Goal: Task Accomplishment & Management: Complete application form

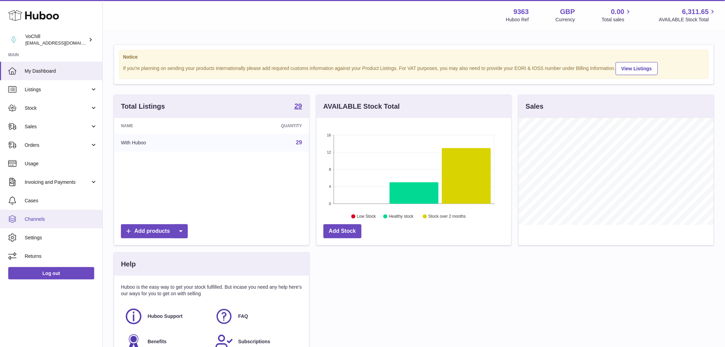
scroll to position [107, 195]
click at [65, 225] on link "Channels" at bounding box center [51, 219] width 102 height 18
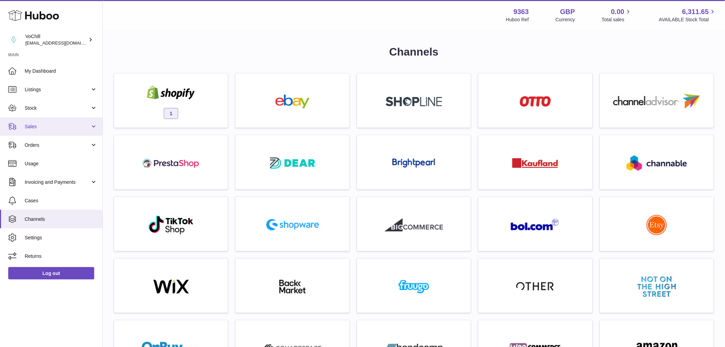
click at [36, 127] on span "Sales" at bounding box center [57, 126] width 65 height 7
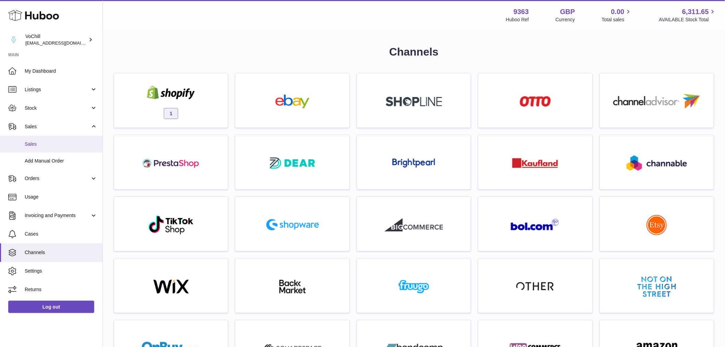
click at [39, 141] on span "Sales" at bounding box center [61, 144] width 73 height 7
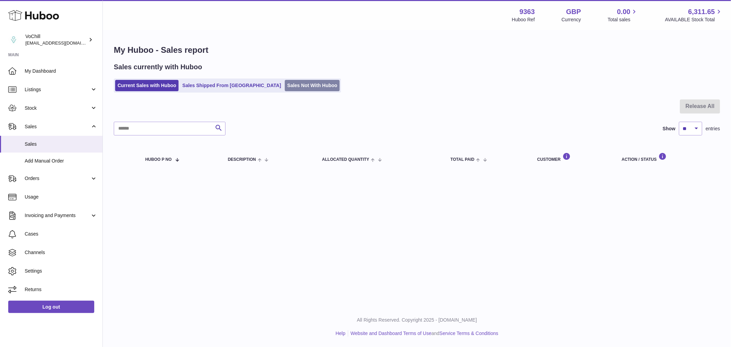
click at [285, 81] on link "Sales Not With Huboo" at bounding box center [312, 85] width 55 height 11
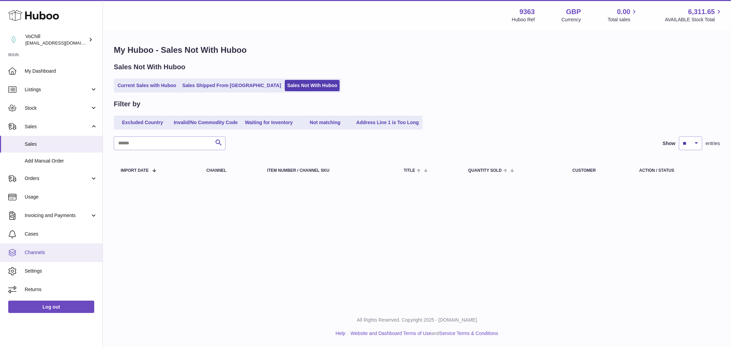
click at [37, 257] on link "Channels" at bounding box center [51, 252] width 102 height 18
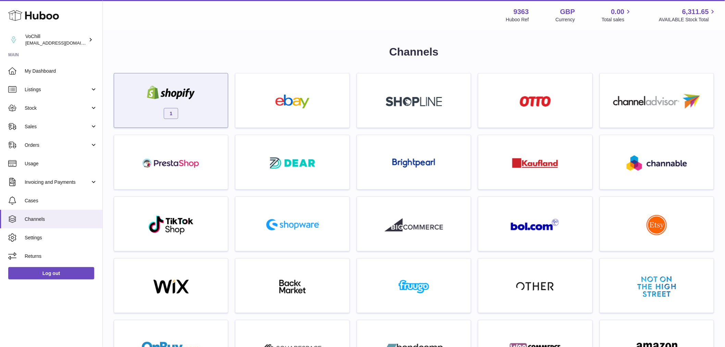
click at [217, 124] on div "1" at bounding box center [171, 100] width 114 height 55
click at [200, 90] on div "1" at bounding box center [170, 102] width 107 height 44
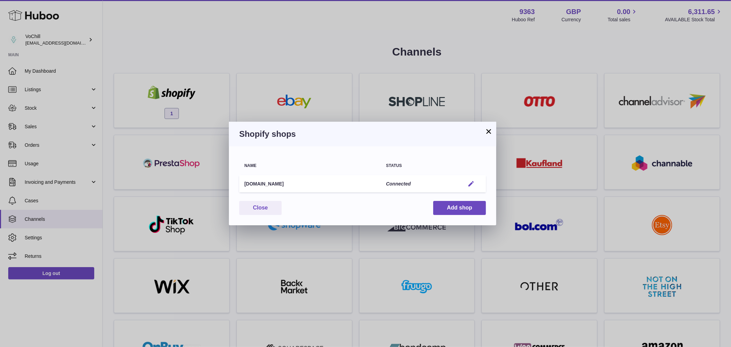
click at [472, 182] on em "button" at bounding box center [470, 183] width 7 height 7
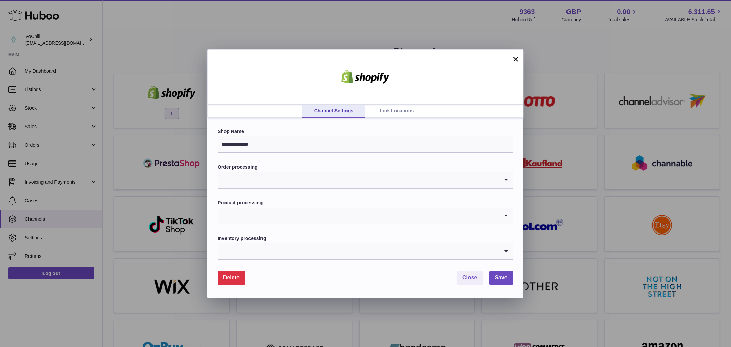
click at [233, 277] on span "Delete" at bounding box center [231, 277] width 16 height 6
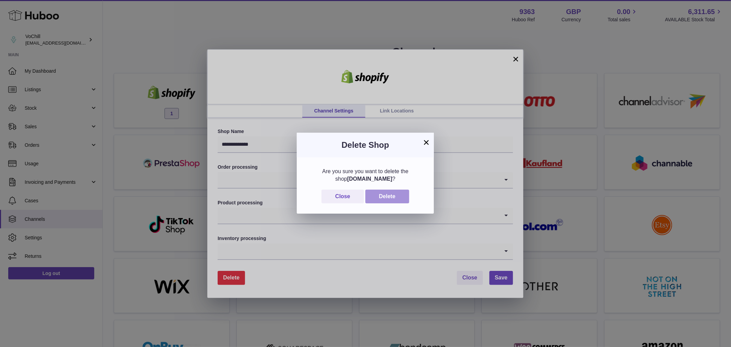
click at [393, 196] on button "Delete" at bounding box center [387, 196] width 44 height 14
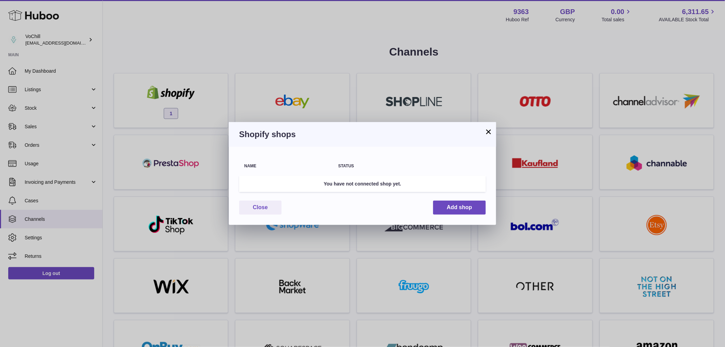
click at [307, 85] on div "× Shopify shops Name Status You have not connected shop yet. Close Add shop" at bounding box center [362, 173] width 725 height 347
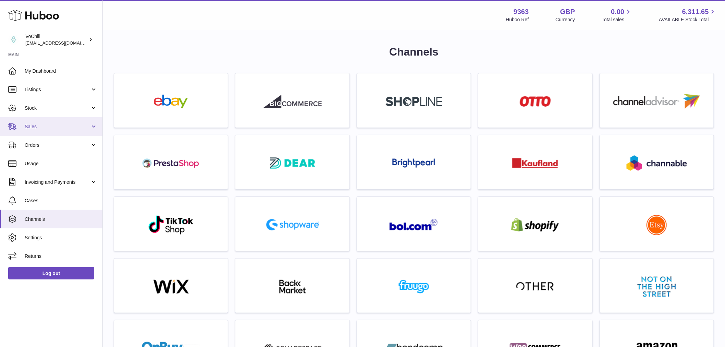
click at [49, 130] on link "Sales" at bounding box center [51, 126] width 102 height 18
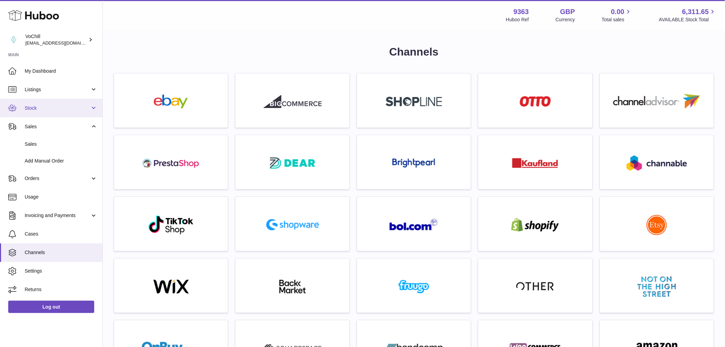
click at [38, 110] on span "Stock" at bounding box center [57, 108] width 65 height 7
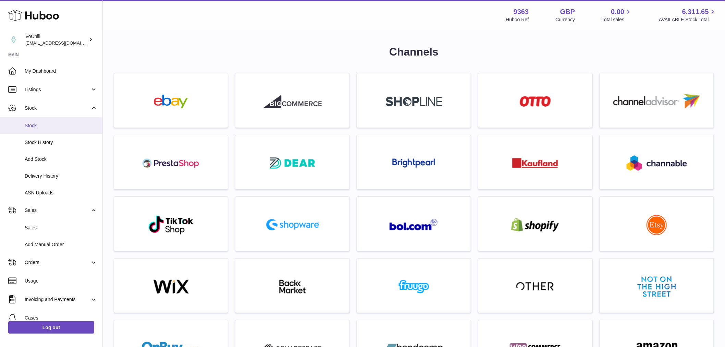
click at [47, 129] on link "Stock" at bounding box center [51, 125] width 102 height 17
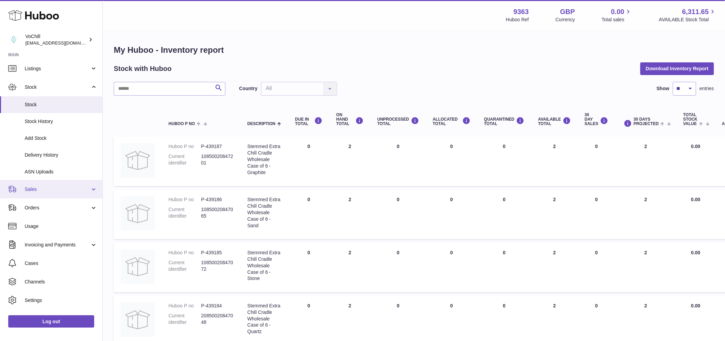
scroll to position [29, 0]
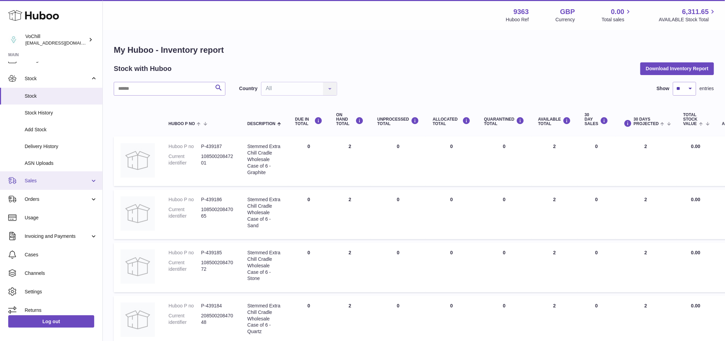
click at [34, 183] on span "Sales" at bounding box center [57, 180] width 65 height 7
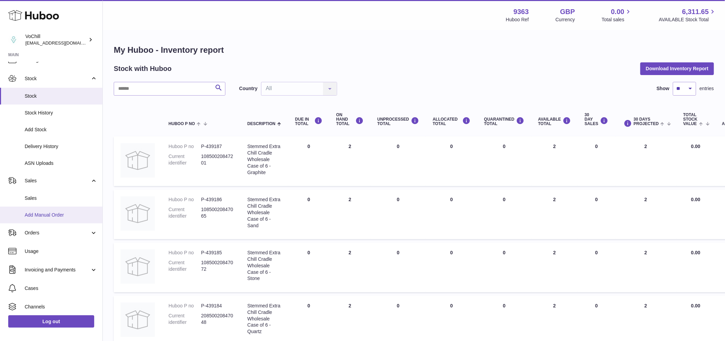
click at [63, 213] on span "Add Manual Order" at bounding box center [61, 215] width 73 height 7
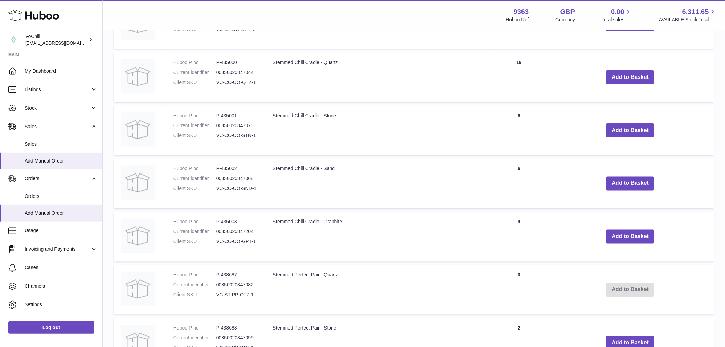
scroll to position [502, 0]
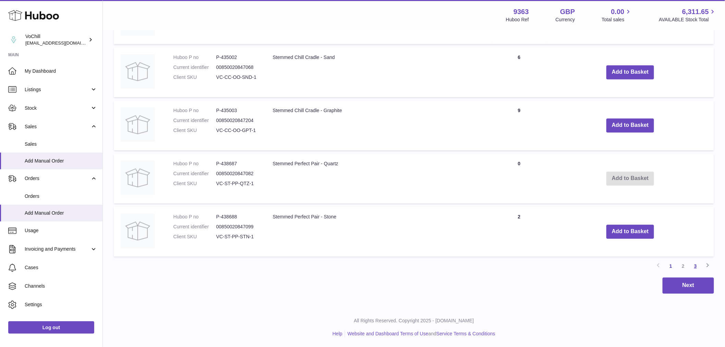
click at [695, 262] on link "3" at bounding box center [695, 266] width 12 height 12
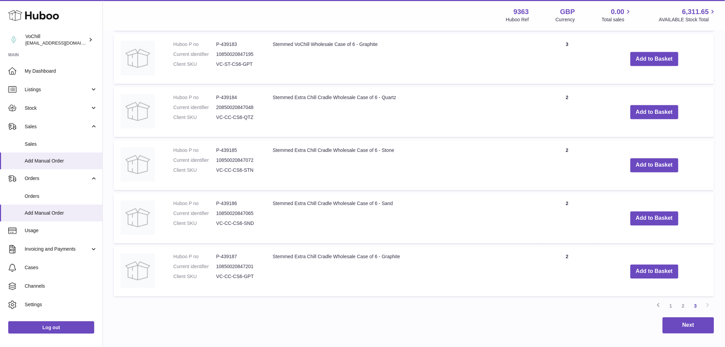
scroll to position [448, 0]
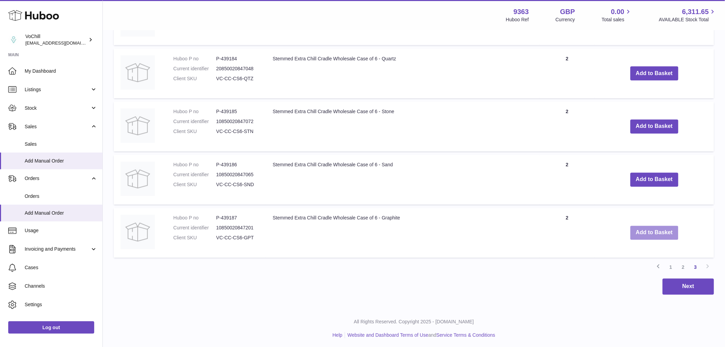
click at [666, 234] on button "Add to Basket" at bounding box center [654, 233] width 48 height 14
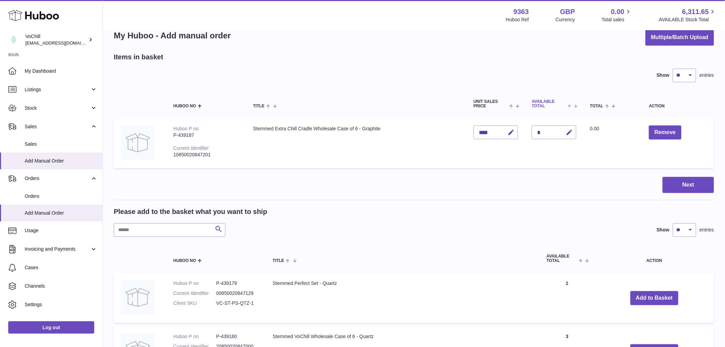
scroll to position [0, 0]
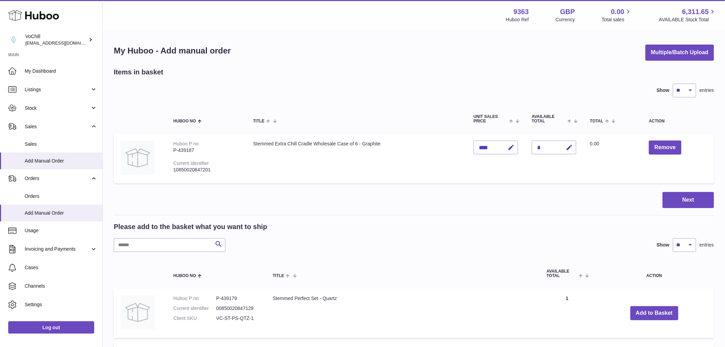
click at [553, 141] on div "*" at bounding box center [554, 147] width 45 height 14
click at [551, 144] on div "*" at bounding box center [554, 147] width 45 height 14
click at [545, 146] on div "*" at bounding box center [554, 147] width 45 height 14
click at [550, 146] on div "*" at bounding box center [554, 147] width 45 height 14
click at [570, 146] on button "button" at bounding box center [568, 147] width 16 height 14
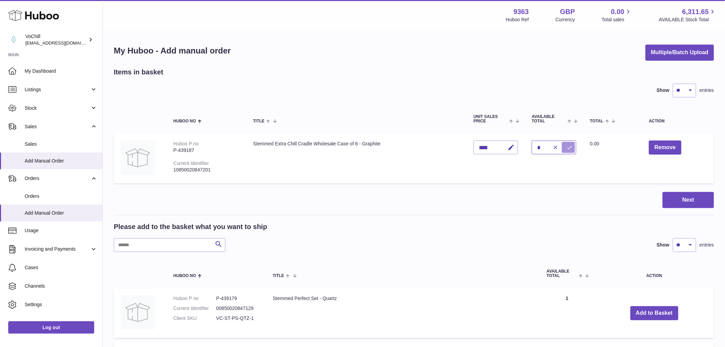
type input "*"
drag, startPoint x: 570, startPoint y: 142, endPoint x: 572, endPoint y: 146, distance: 4.0
click at [570, 142] on button "submit" at bounding box center [568, 147] width 13 height 11
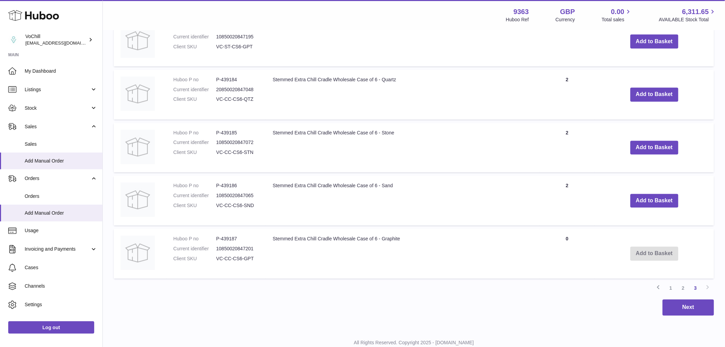
scroll to position [505, 0]
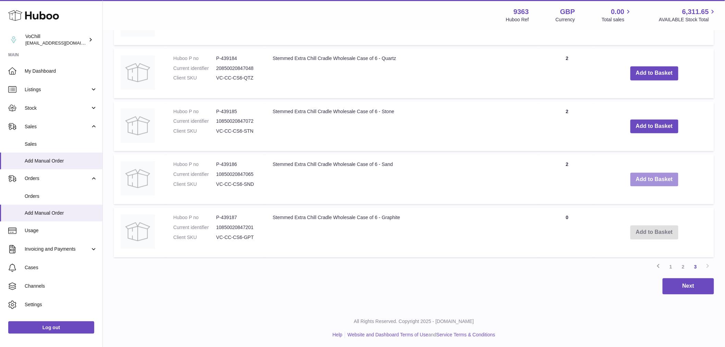
click at [657, 179] on button "Add to Basket" at bounding box center [654, 180] width 48 height 14
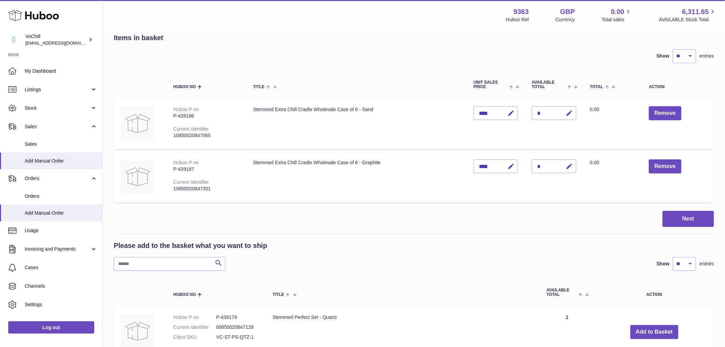
scroll to position [0, 0]
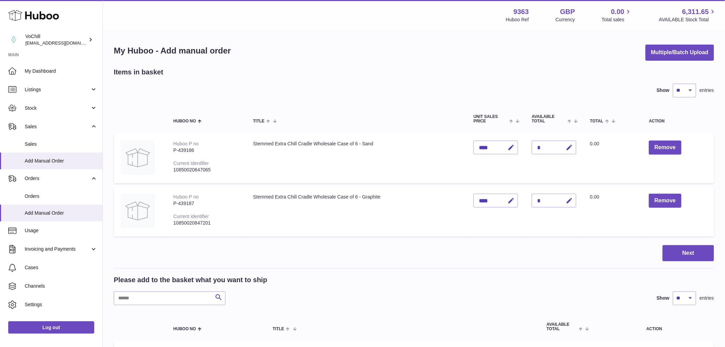
click at [550, 153] on div "*" at bounding box center [554, 147] width 45 height 14
click at [576, 146] on button "button" at bounding box center [568, 147] width 16 height 14
type input "*"
click at [572, 144] on icon "submit" at bounding box center [569, 147] width 6 height 6
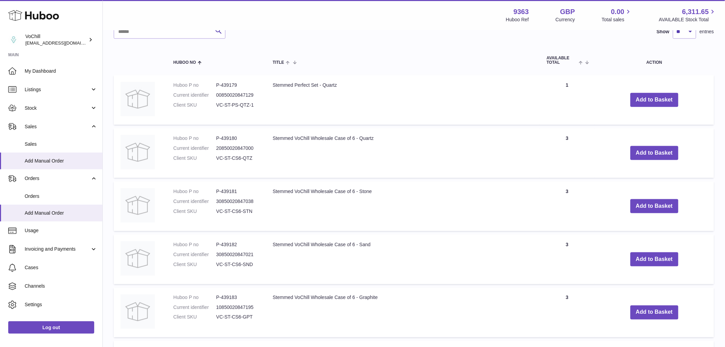
scroll to position [533, 0]
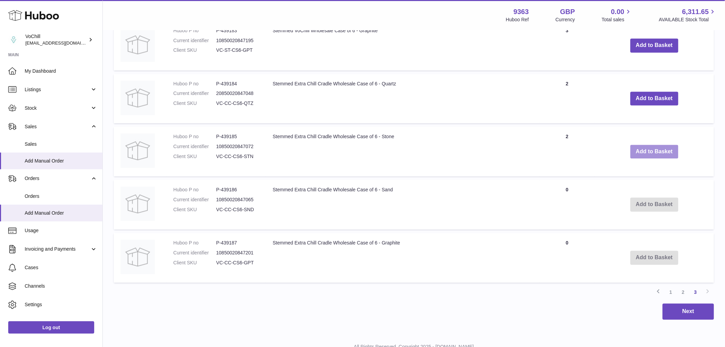
click at [642, 149] on button "Add to Basket" at bounding box center [654, 152] width 48 height 14
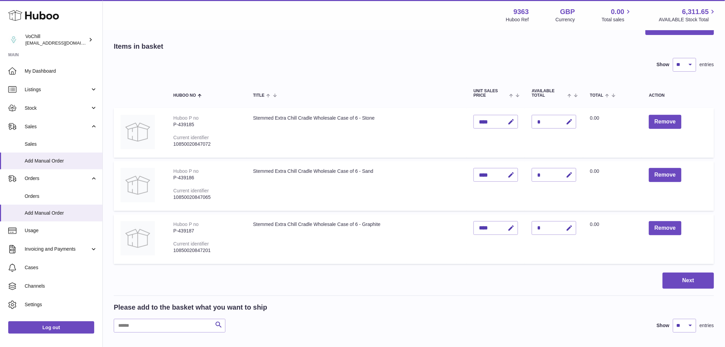
scroll to position [15, 0]
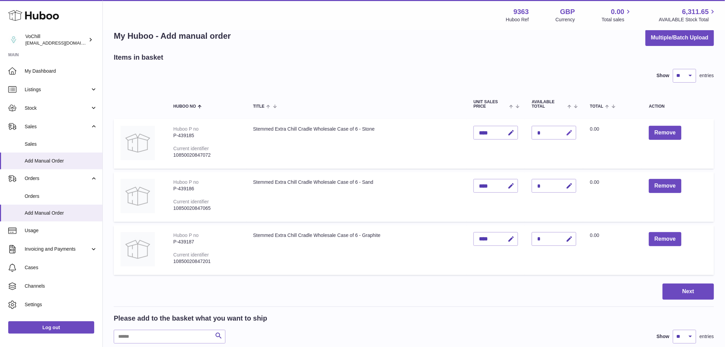
click at [576, 128] on button "button" at bounding box center [568, 133] width 16 height 14
type input "*"
click at [570, 132] on button "submit" at bounding box center [568, 132] width 13 height 11
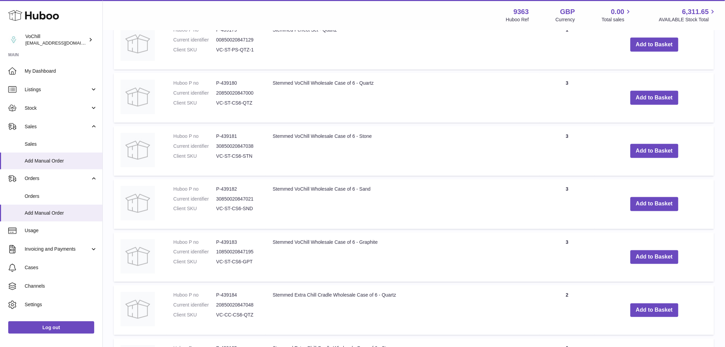
scroll to position [433, 0]
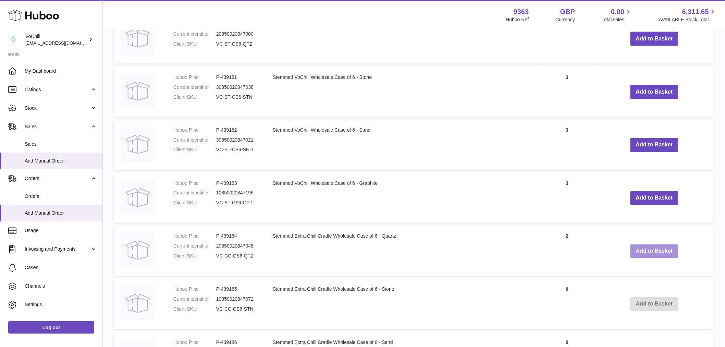
click at [642, 249] on button "Add to Basket" at bounding box center [654, 251] width 48 height 14
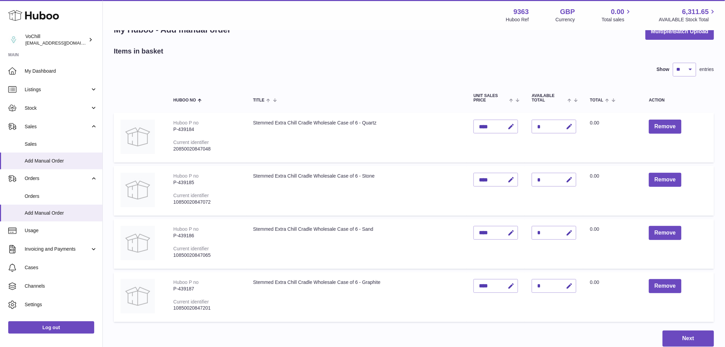
scroll to position [0, 0]
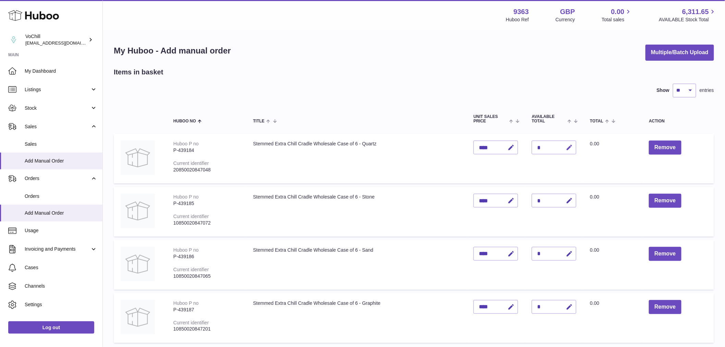
click at [573, 148] on icon "button" at bounding box center [569, 147] width 7 height 7
type input "*"
click at [572, 148] on icon "submit" at bounding box center [569, 147] width 6 height 6
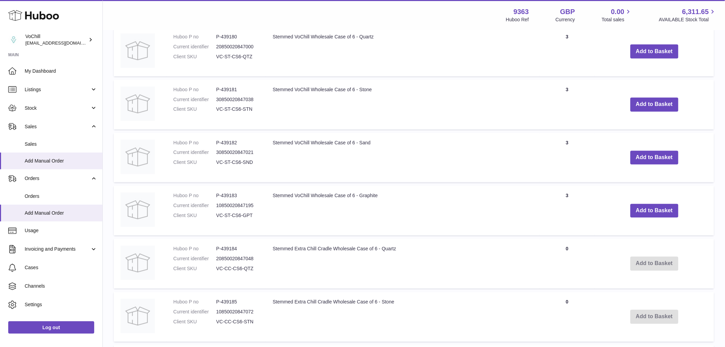
scroll to position [533, 0]
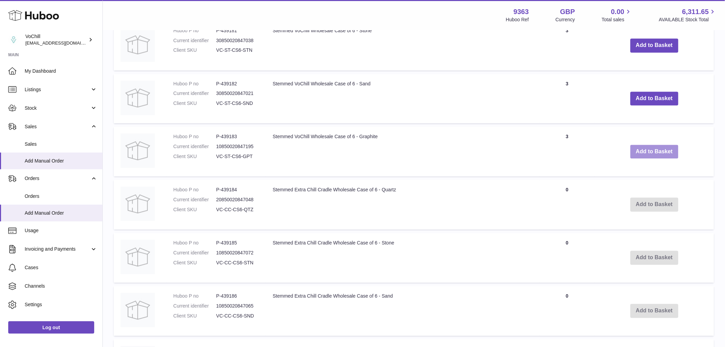
click at [657, 148] on button "Add to Basket" at bounding box center [654, 152] width 48 height 14
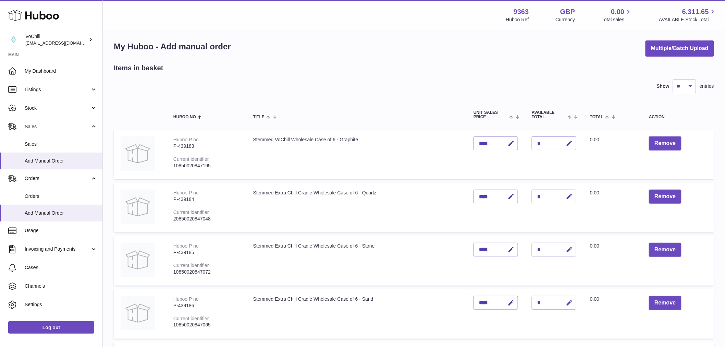
scroll to position [0, 0]
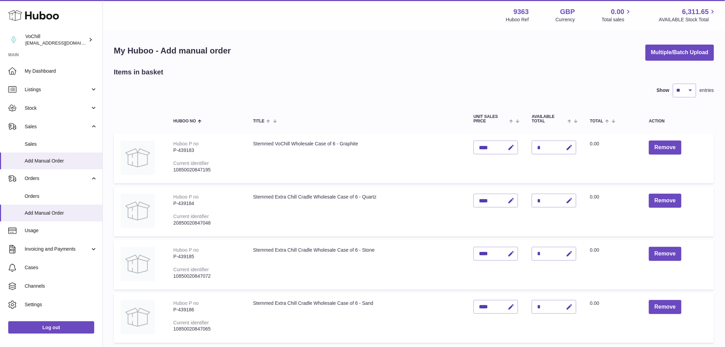
click at [566, 145] on div "*" at bounding box center [554, 147] width 45 height 14
click at [573, 146] on icon "button" at bounding box center [569, 147] width 7 height 7
type input "*"
click at [572, 146] on icon "submit" at bounding box center [569, 147] width 6 height 6
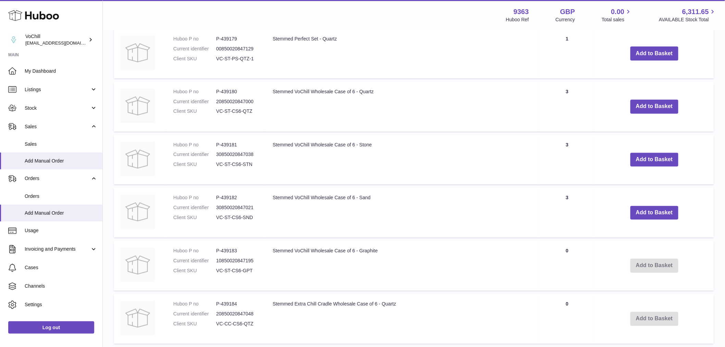
scroll to position [533, 0]
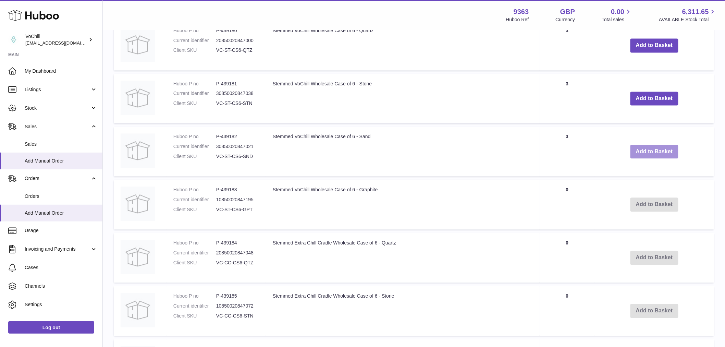
click at [667, 152] on button "Add to Basket" at bounding box center [654, 152] width 48 height 14
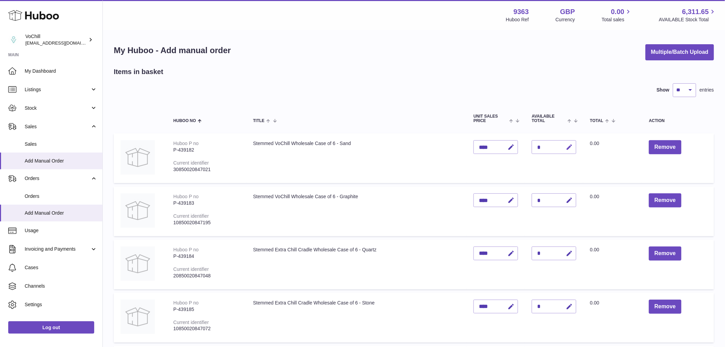
scroll to position [0, 0]
click at [573, 147] on icon "button" at bounding box center [569, 147] width 7 height 7
type input "*"
click at [562, 142] on button "submit" at bounding box center [568, 147] width 13 height 11
drag, startPoint x: 584, startPoint y: 97, endPoint x: 588, endPoint y: 102, distance: 5.9
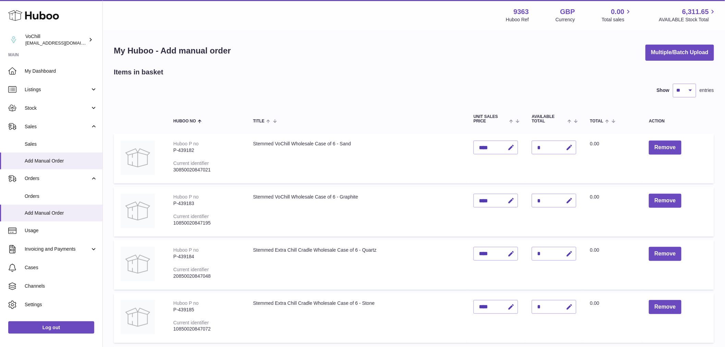
click at [584, 97] on div "Show ** ** ** *** entries" at bounding box center [414, 91] width 600 height 14
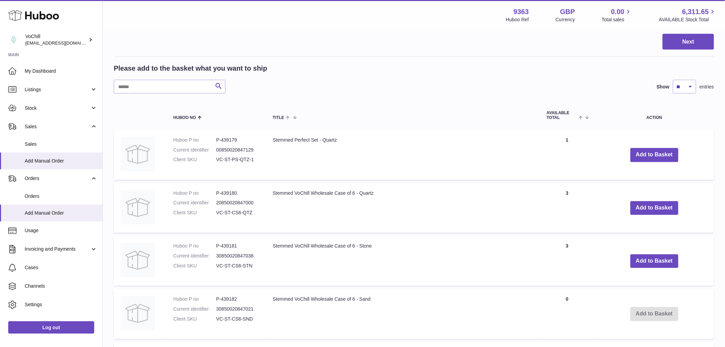
scroll to position [457, 0]
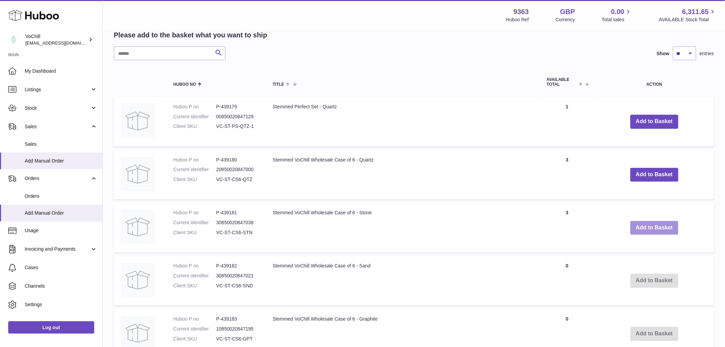
click at [656, 227] on button "Add to Basket" at bounding box center [654, 228] width 48 height 14
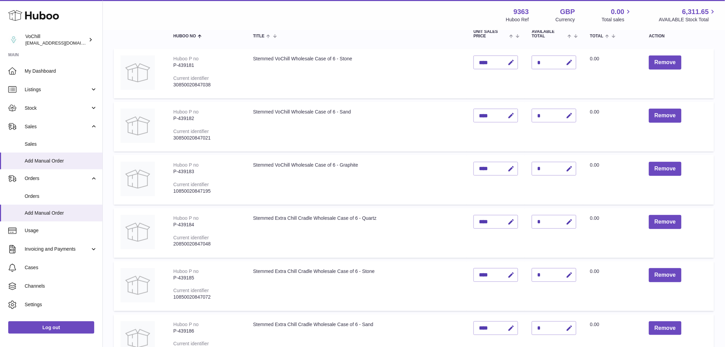
scroll to position [0, 0]
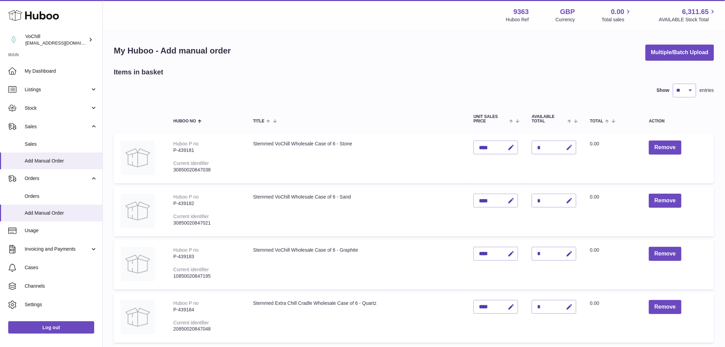
click at [573, 147] on icon "button" at bounding box center [569, 147] width 7 height 7
type input "*"
click at [572, 149] on icon "submit" at bounding box center [569, 147] width 6 height 6
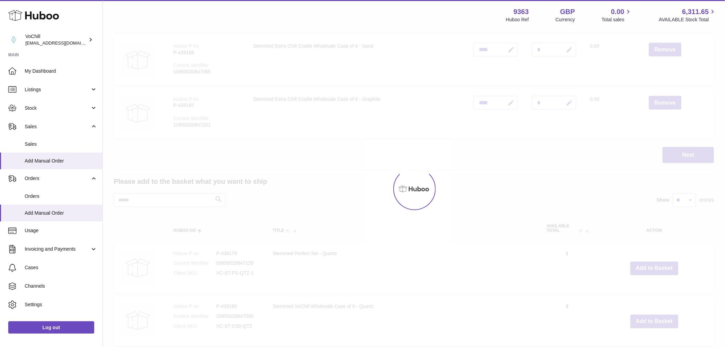
scroll to position [419, 0]
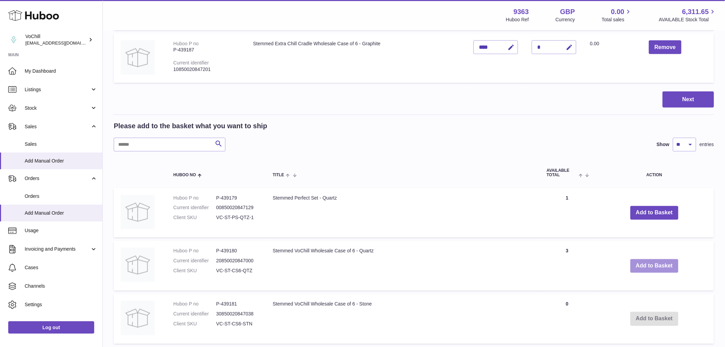
click at [662, 262] on button "Add to Basket" at bounding box center [654, 266] width 48 height 14
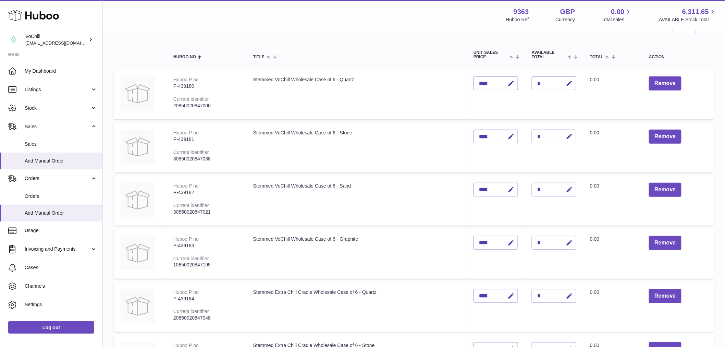
scroll to position [0, 0]
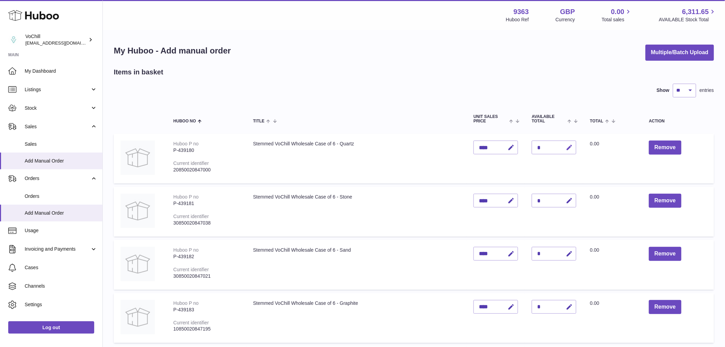
click at [573, 145] on icon "button" at bounding box center [569, 147] width 7 height 7
type input "*"
click at [562, 142] on button "submit" at bounding box center [568, 147] width 13 height 11
click at [572, 145] on icon "button" at bounding box center [569, 147] width 7 height 7
click at [572, 145] on button "submit" at bounding box center [568, 147] width 13 height 11
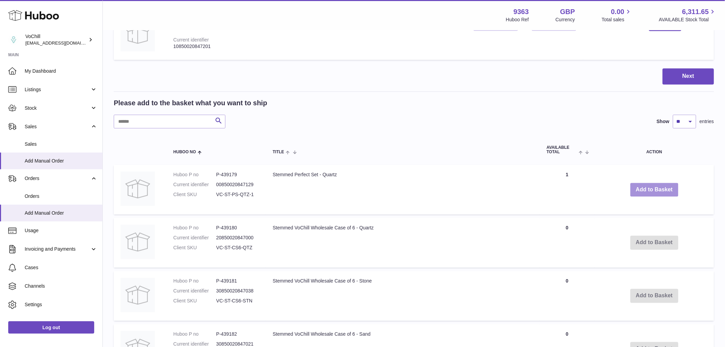
click at [643, 184] on button "Add to Basket" at bounding box center [654, 190] width 48 height 14
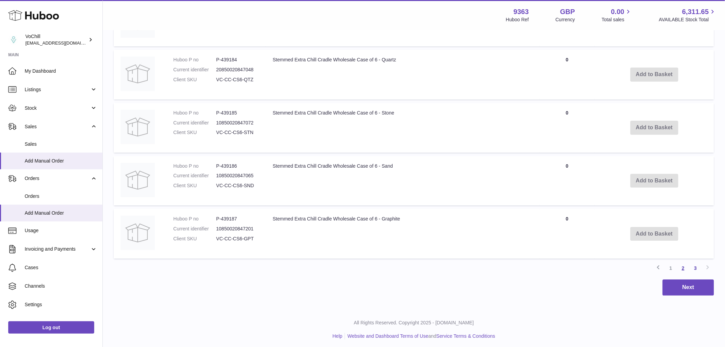
click at [682, 268] on link "2" at bounding box center [683, 268] width 12 height 12
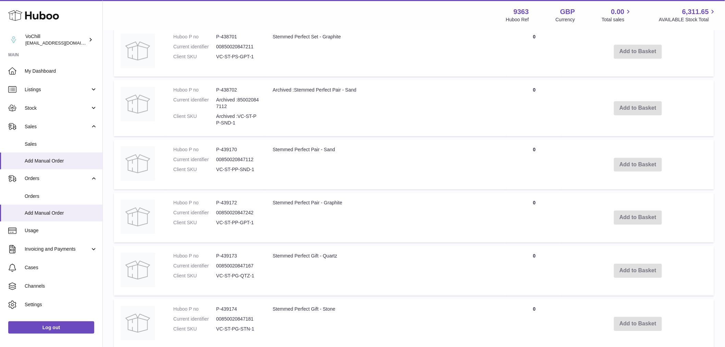
scroll to position [988, 0]
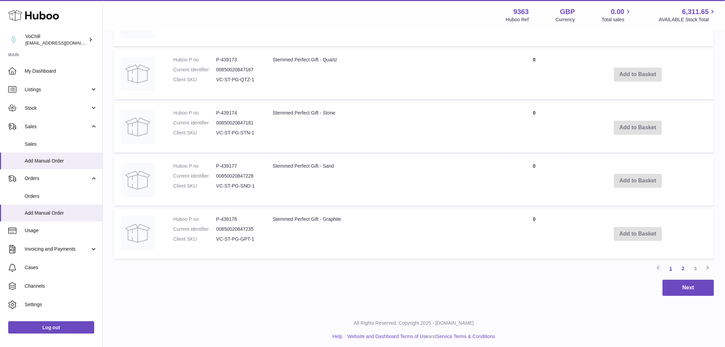
click at [670, 265] on link "1" at bounding box center [671, 268] width 12 height 12
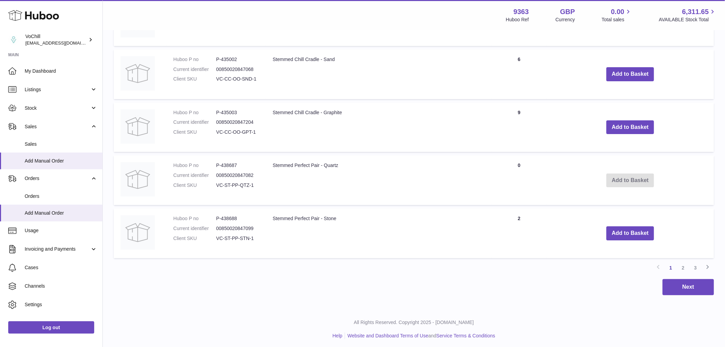
scroll to position [982, 0]
click at [635, 232] on button "Add to Basket" at bounding box center [630, 233] width 48 height 14
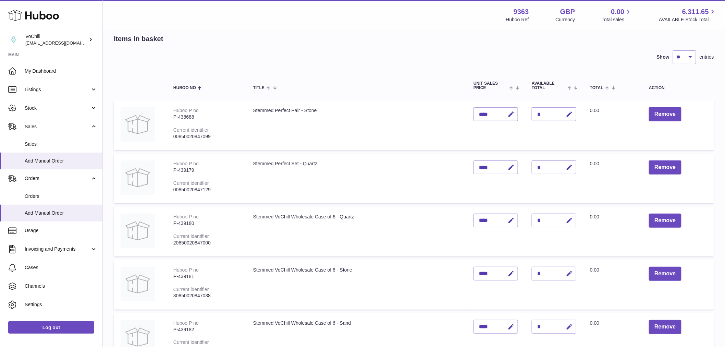
scroll to position [0, 0]
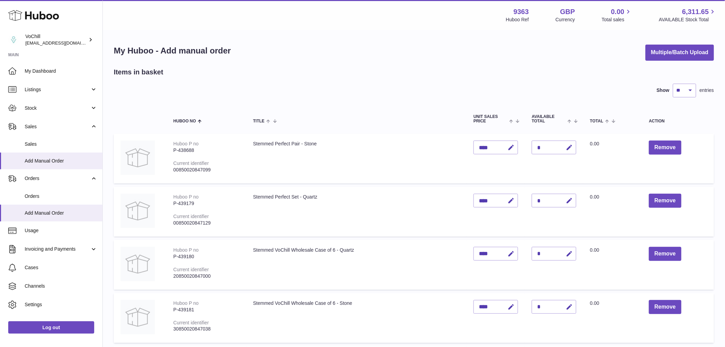
click at [553, 144] on div "*" at bounding box center [554, 147] width 45 height 14
click at [573, 147] on icon "button" at bounding box center [569, 147] width 7 height 7
type input "*"
click at [572, 148] on icon "submit" at bounding box center [569, 147] width 6 height 6
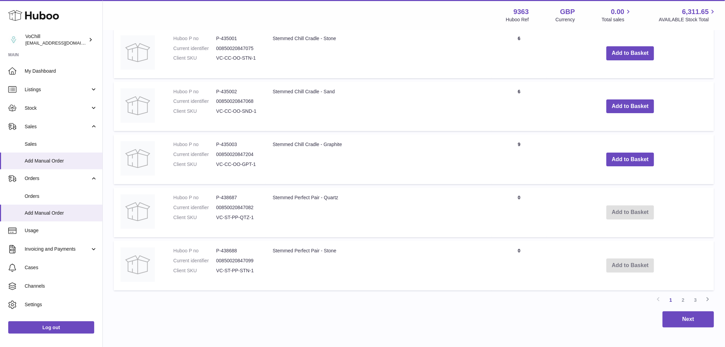
scroll to position [989, 0]
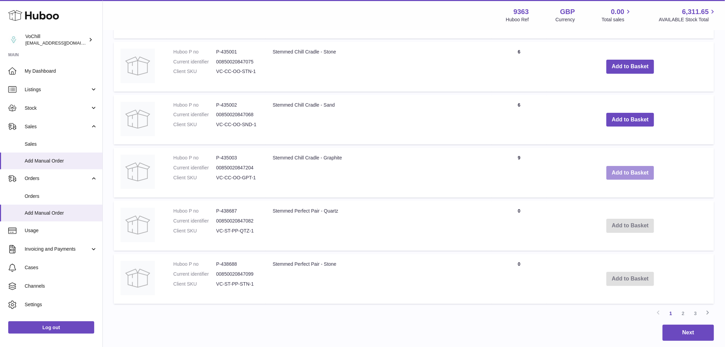
click at [632, 170] on button "Add to Basket" at bounding box center [630, 173] width 48 height 14
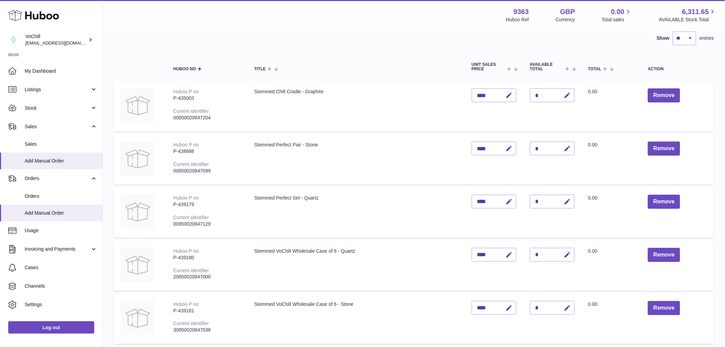
scroll to position [0, 0]
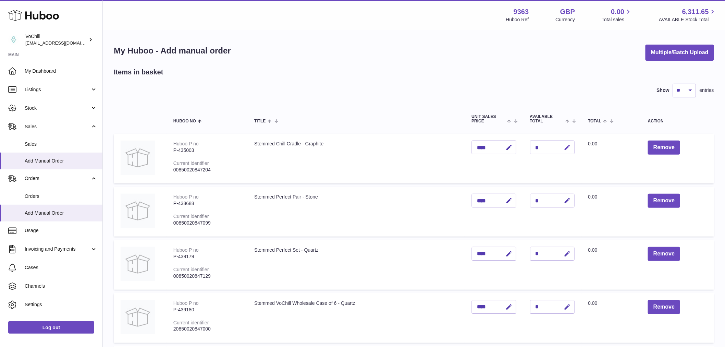
click at [570, 147] on icon "button" at bounding box center [567, 147] width 7 height 7
type input "*"
click at [571, 148] on icon "submit" at bounding box center [567, 147] width 6 height 6
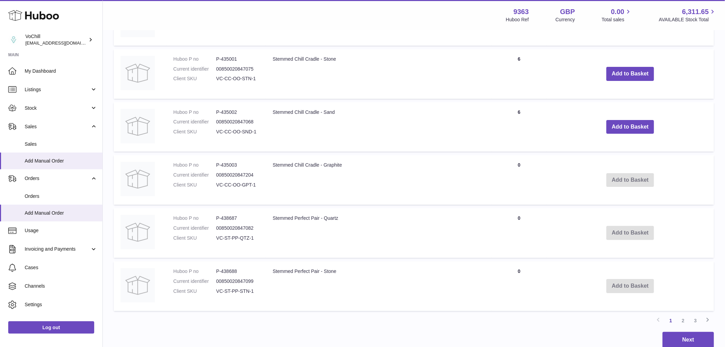
scroll to position [939, 0]
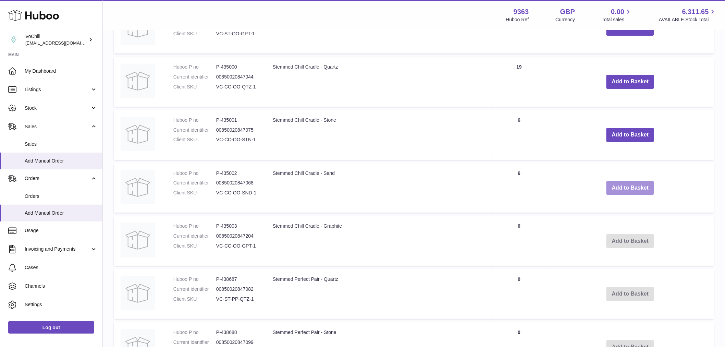
click at [624, 183] on button "Add to Basket" at bounding box center [630, 188] width 48 height 14
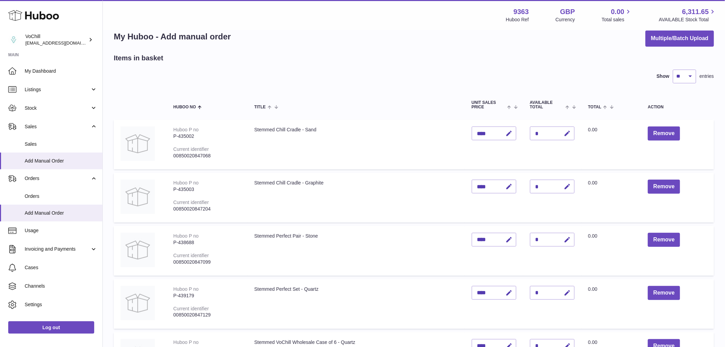
scroll to position [0, 0]
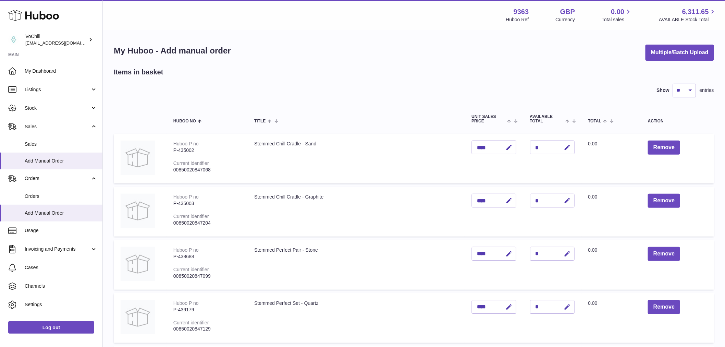
click at [555, 148] on div "*" at bounding box center [552, 147] width 45 height 14
click at [571, 148] on icon "button" at bounding box center [567, 147] width 7 height 7
type input "*"
click at [560, 142] on button "submit" at bounding box center [566, 147] width 13 height 11
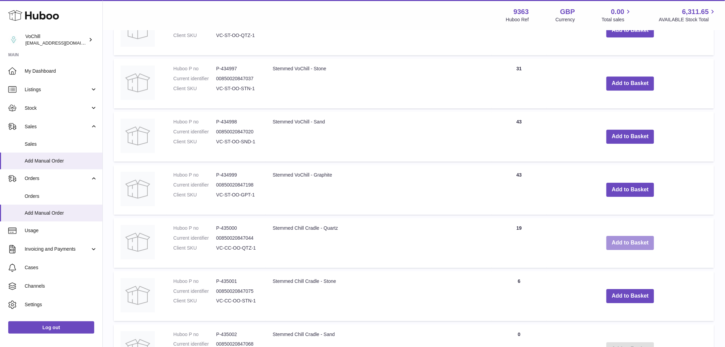
scroll to position [799, 0]
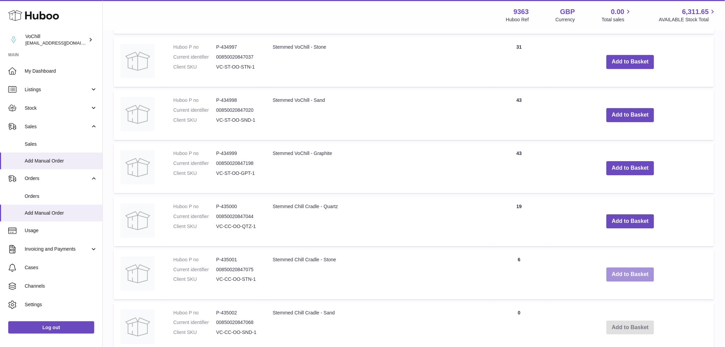
click at [627, 272] on button "Add to Basket" at bounding box center [630, 274] width 48 height 14
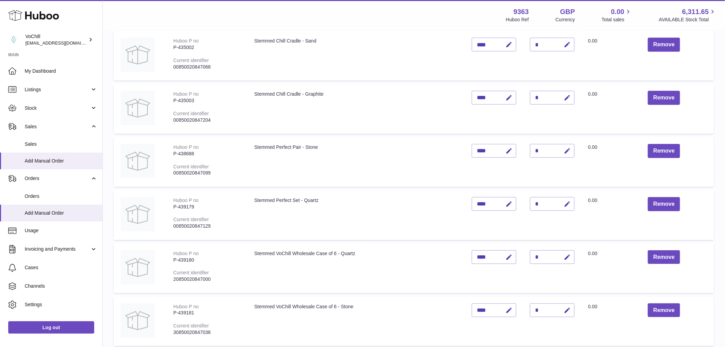
scroll to position [76, 0]
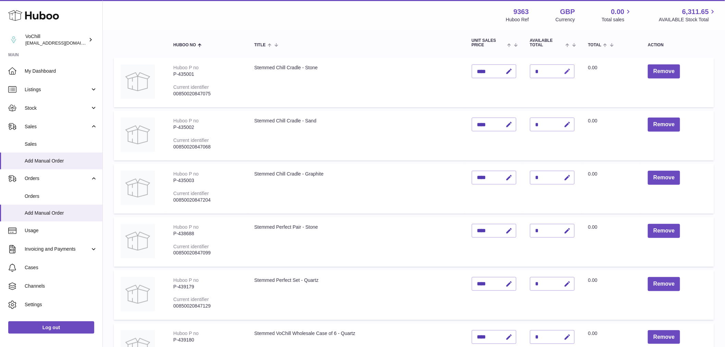
click at [573, 67] on button "button" at bounding box center [566, 71] width 16 height 14
type input "*"
click at [560, 66] on button "submit" at bounding box center [566, 71] width 13 height 11
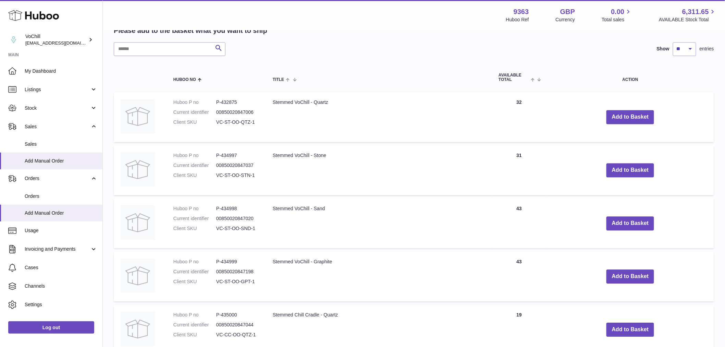
scroll to position [761, 0]
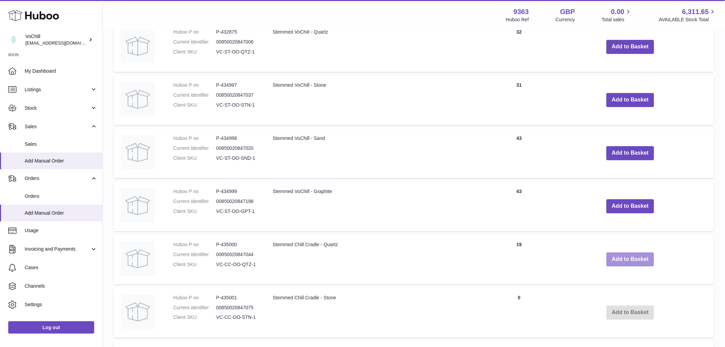
click at [624, 259] on button "Add to Basket" at bounding box center [630, 259] width 48 height 14
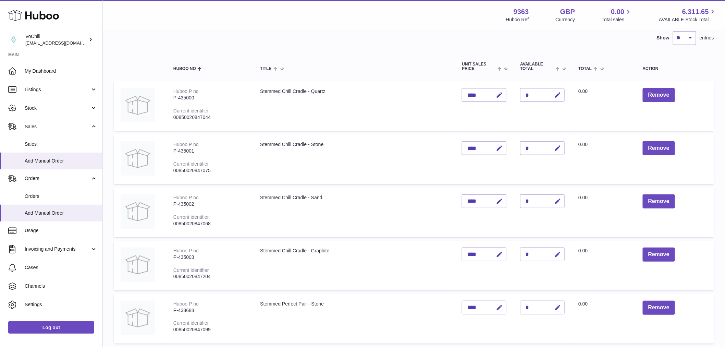
scroll to position [0, 0]
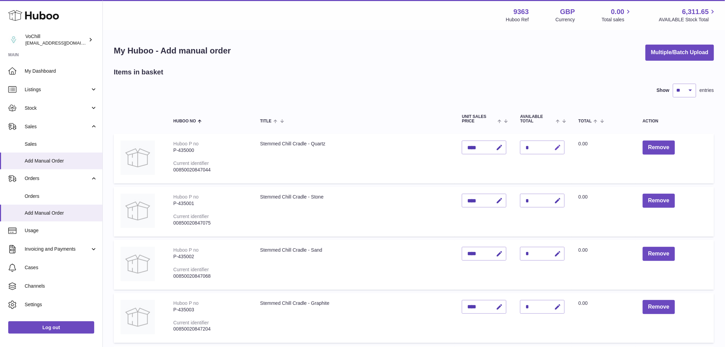
click at [561, 146] on icon "button" at bounding box center [557, 147] width 7 height 7
type input "**"
click at [550, 142] on button "submit" at bounding box center [556, 147] width 13 height 11
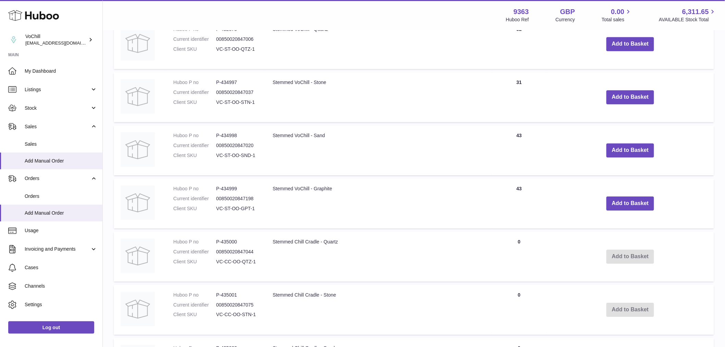
scroll to position [761, 0]
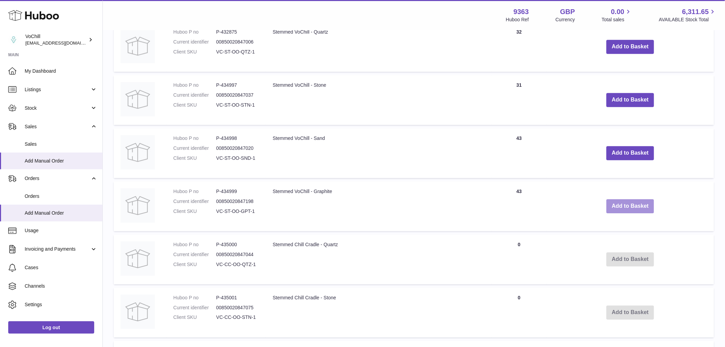
click at [632, 204] on button "Add to Basket" at bounding box center [630, 206] width 48 height 14
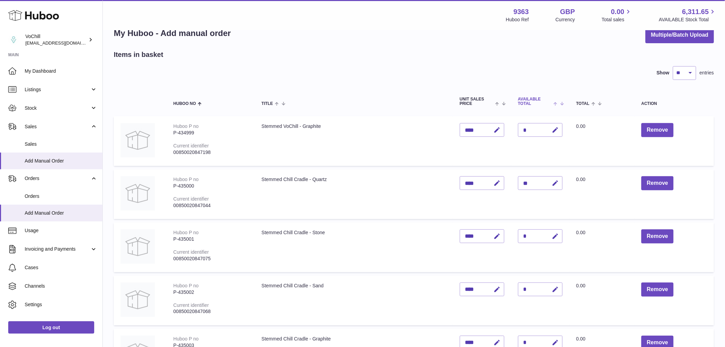
scroll to position [0, 0]
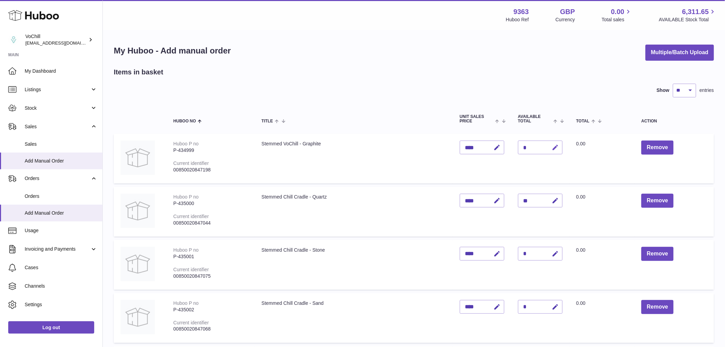
click at [559, 144] on icon "button" at bounding box center [555, 147] width 7 height 7
type input "**"
click at [548, 142] on button "submit" at bounding box center [554, 147] width 13 height 11
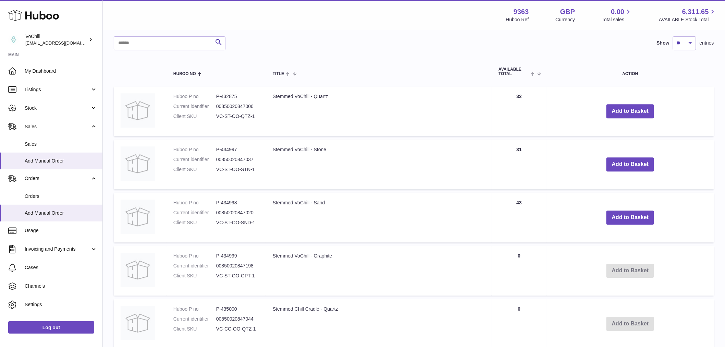
scroll to position [799, 0]
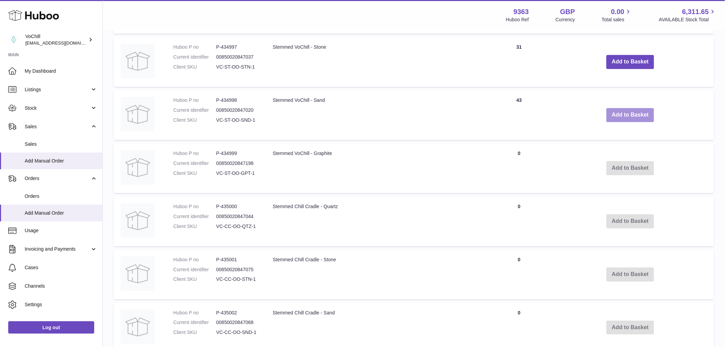
click at [627, 112] on button "Add to Basket" at bounding box center [630, 115] width 48 height 14
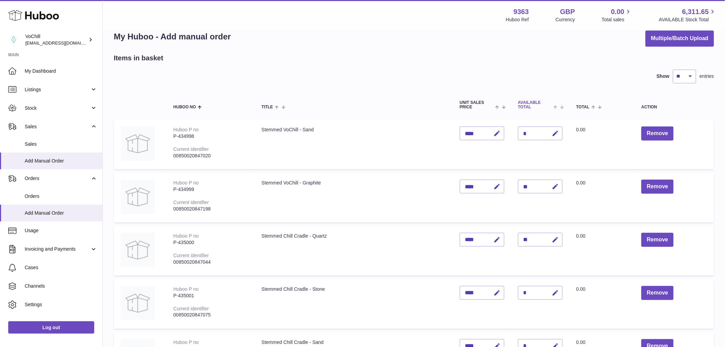
scroll to position [0, 0]
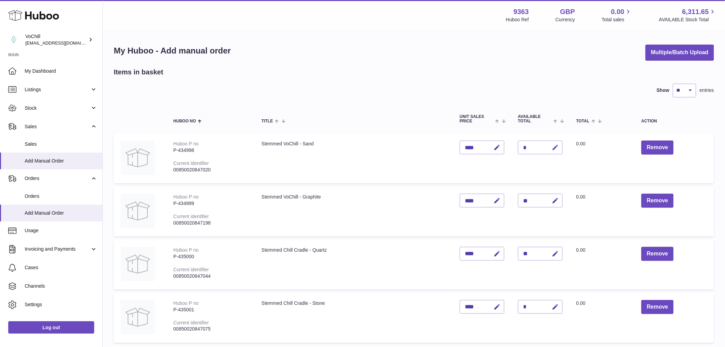
click at [559, 145] on icon "button" at bounding box center [555, 147] width 7 height 7
click at [559, 145] on icon "submit" at bounding box center [556, 147] width 6 height 6
click at [541, 150] on button "button" at bounding box center [540, 147] width 13 height 11
type input "*"
click at [657, 146] on button "Remove" at bounding box center [657, 147] width 32 height 14
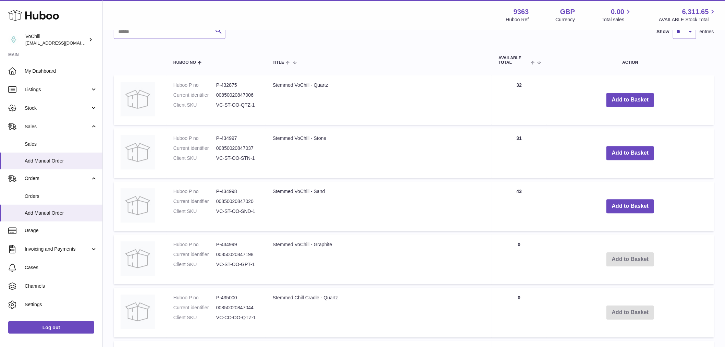
scroll to position [647, 0]
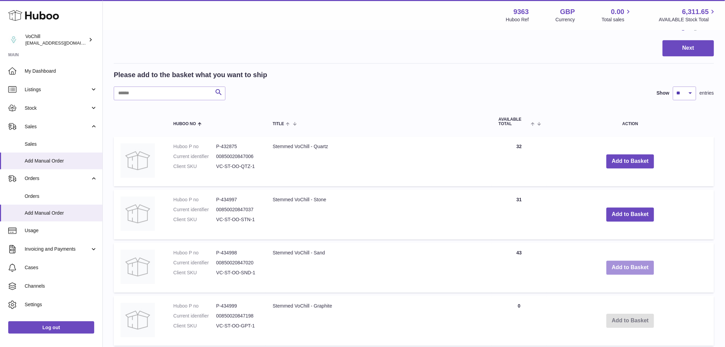
click at [625, 266] on button "Add to Basket" at bounding box center [630, 267] width 48 height 14
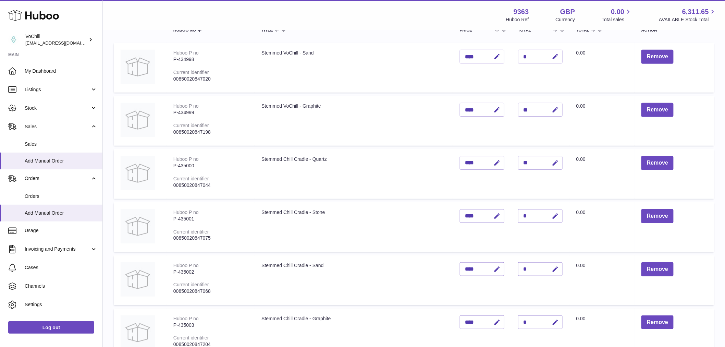
scroll to position [0, 0]
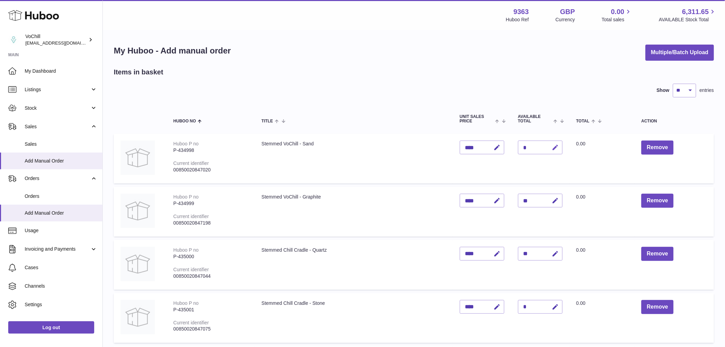
click at [559, 149] on icon "button" at bounding box center [555, 147] width 7 height 7
click at [548, 142] on button "submit" at bounding box center [554, 147] width 13 height 11
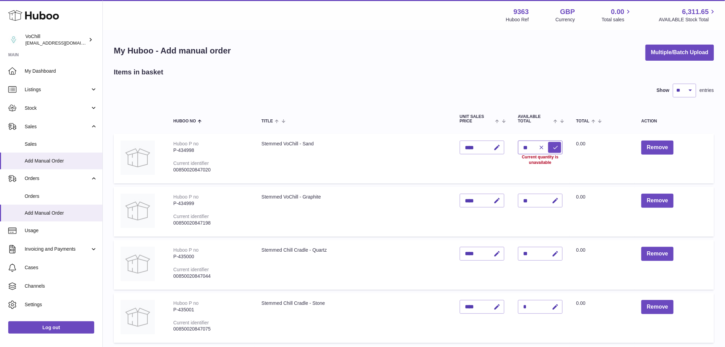
type input "*"
click at [656, 147] on button "Remove" at bounding box center [657, 147] width 32 height 14
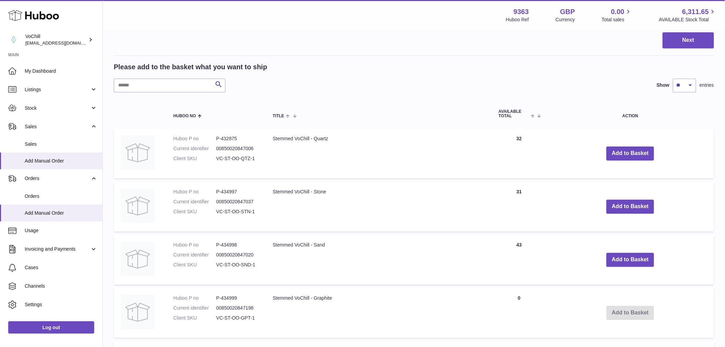
scroll to position [596, 0]
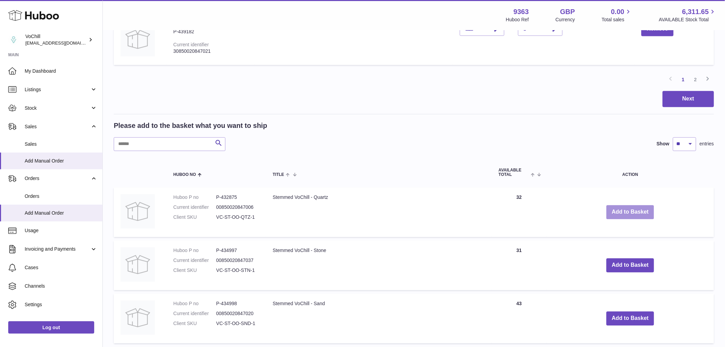
click at [614, 212] on button "Add to Basket" at bounding box center [630, 212] width 48 height 14
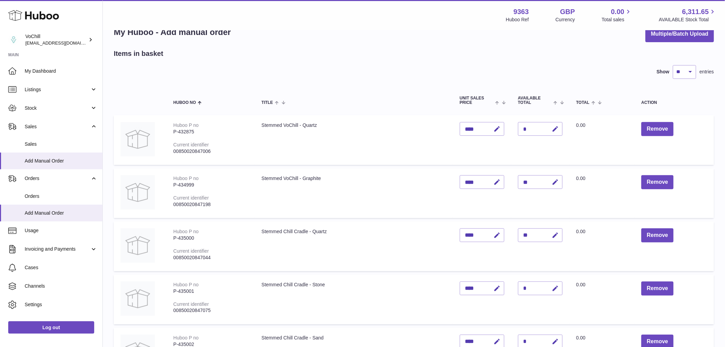
scroll to position [0, 0]
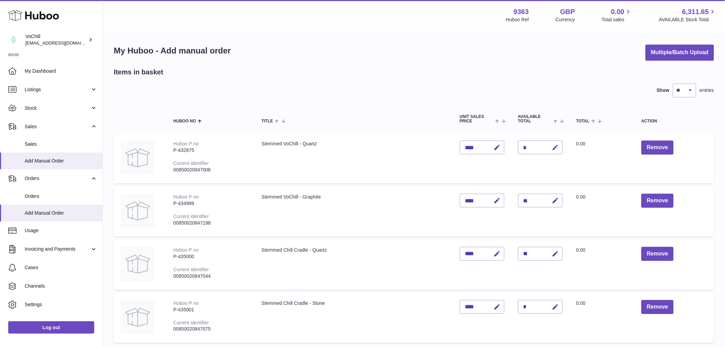
click at [559, 145] on icon "button" at bounding box center [555, 147] width 7 height 7
type input "**"
click at [548, 142] on button "submit" at bounding box center [554, 147] width 13 height 11
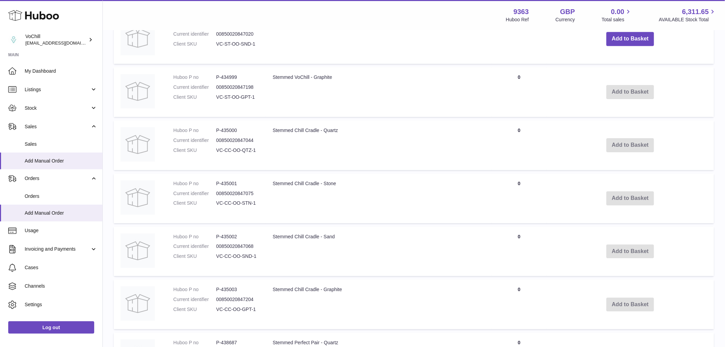
scroll to position [723, 0]
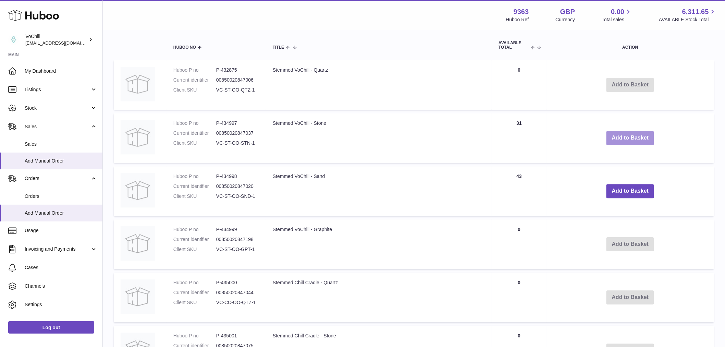
click at [628, 136] on button "Add to Basket" at bounding box center [630, 138] width 48 height 14
click at [628, 134] on button "Add to Basket" at bounding box center [630, 138] width 48 height 14
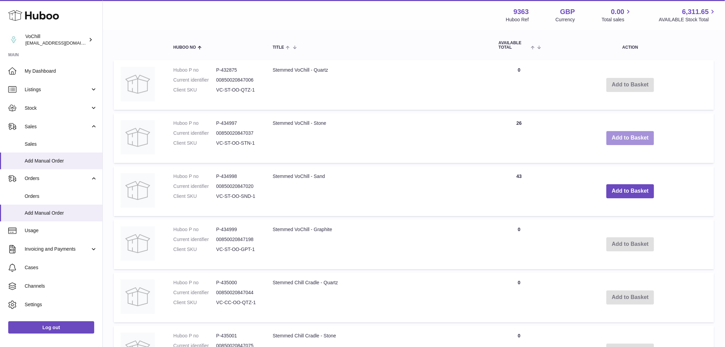
click at [628, 134] on button "Add to Basket" at bounding box center [630, 138] width 48 height 14
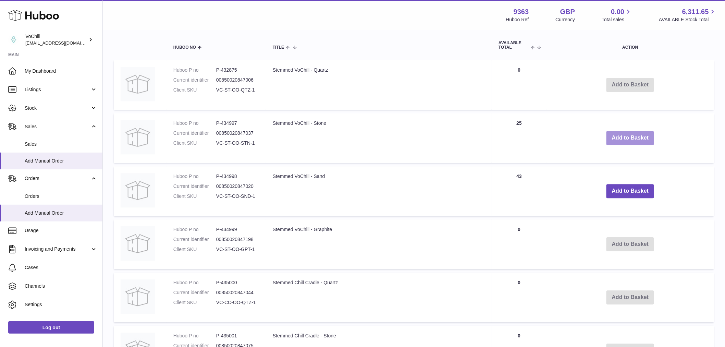
click at [628, 134] on button "Add to Basket" at bounding box center [630, 138] width 48 height 14
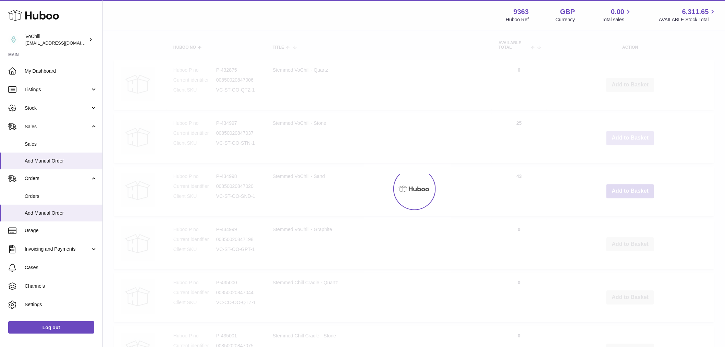
click at [628, 134] on div at bounding box center [414, 189] width 622 height 316
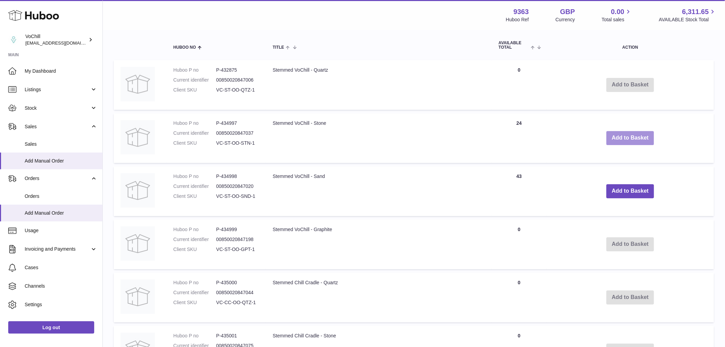
click at [628, 134] on button "Add to Basket" at bounding box center [630, 138] width 48 height 14
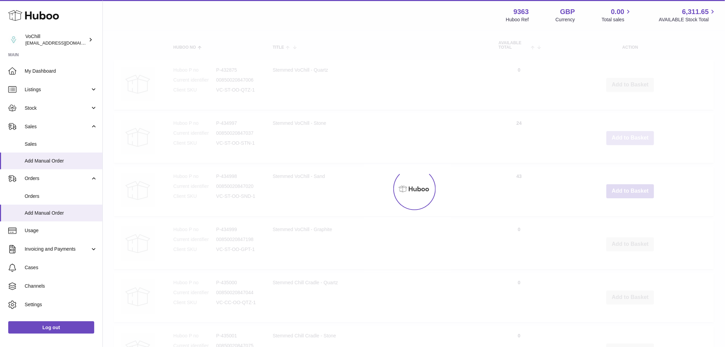
click at [628, 134] on div at bounding box center [414, 189] width 622 height 316
click at [628, 134] on button "Add to Basket" at bounding box center [630, 138] width 48 height 14
click at [628, 134] on div at bounding box center [414, 189] width 622 height 316
click at [628, 134] on button "Add to Basket" at bounding box center [630, 138] width 48 height 14
click at [628, 134] on div at bounding box center [414, 189] width 622 height 316
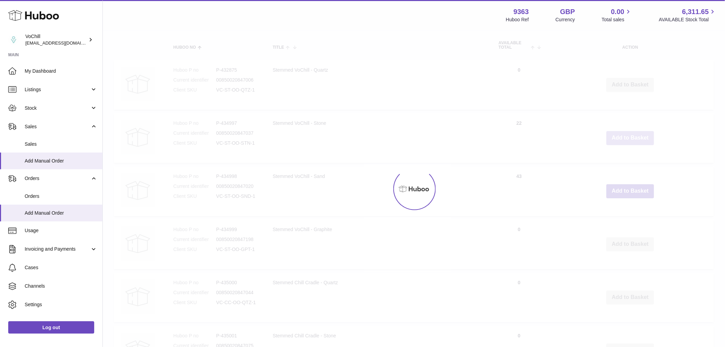
click at [628, 134] on div at bounding box center [414, 189] width 622 height 316
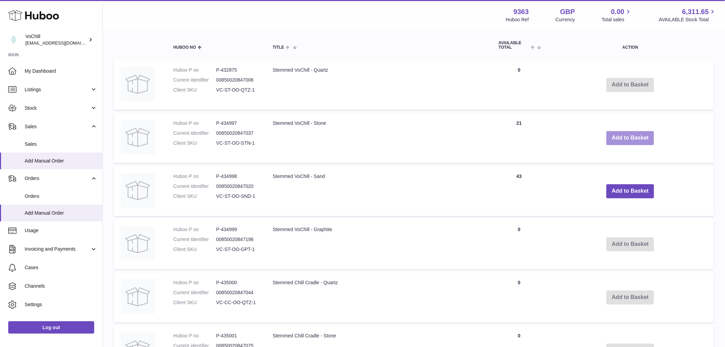
click at [628, 134] on button "Add to Basket" at bounding box center [630, 138] width 48 height 14
click at [0, 134] on div at bounding box center [0, 173] width 0 height 347
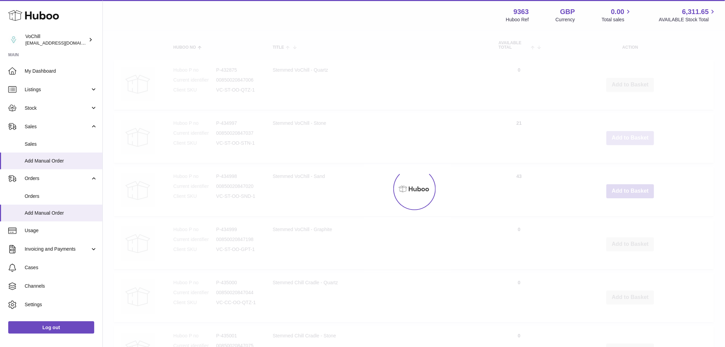
click at [628, 134] on div at bounding box center [414, 189] width 622 height 316
click at [628, 134] on button "Add to Basket" at bounding box center [630, 138] width 48 height 14
click at [628, 134] on div at bounding box center [414, 189] width 622 height 316
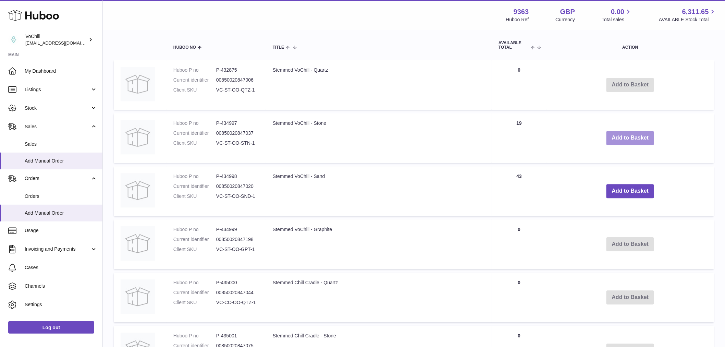
click at [628, 134] on button "Add to Basket" at bounding box center [630, 138] width 48 height 14
click at [0, 134] on div at bounding box center [0, 173] width 0 height 347
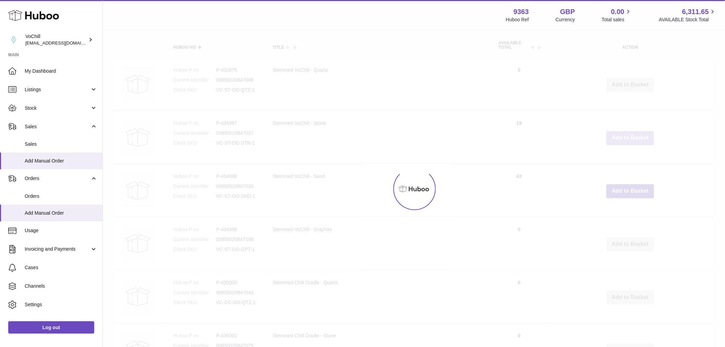
click at [628, 134] on div at bounding box center [414, 189] width 622 height 316
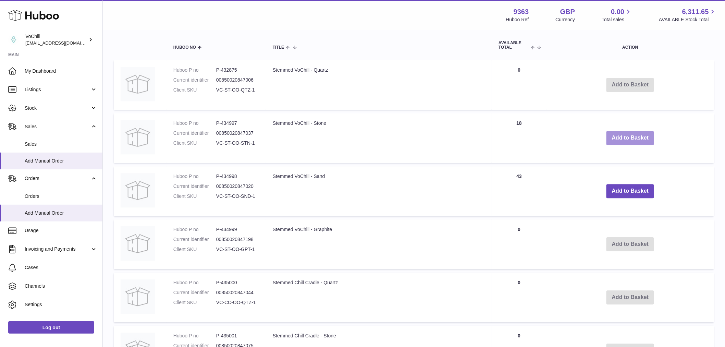
click at [628, 134] on button "Add to Basket" at bounding box center [630, 138] width 48 height 14
click at [0, 134] on div at bounding box center [0, 173] width 0 height 347
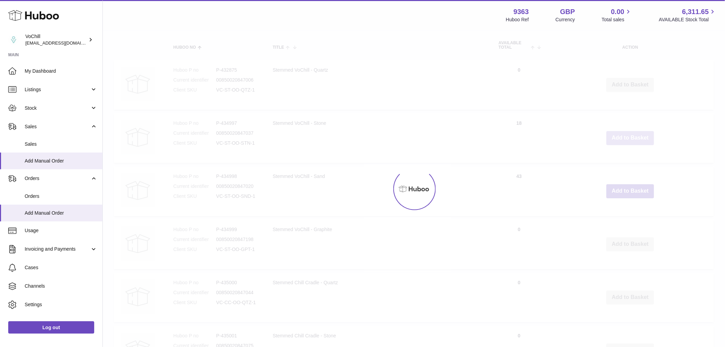
click at [628, 134] on div at bounding box center [414, 189] width 622 height 316
click at [628, 134] on button "Add to Basket" at bounding box center [630, 138] width 48 height 14
click at [628, 134] on div at bounding box center [414, 189] width 622 height 316
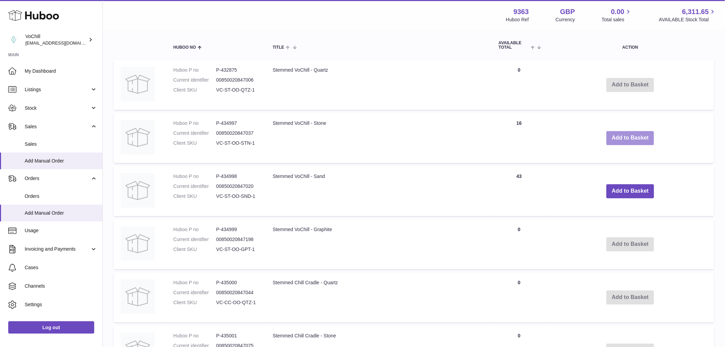
click at [628, 134] on button "Add to Basket" at bounding box center [630, 138] width 48 height 14
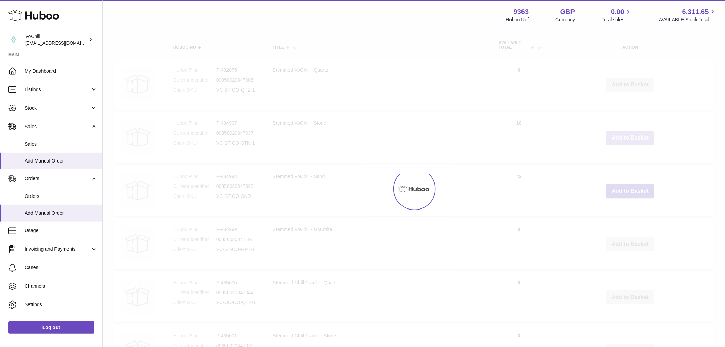
click at [628, 134] on div at bounding box center [414, 189] width 622 height 316
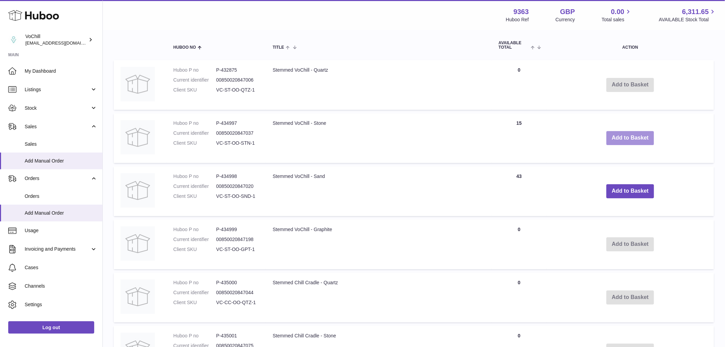
click at [628, 134] on button "Add to Basket" at bounding box center [630, 138] width 48 height 14
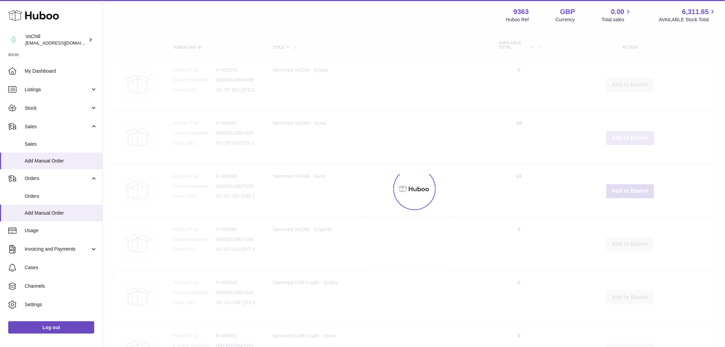
click at [628, 134] on div at bounding box center [414, 189] width 622 height 316
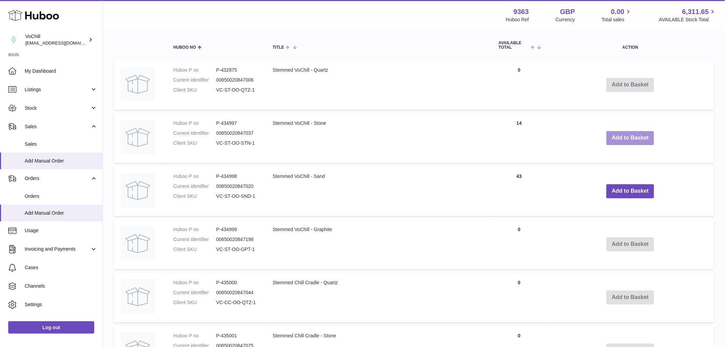
click at [628, 134] on button "Add to Basket" at bounding box center [630, 138] width 48 height 14
click at [0, 134] on div at bounding box center [0, 173] width 0 height 347
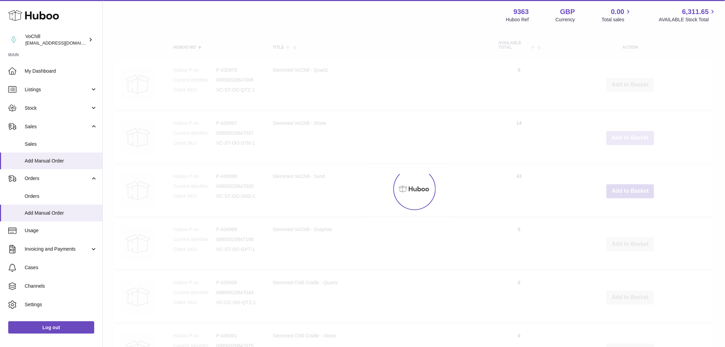
click at [628, 134] on div at bounding box center [414, 189] width 622 height 316
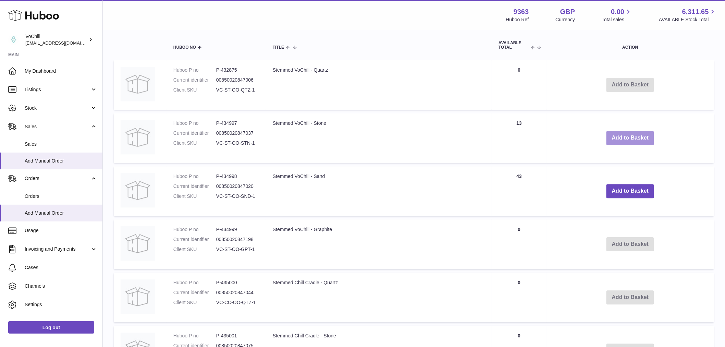
click at [628, 134] on button "Add to Basket" at bounding box center [630, 138] width 48 height 14
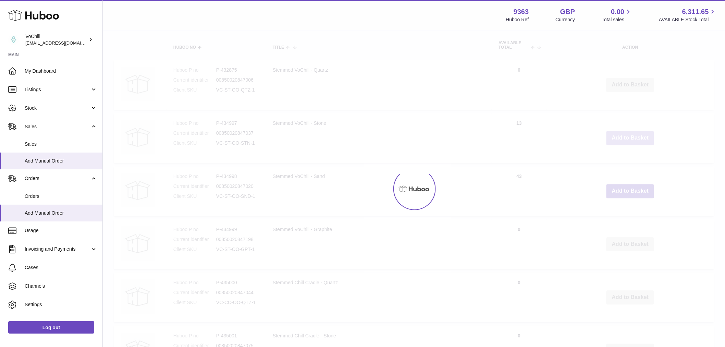
click at [628, 134] on div at bounding box center [414, 189] width 622 height 316
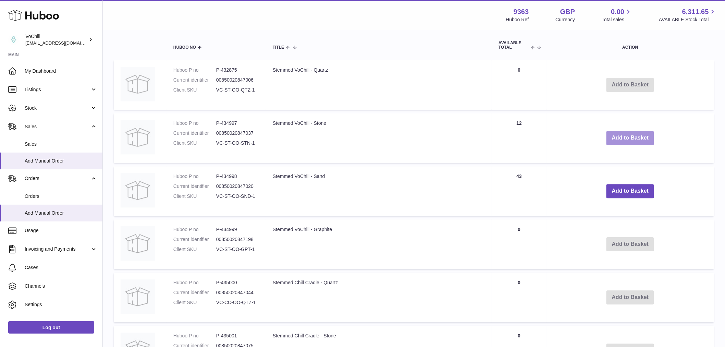
click at [628, 134] on button "Add to Basket" at bounding box center [630, 138] width 48 height 14
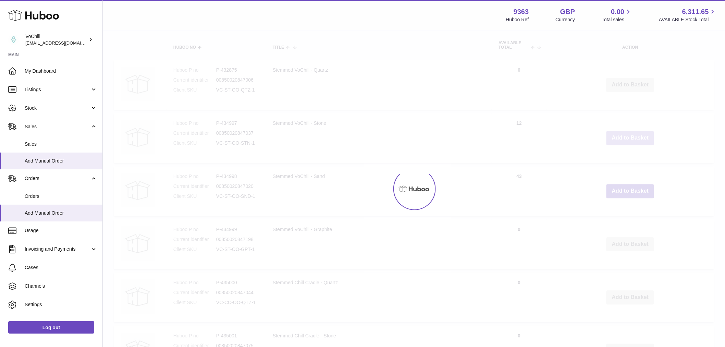
click at [628, 134] on div at bounding box center [414, 189] width 622 height 316
click at [628, 134] on button "Add to Basket" at bounding box center [630, 138] width 48 height 14
click at [628, 134] on div at bounding box center [414, 189] width 622 height 316
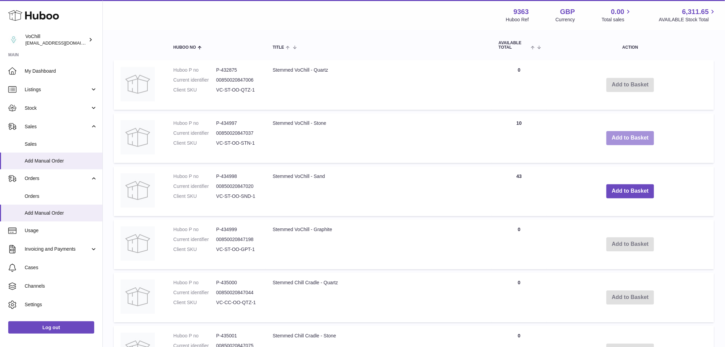
click at [628, 134] on button "Add to Basket" at bounding box center [630, 138] width 48 height 14
click at [630, 133] on button "Add to Basket" at bounding box center [630, 138] width 48 height 14
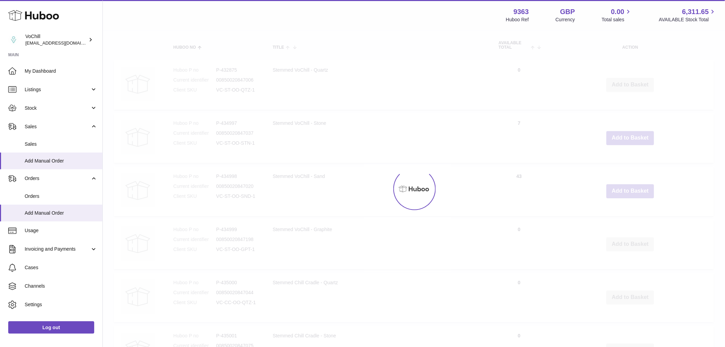
click at [630, 133] on div at bounding box center [414, 189] width 622 height 316
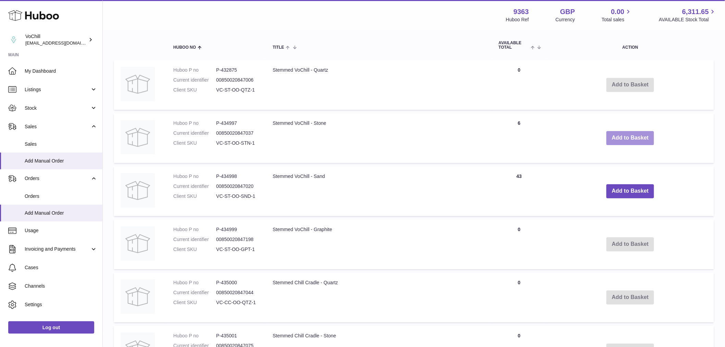
click at [630, 133] on button "Add to Basket" at bounding box center [630, 138] width 48 height 14
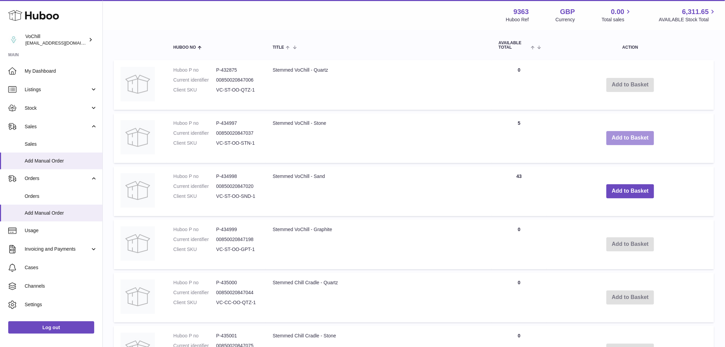
click at [630, 133] on button "Add to Basket" at bounding box center [630, 138] width 48 height 14
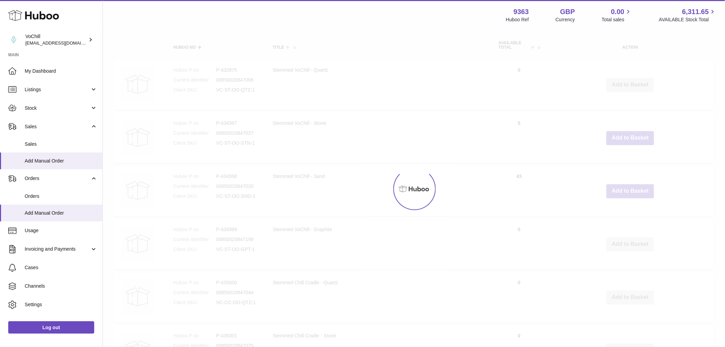
click at [630, 133] on div at bounding box center [414, 189] width 622 height 316
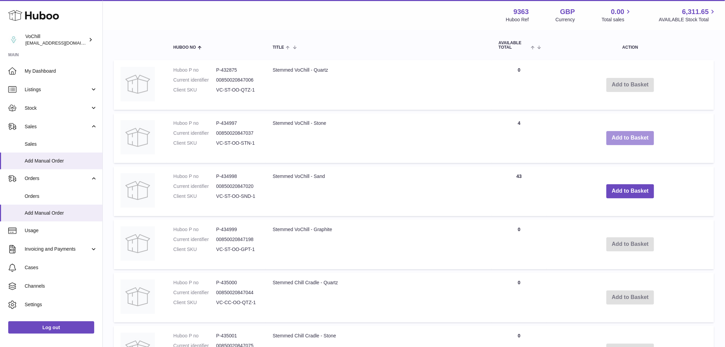
click at [630, 133] on button "Add to Basket" at bounding box center [630, 138] width 48 height 14
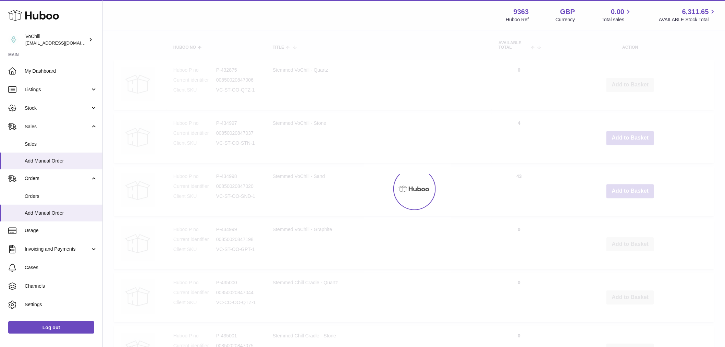
click at [630, 133] on div at bounding box center [414, 189] width 622 height 316
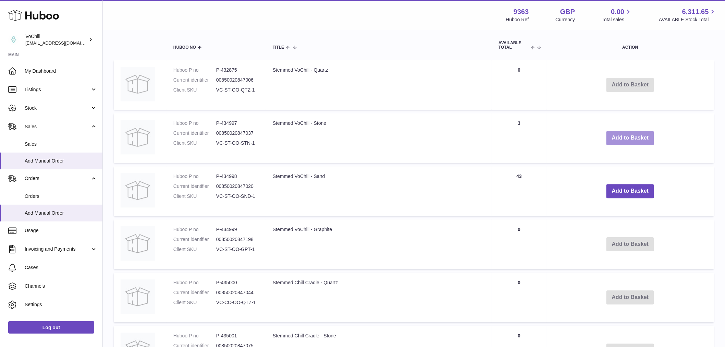
click at [630, 133] on button "Add to Basket" at bounding box center [630, 138] width 48 height 14
click at [0, 133] on div at bounding box center [0, 173] width 0 height 347
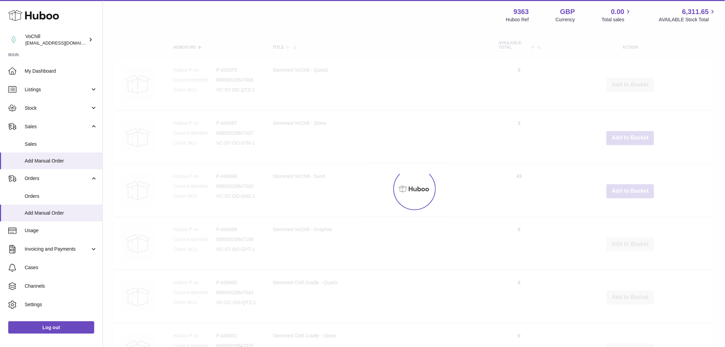
click at [630, 133] on div at bounding box center [414, 189] width 622 height 316
click at [630, 133] on button "Add to Basket" at bounding box center [630, 138] width 48 height 14
click at [630, 133] on div at bounding box center [414, 189] width 622 height 316
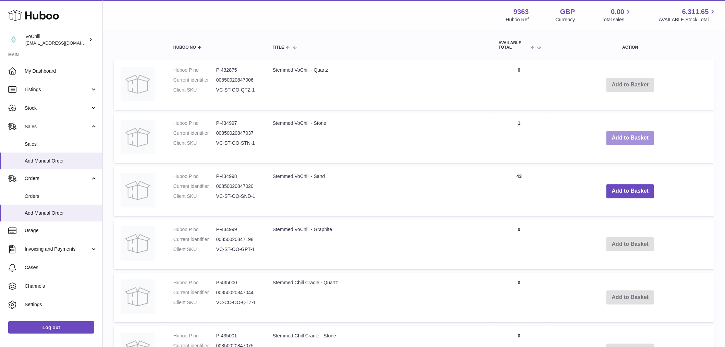
click at [630, 133] on button "Add to Basket" at bounding box center [630, 138] width 48 height 14
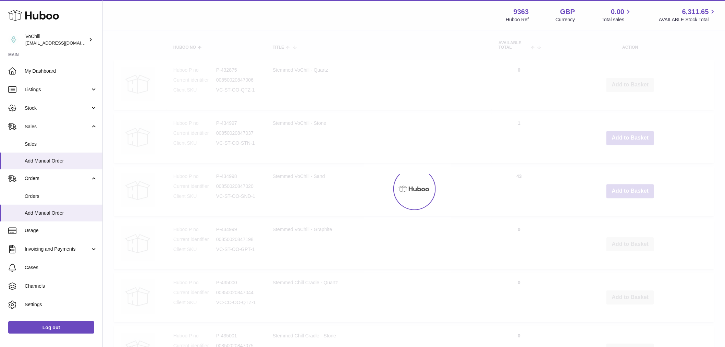
click at [630, 133] on div at bounding box center [414, 189] width 622 height 316
type input "**"
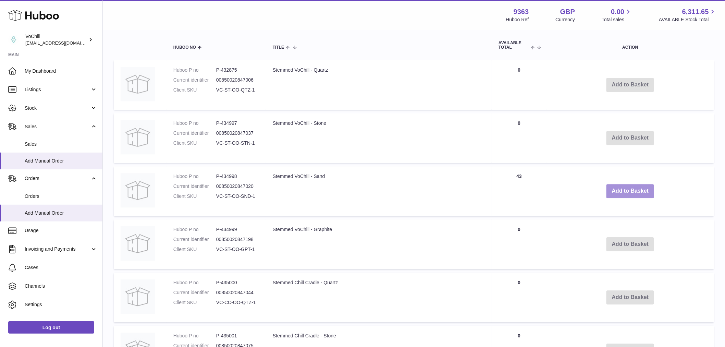
click at [630, 189] on button "Add to Basket" at bounding box center [630, 191] width 48 height 14
click at [628, 189] on button "Add to Basket" at bounding box center [630, 191] width 48 height 14
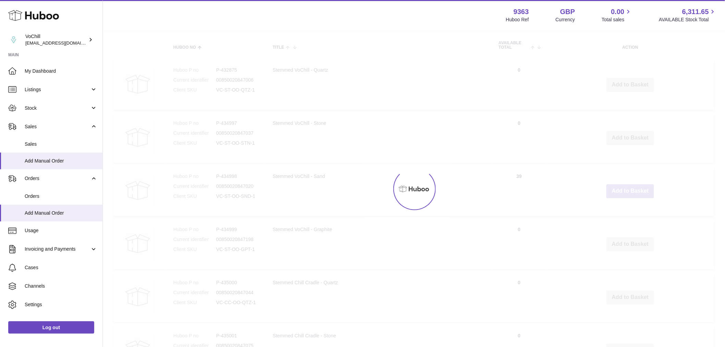
click at [628, 189] on button "Add to Basket" at bounding box center [630, 191] width 48 height 14
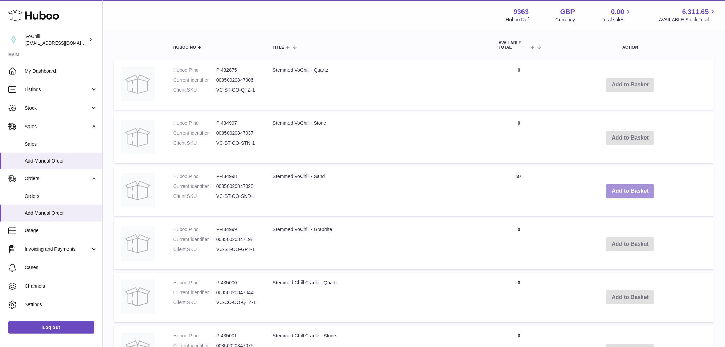
click at [628, 189] on button "Add to Basket" at bounding box center [630, 191] width 48 height 14
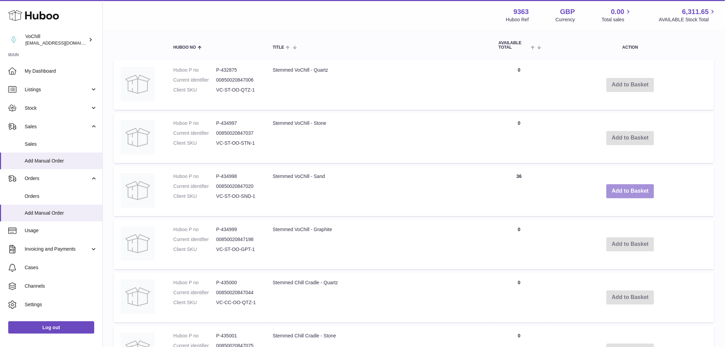
click at [628, 189] on button "Add to Basket" at bounding box center [630, 191] width 48 height 14
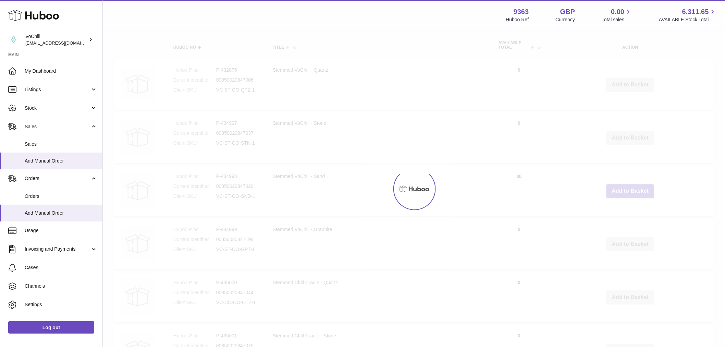
click at [628, 189] on div at bounding box center [414, 189] width 622 height 316
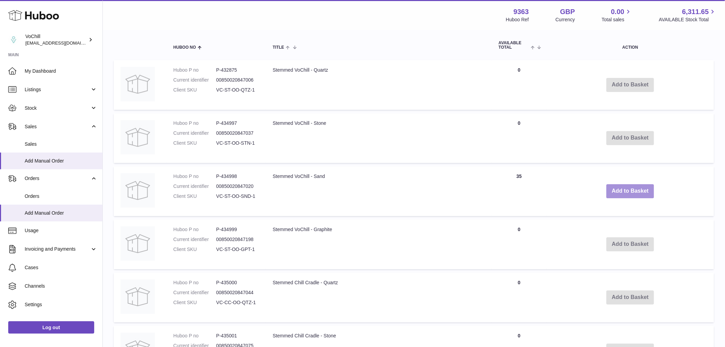
click at [628, 189] on button "Add to Basket" at bounding box center [630, 191] width 48 height 14
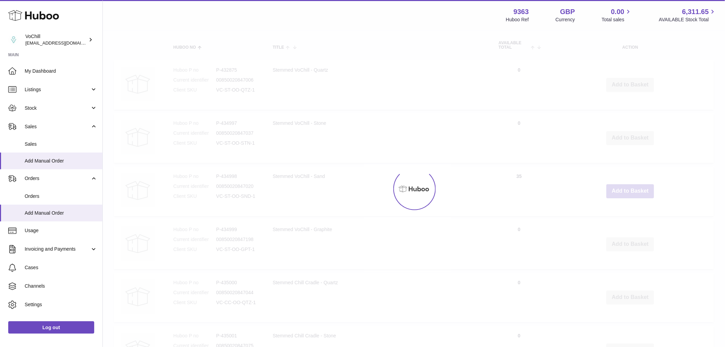
click at [628, 189] on div at bounding box center [414, 189] width 622 height 316
click at [628, 189] on button "Add to Basket" at bounding box center [630, 191] width 48 height 14
click at [628, 189] on div at bounding box center [414, 189] width 622 height 316
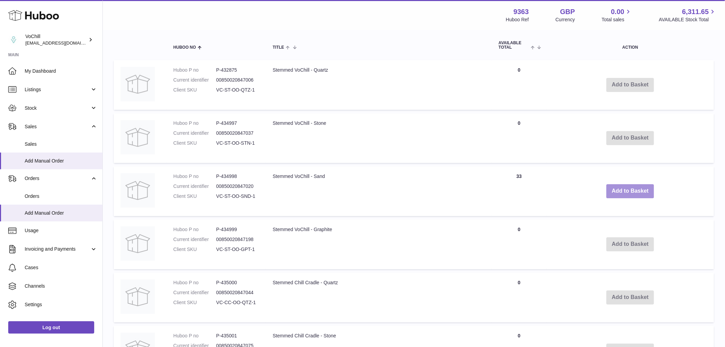
click at [628, 189] on button "Add to Basket" at bounding box center [630, 191] width 48 height 14
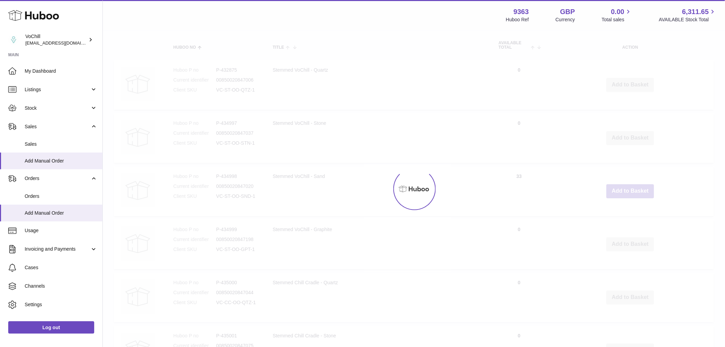
click at [628, 189] on div at bounding box center [414, 189] width 622 height 316
click at [628, 189] on button "Add to Basket" at bounding box center [630, 191] width 48 height 14
click at [628, 189] on div at bounding box center [414, 189] width 622 height 316
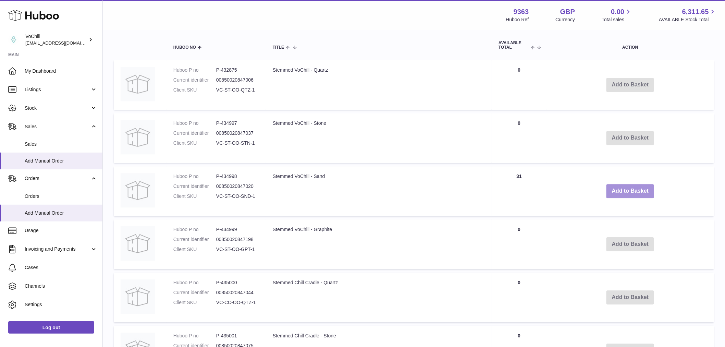
click at [628, 189] on button "Add to Basket" at bounding box center [630, 191] width 48 height 14
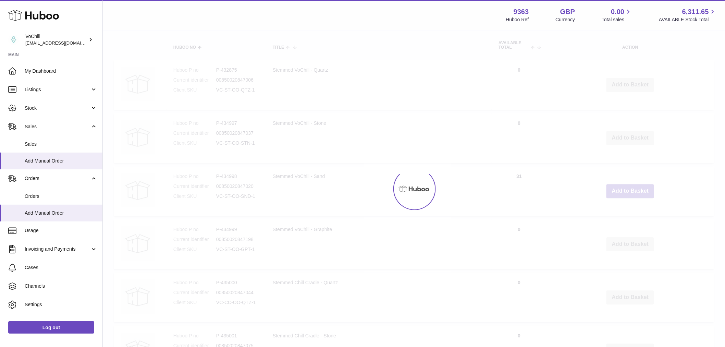
click at [628, 189] on div at bounding box center [414, 189] width 622 height 316
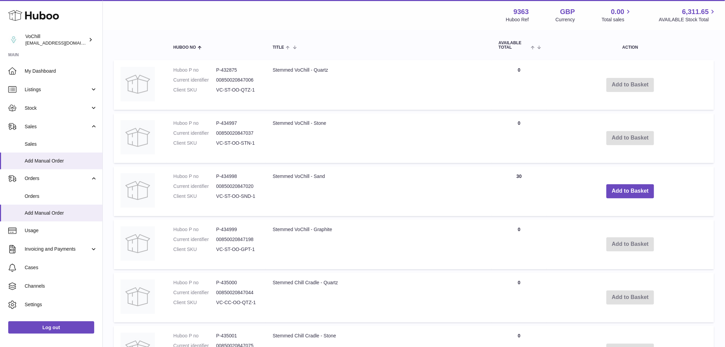
click at [628, 189] on button "Add to Basket" at bounding box center [630, 191] width 48 height 14
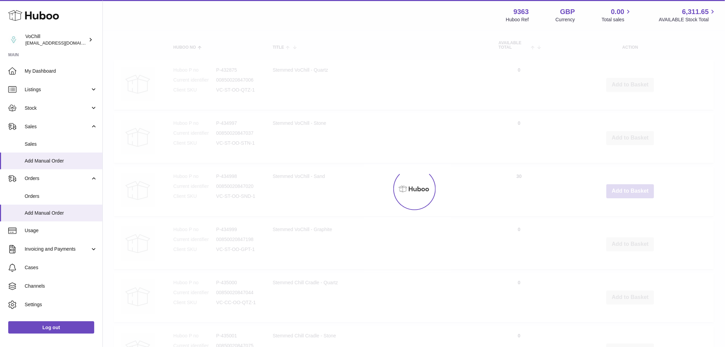
click at [628, 189] on div at bounding box center [414, 189] width 622 height 316
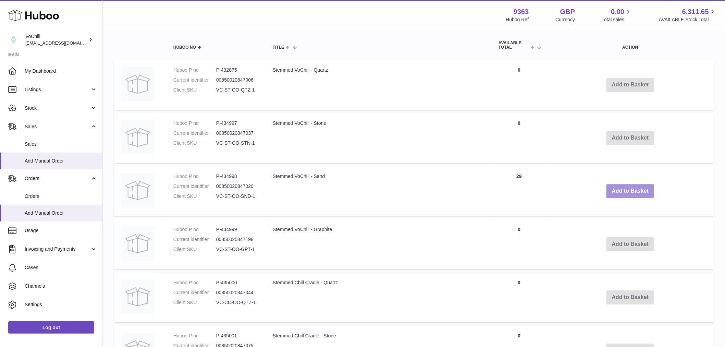
click at [628, 189] on button "Add to Basket" at bounding box center [630, 191] width 48 height 14
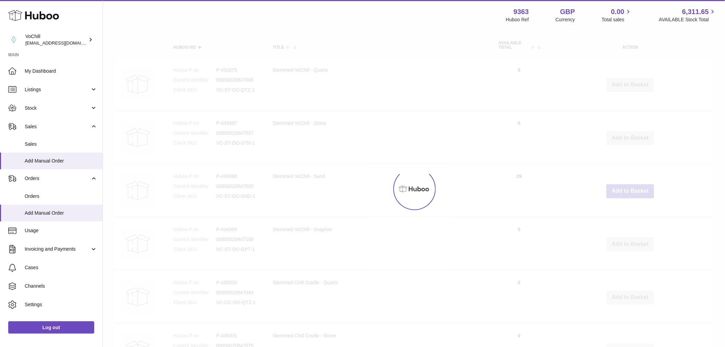
click at [628, 189] on div at bounding box center [414, 189] width 622 height 316
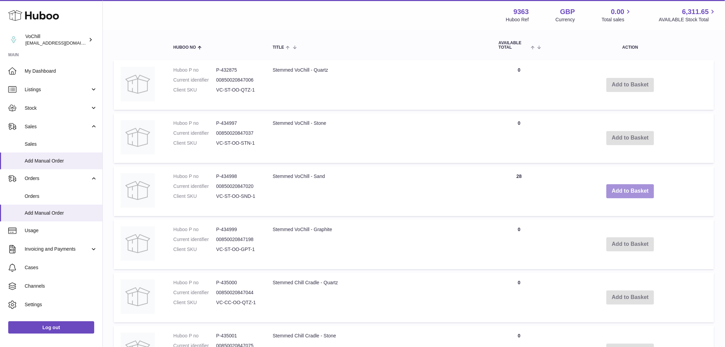
click at [628, 189] on button "Add to Basket" at bounding box center [630, 191] width 48 height 14
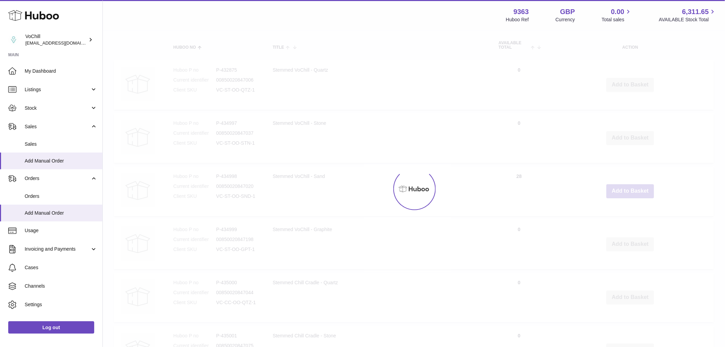
click at [628, 189] on div at bounding box center [414, 189] width 622 height 316
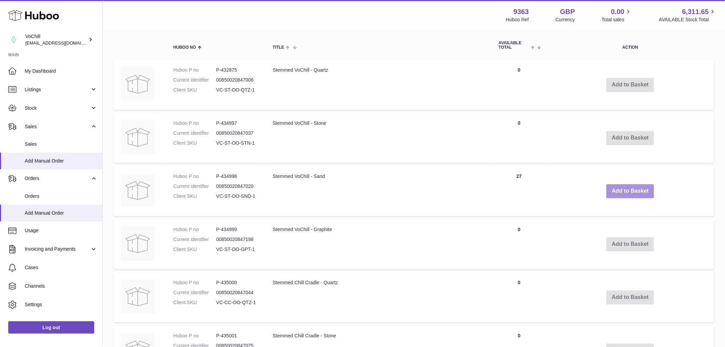
click at [628, 189] on button "Add to Basket" at bounding box center [630, 191] width 48 height 14
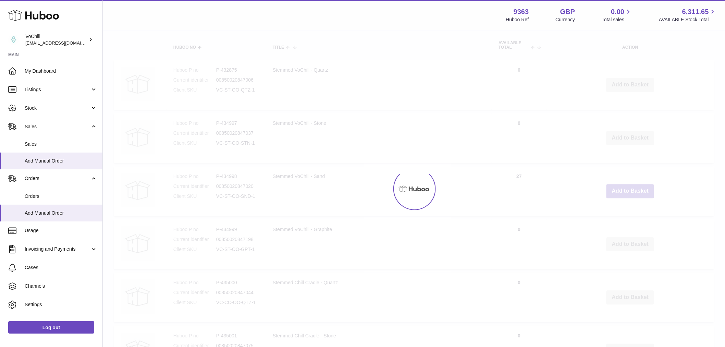
click at [628, 189] on div at bounding box center [414, 189] width 622 height 316
click at [628, 189] on button "Add to Basket" at bounding box center [630, 191] width 48 height 14
click at [628, 189] on div at bounding box center [414, 189] width 622 height 316
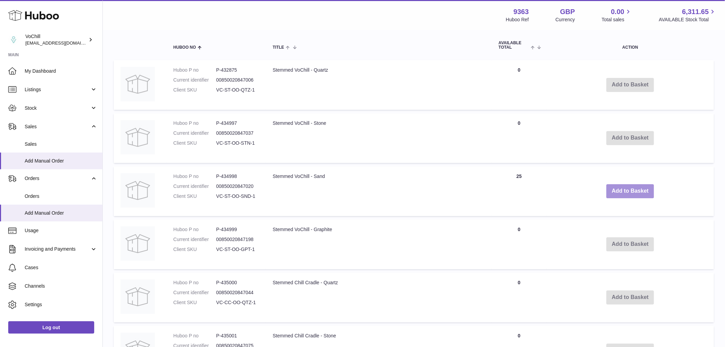
click at [628, 189] on button "Add to Basket" at bounding box center [630, 191] width 48 height 14
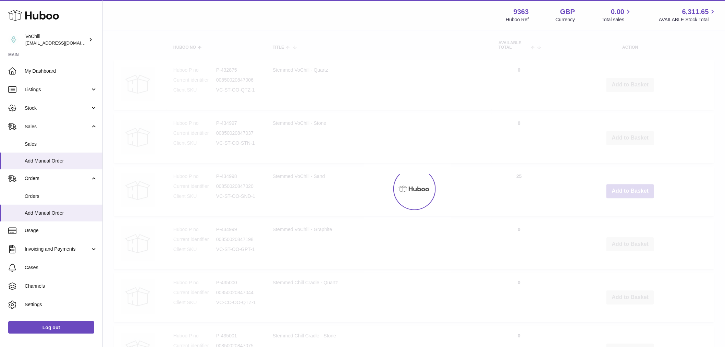
click at [628, 189] on div at bounding box center [414, 189] width 622 height 316
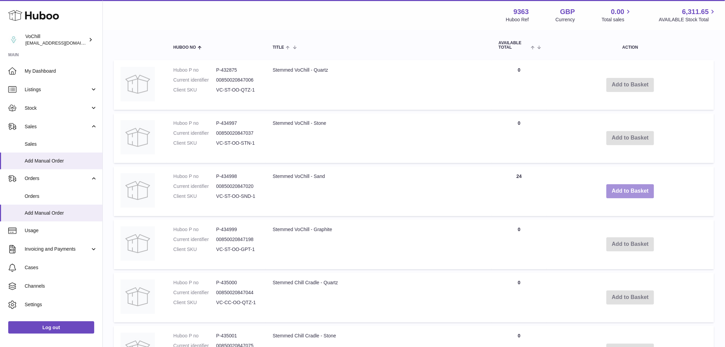
click at [628, 189] on button "Add to Basket" at bounding box center [630, 191] width 48 height 14
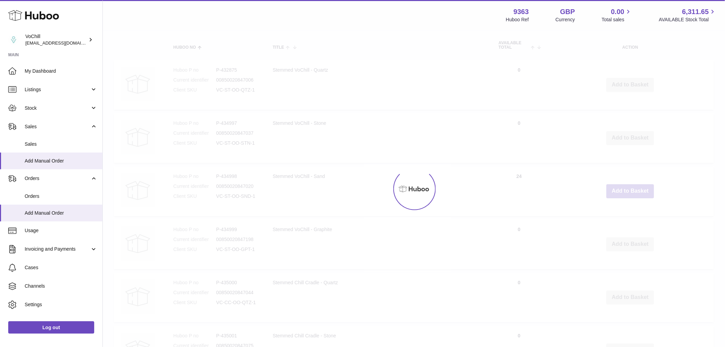
click at [628, 189] on div at bounding box center [414, 189] width 622 height 316
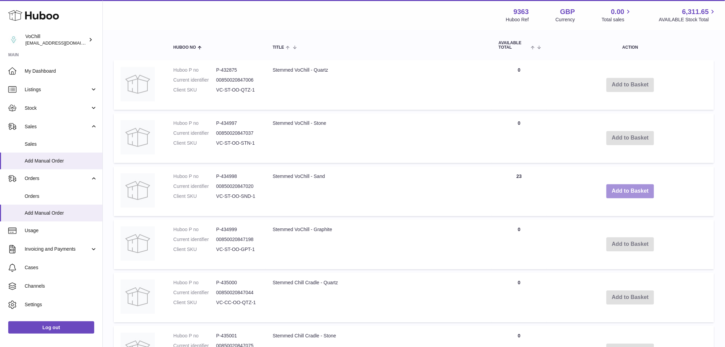
click at [628, 189] on button "Add to Basket" at bounding box center [630, 191] width 48 height 14
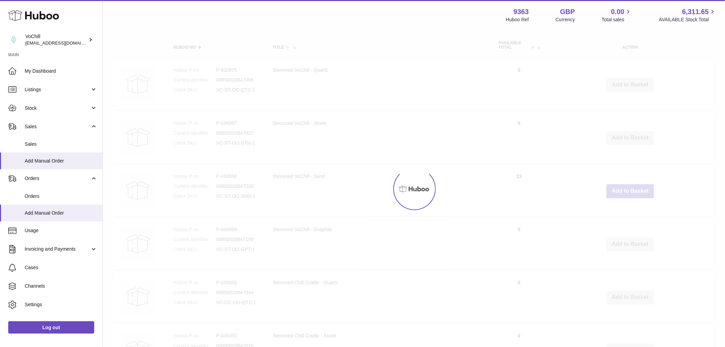
click at [628, 189] on div at bounding box center [414, 189] width 622 height 316
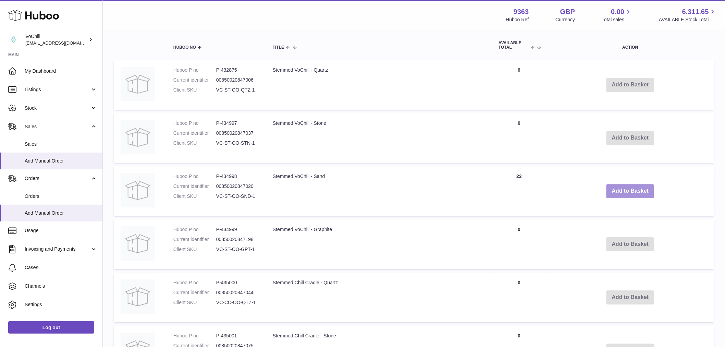
click at [628, 189] on button "Add to Basket" at bounding box center [630, 191] width 48 height 14
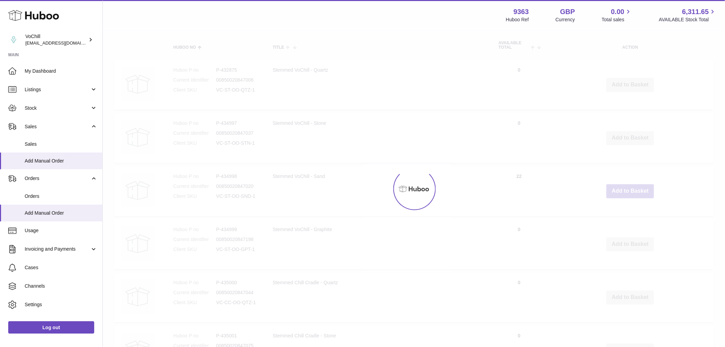
click at [628, 189] on div at bounding box center [414, 189] width 622 height 316
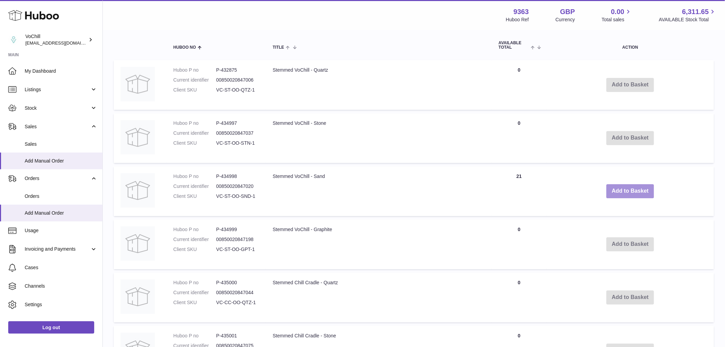
click at [628, 189] on button "Add to Basket" at bounding box center [630, 191] width 48 height 14
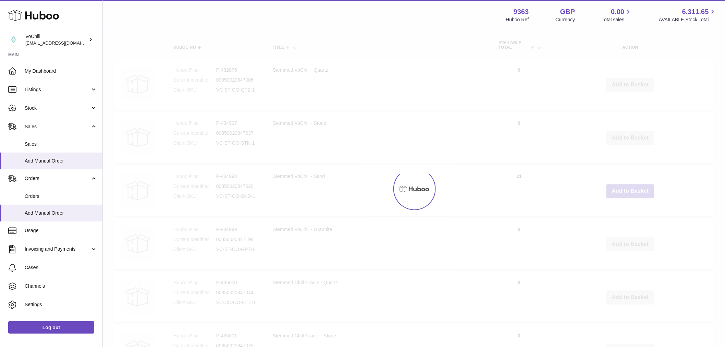
click at [628, 189] on div at bounding box center [414, 189] width 622 height 316
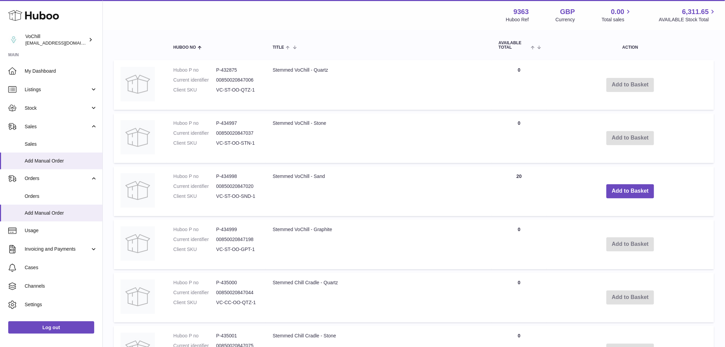
click at [628, 189] on button "Add to Basket" at bounding box center [630, 191] width 48 height 14
click at [0, 189] on div at bounding box center [0, 173] width 0 height 347
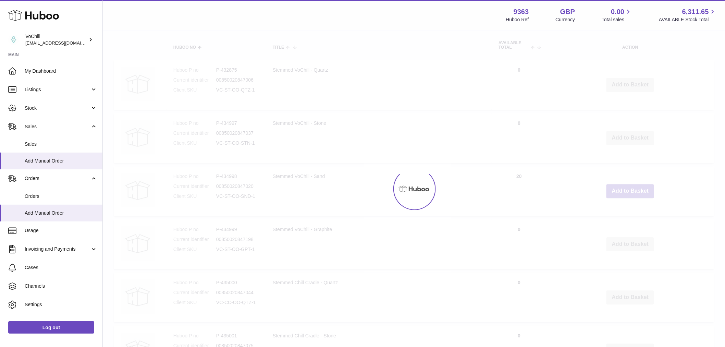
click at [628, 189] on div at bounding box center [414, 189] width 622 height 316
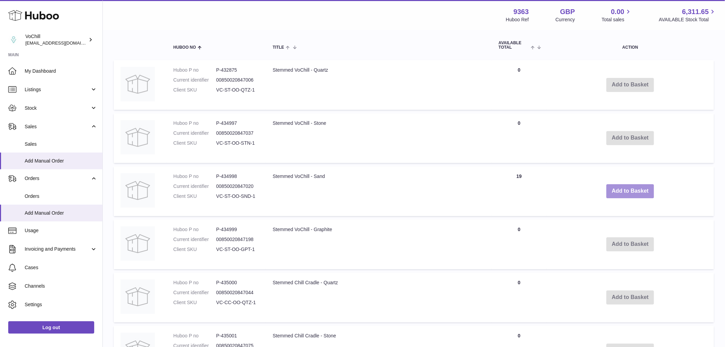
click at [628, 189] on button "Add to Basket" at bounding box center [630, 191] width 48 height 14
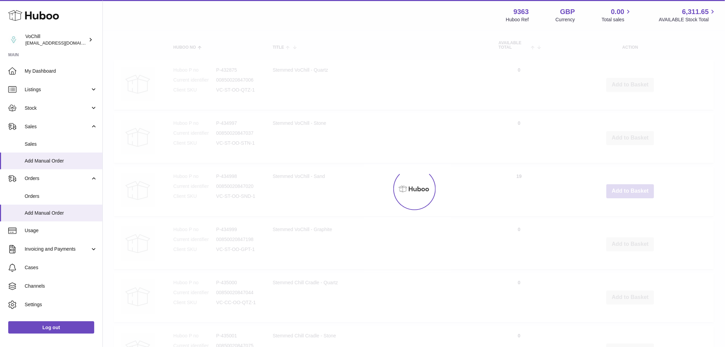
click at [628, 189] on div at bounding box center [414, 189] width 622 height 316
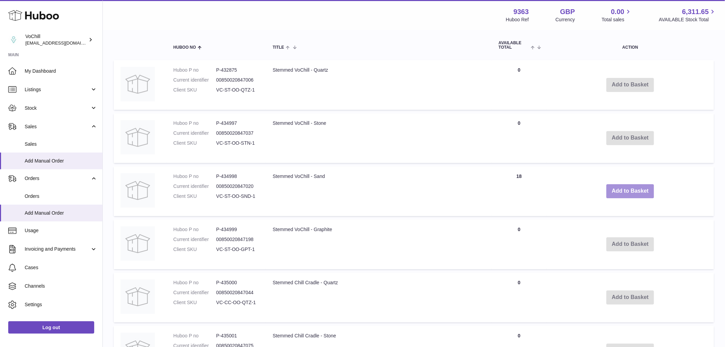
click at [628, 189] on button "Add to Basket" at bounding box center [630, 191] width 48 height 14
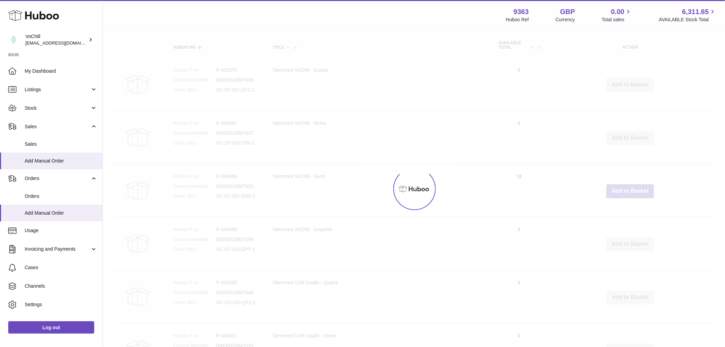
click at [628, 189] on div at bounding box center [414, 189] width 622 height 316
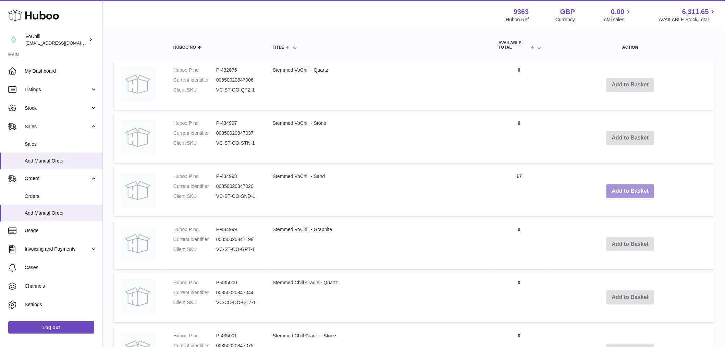
click at [628, 189] on button "Add to Basket" at bounding box center [630, 191] width 48 height 14
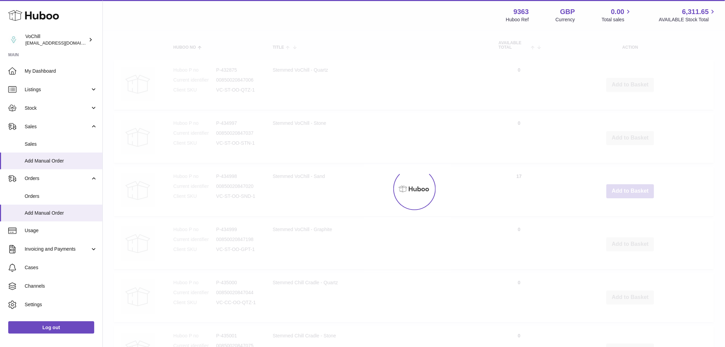
click at [628, 189] on div at bounding box center [414, 189] width 622 height 316
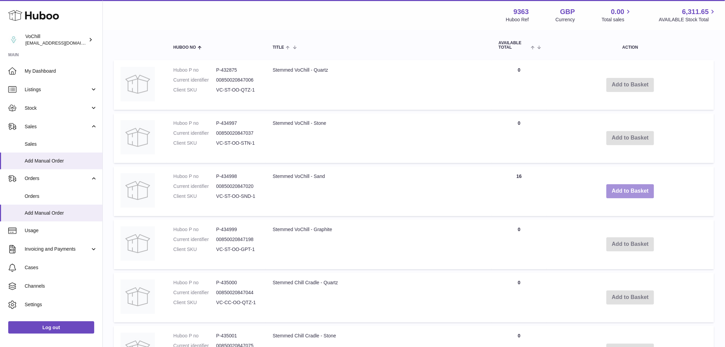
click at [628, 189] on button "Add to Basket" at bounding box center [630, 191] width 48 height 14
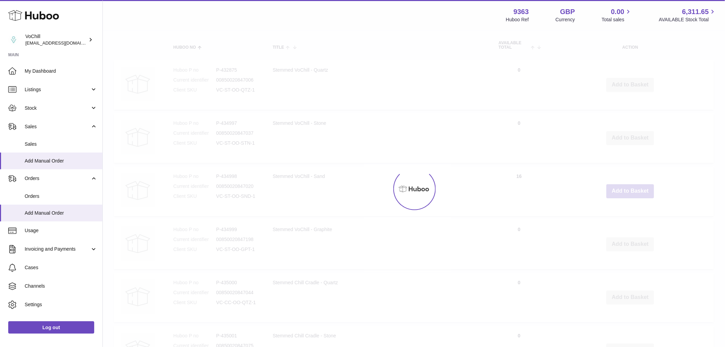
click at [628, 189] on div at bounding box center [414, 189] width 622 height 316
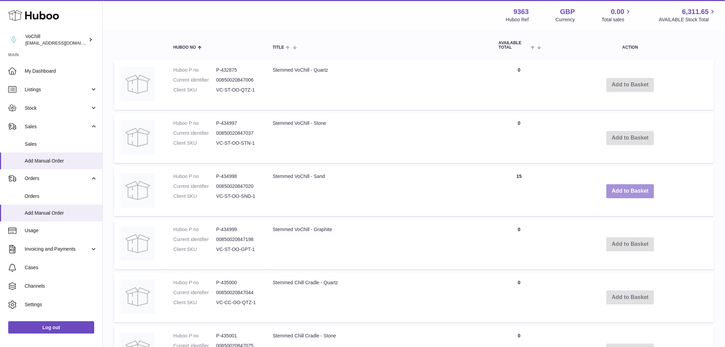
click at [628, 189] on button "Add to Basket" at bounding box center [630, 191] width 48 height 14
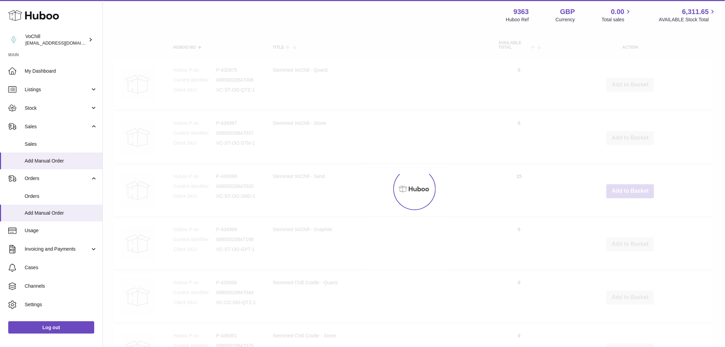
click at [628, 189] on div at bounding box center [414, 189] width 622 height 316
click at [628, 189] on button "Add to Basket" at bounding box center [630, 191] width 48 height 14
click at [628, 189] on div at bounding box center [414, 189] width 622 height 316
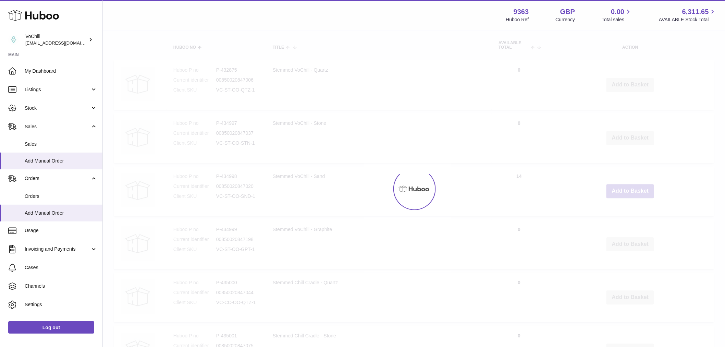
click at [628, 189] on div at bounding box center [414, 189] width 622 height 316
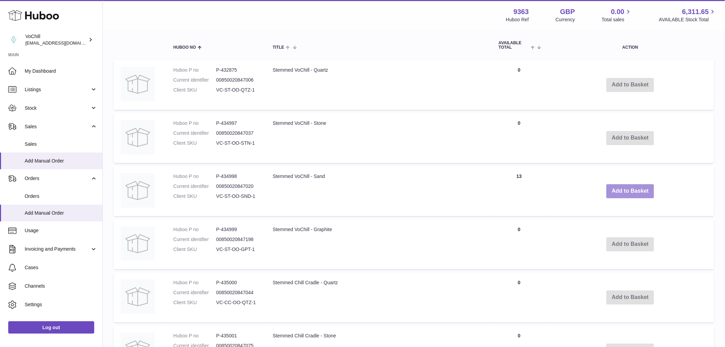
click at [628, 189] on button "Add to Basket" at bounding box center [630, 191] width 48 height 14
click at [0, 189] on div at bounding box center [0, 173] width 0 height 347
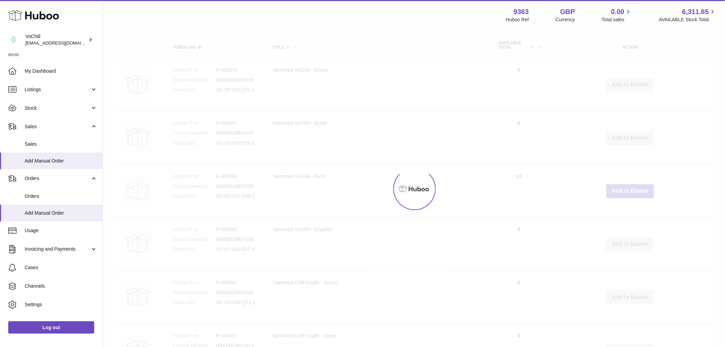
click at [628, 189] on div at bounding box center [414, 189] width 622 height 316
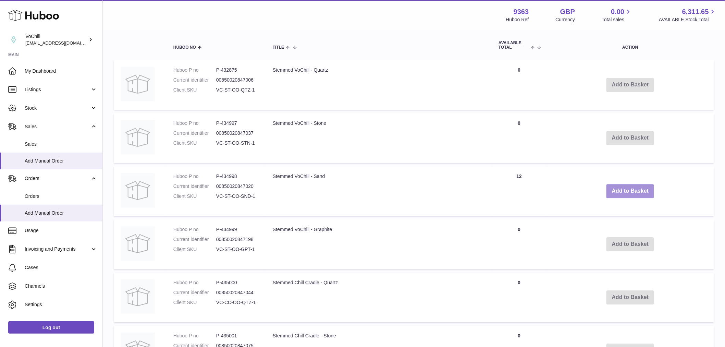
click at [628, 189] on button "Add to Basket" at bounding box center [630, 191] width 48 height 14
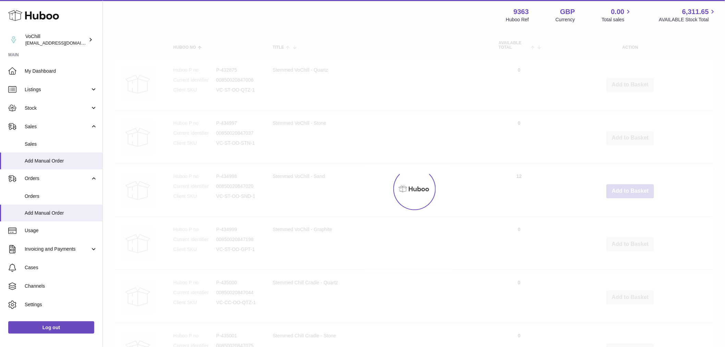
click at [628, 189] on div at bounding box center [414, 189] width 622 height 316
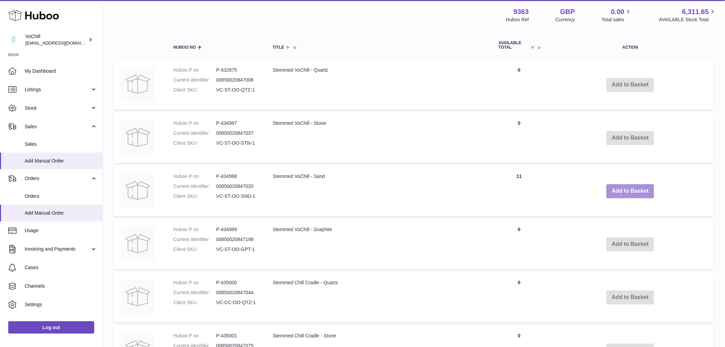
click at [628, 189] on button "Add to Basket" at bounding box center [630, 191] width 48 height 14
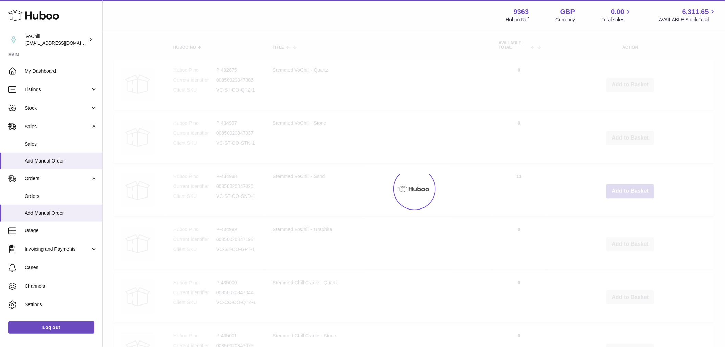
click at [628, 189] on div at bounding box center [414, 189] width 622 height 316
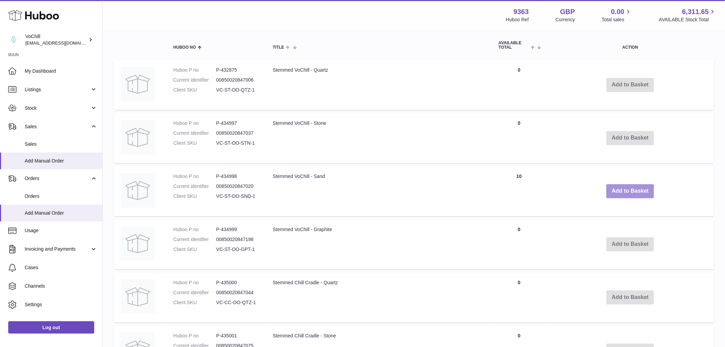
click at [628, 189] on button "Add to Basket" at bounding box center [630, 191] width 48 height 14
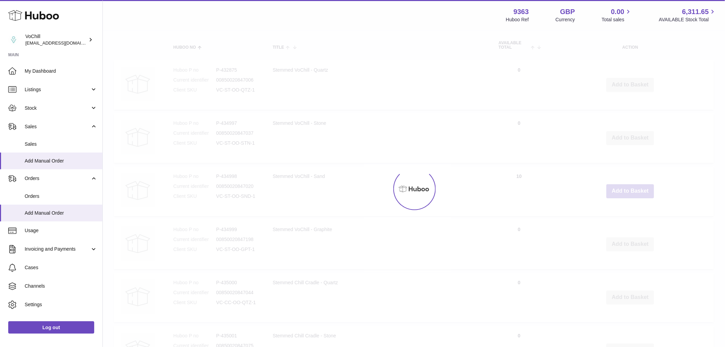
click at [628, 189] on div at bounding box center [414, 189] width 622 height 316
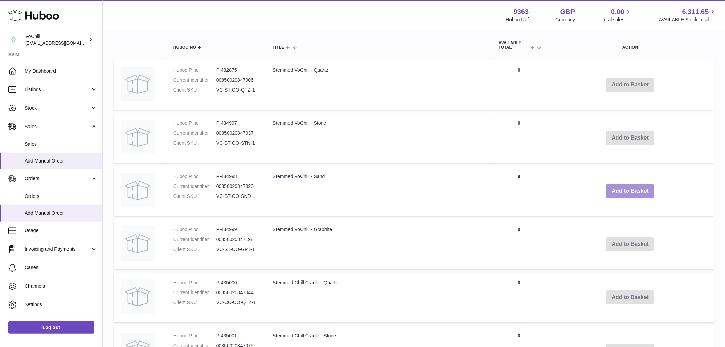
click at [628, 189] on button "Add to Basket" at bounding box center [630, 191] width 48 height 14
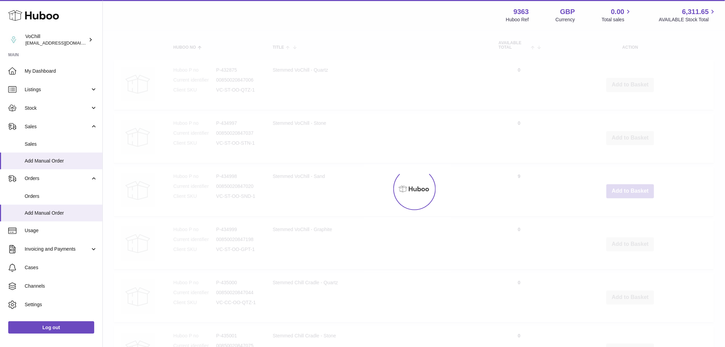
click at [628, 189] on div at bounding box center [414, 189] width 622 height 316
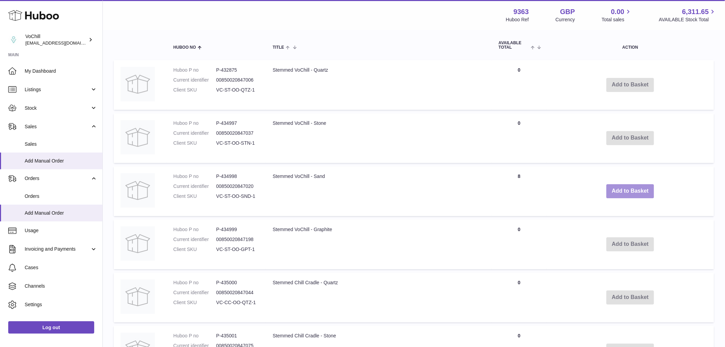
click at [628, 189] on button "Add to Basket" at bounding box center [630, 191] width 48 height 14
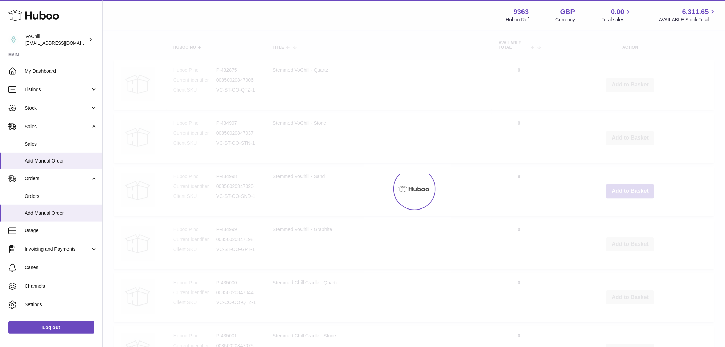
click at [628, 189] on div at bounding box center [414, 189] width 622 height 316
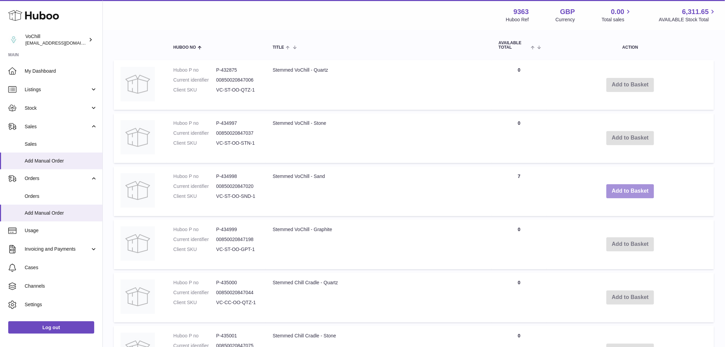
click at [628, 189] on button "Add to Basket" at bounding box center [630, 191] width 48 height 14
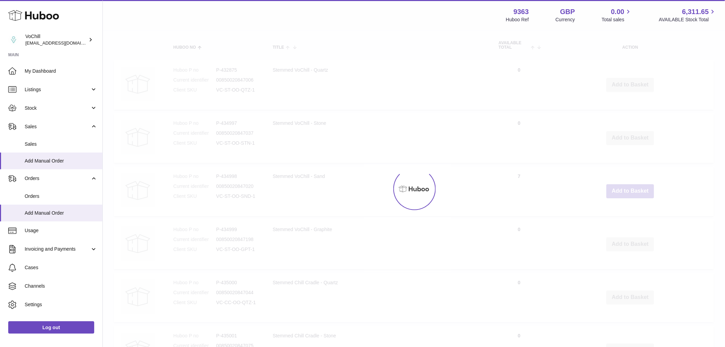
click at [628, 189] on div at bounding box center [414, 189] width 622 height 316
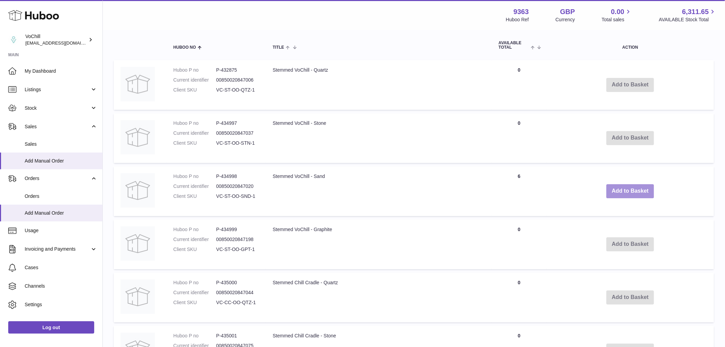
click at [628, 189] on button "Add to Basket" at bounding box center [630, 191] width 48 height 14
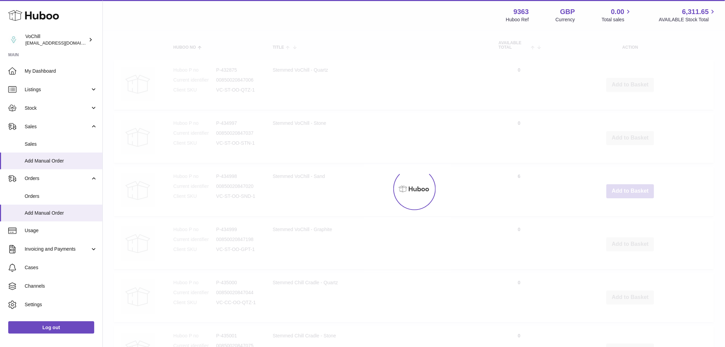
click at [628, 189] on div at bounding box center [414, 189] width 622 height 316
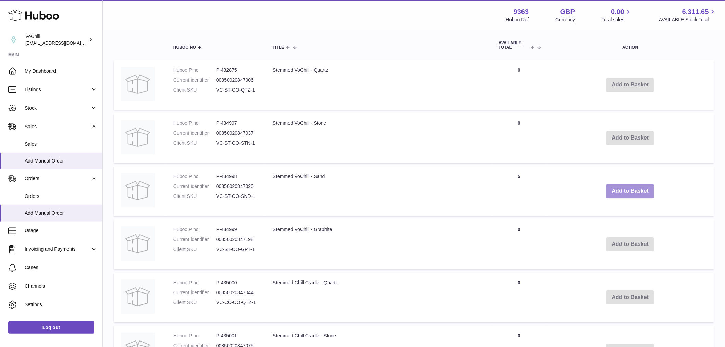
click at [628, 189] on button "Add to Basket" at bounding box center [630, 191] width 48 height 14
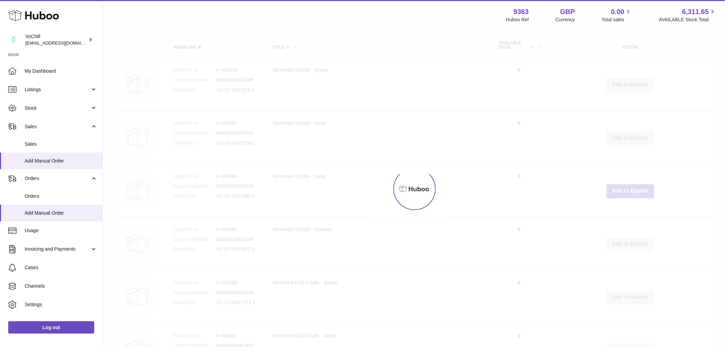
click at [628, 189] on div at bounding box center [414, 189] width 622 height 316
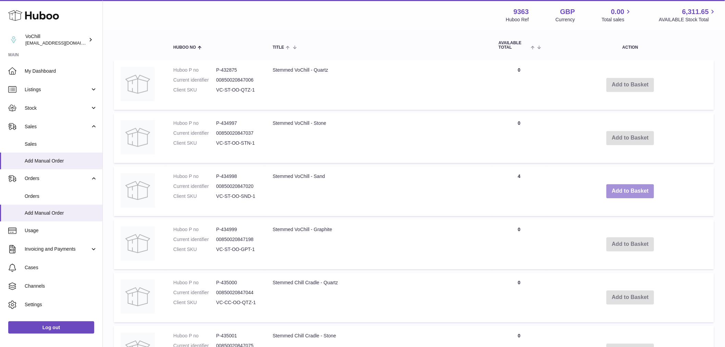
click at [628, 189] on button "Add to Basket" at bounding box center [630, 191] width 48 height 14
click at [0, 189] on div at bounding box center [0, 173] width 0 height 347
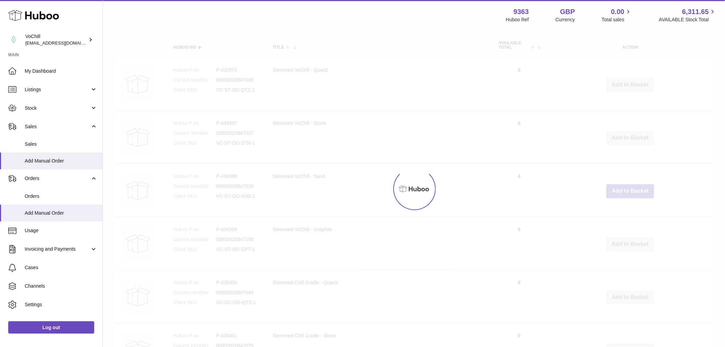
click at [628, 189] on div at bounding box center [414, 189] width 622 height 316
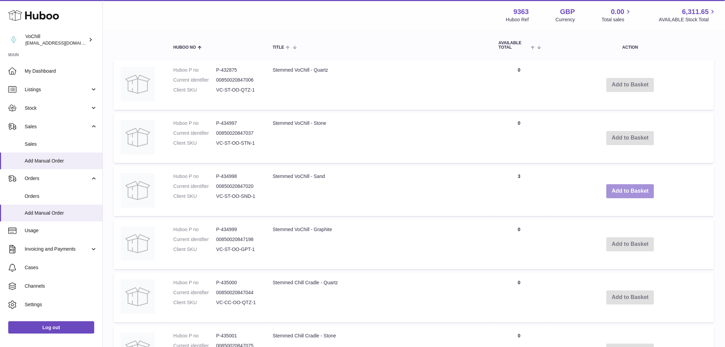
click at [628, 189] on button "Add to Basket" at bounding box center [630, 191] width 48 height 14
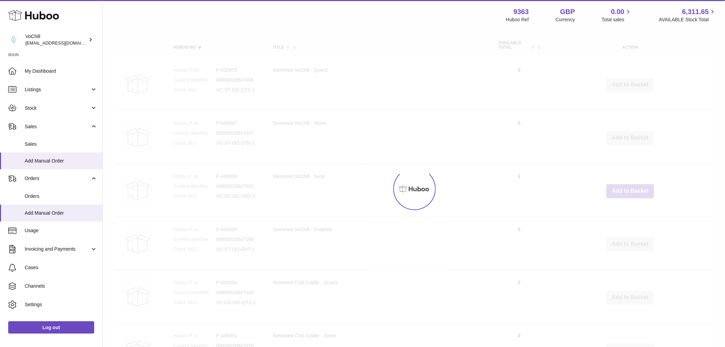
click at [628, 189] on div at bounding box center [414, 189] width 622 height 316
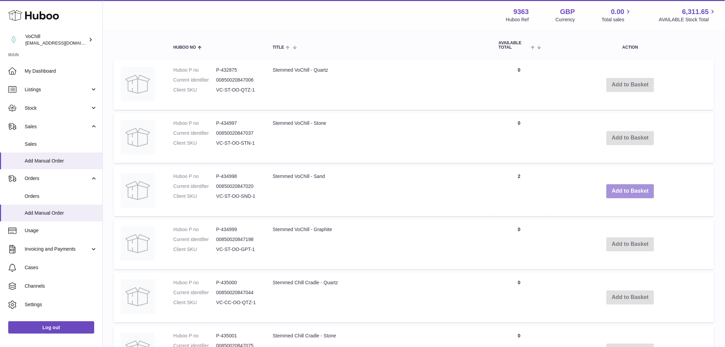
click at [628, 189] on button "Add to Basket" at bounding box center [630, 191] width 48 height 14
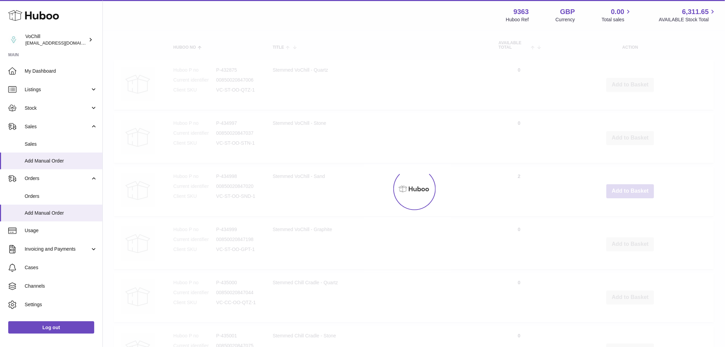
click at [628, 189] on div at bounding box center [414, 189] width 622 height 316
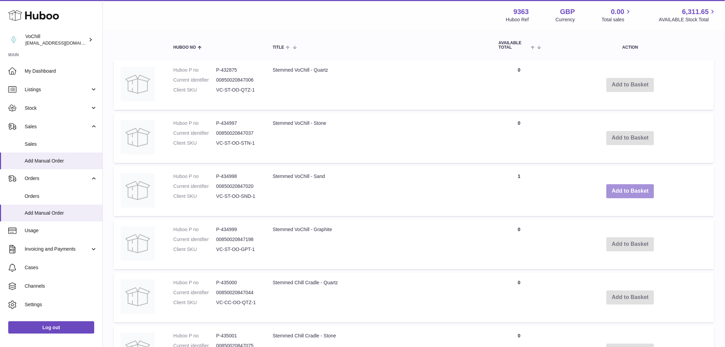
click at [628, 189] on button "Add to Basket" at bounding box center [630, 191] width 48 height 14
click at [0, 189] on div at bounding box center [0, 173] width 0 height 347
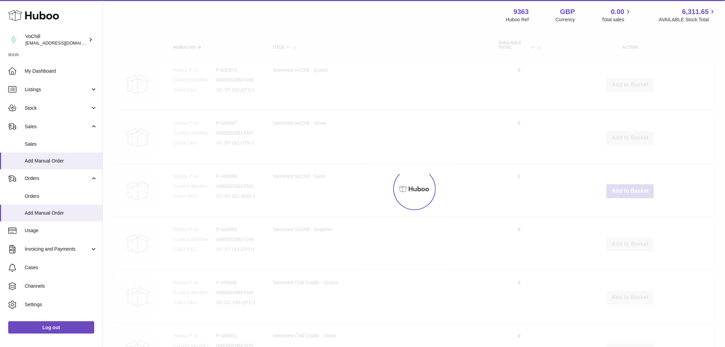
type input "**"
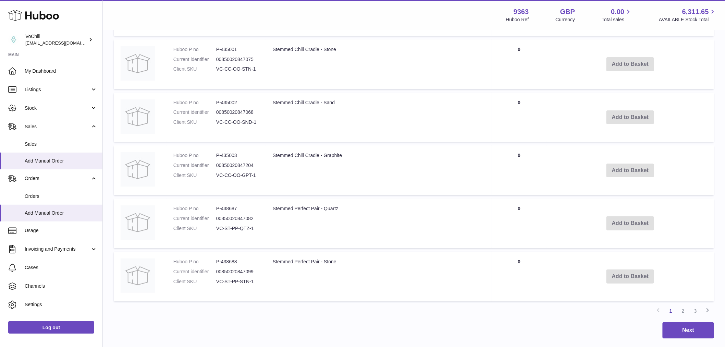
scroll to position [1053, 0]
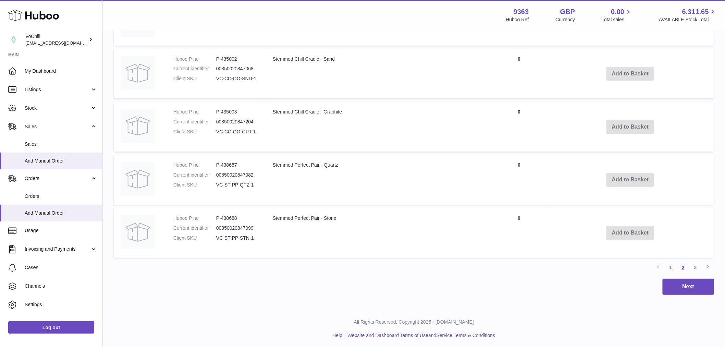
click at [683, 263] on link "2" at bounding box center [683, 267] width 12 height 12
click at [695, 266] on link "3" at bounding box center [695, 268] width 12 height 12
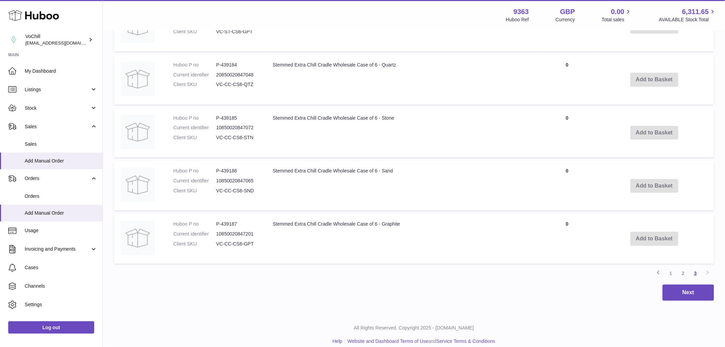
scroll to position [998, 0]
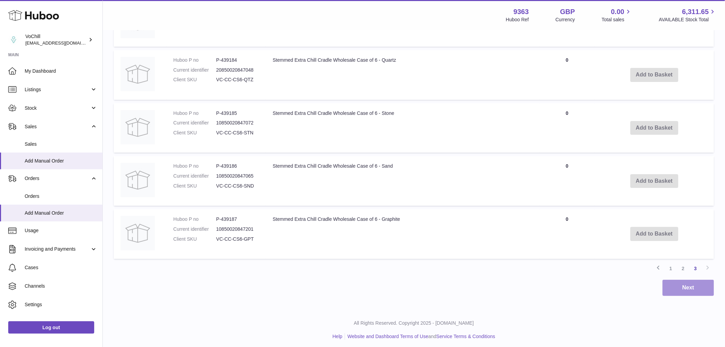
click at [704, 283] on button "Next" at bounding box center [687, 288] width 51 height 16
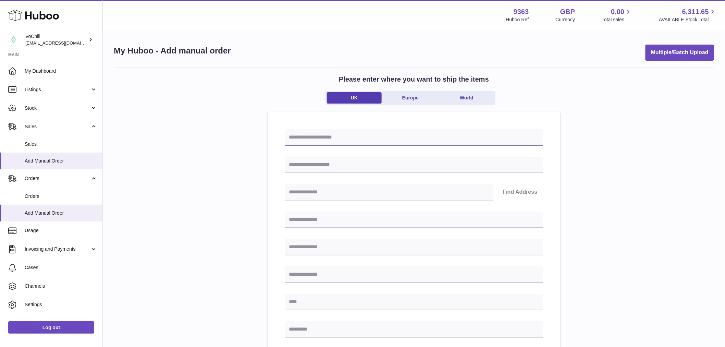
drag, startPoint x: 324, startPoint y: 144, endPoint x: 329, endPoint y: 142, distance: 4.8
click at [324, 144] on input "text" at bounding box center [414, 137] width 258 height 16
drag, startPoint x: 334, startPoint y: 134, endPoint x: 279, endPoint y: 137, distance: 55.6
click at [279, 137] on div "**********" at bounding box center [414, 328] width 292 height 432
type input "**********"
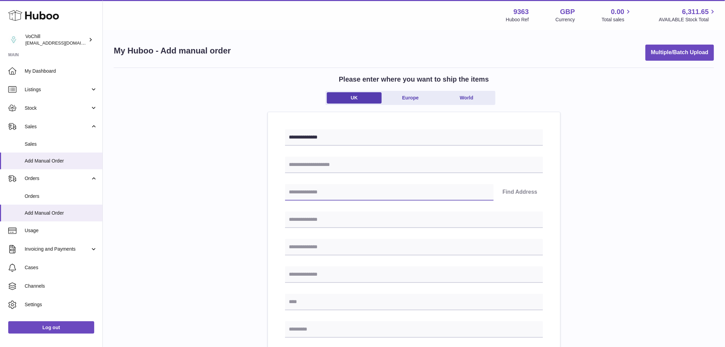
click at [333, 189] on input "text" at bounding box center [389, 192] width 209 height 16
click at [309, 165] on input "text" at bounding box center [414, 165] width 258 height 16
paste input "**********"
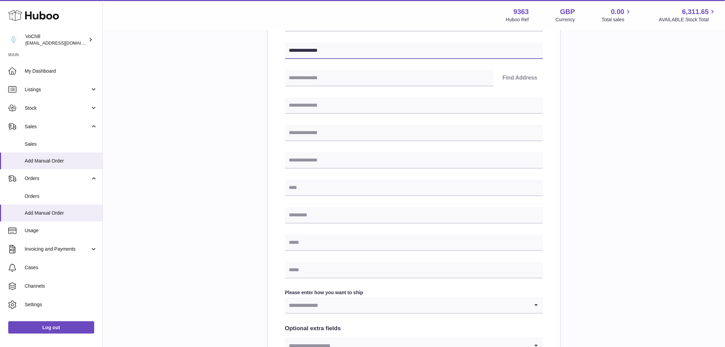
type input "**********"
click at [319, 105] on input "text" at bounding box center [414, 105] width 258 height 16
paste input "**********"
type input "**********"
click at [329, 137] on input "text" at bounding box center [414, 133] width 258 height 16
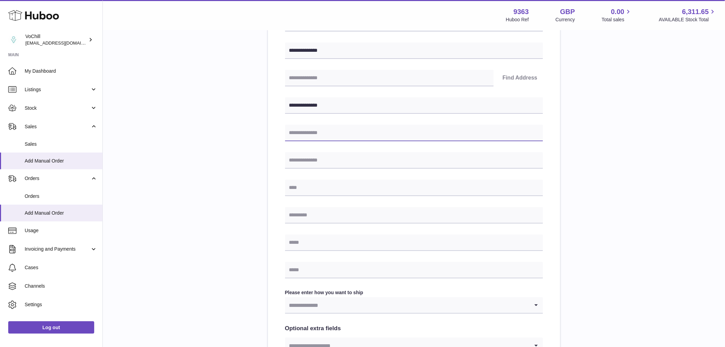
paste input "**********"
type input "**********"
click at [300, 153] on input "text" at bounding box center [414, 160] width 258 height 16
paste input "**********"
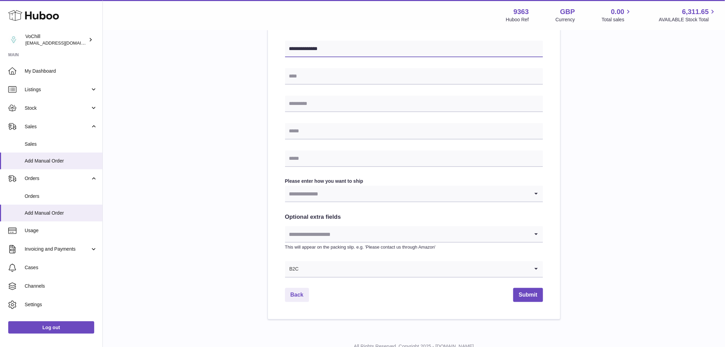
scroll to position [228, 0]
type input "**********"
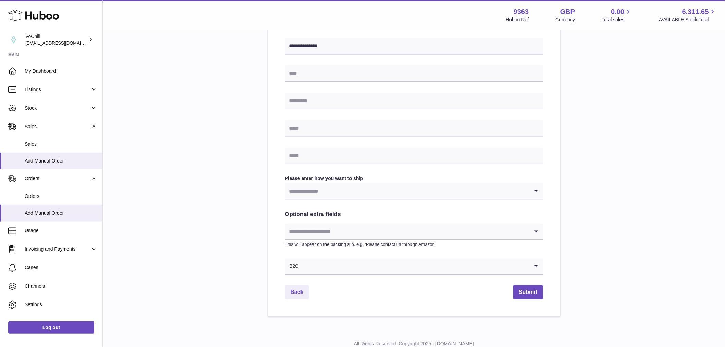
click at [334, 183] on input "Search for option" at bounding box center [407, 191] width 244 height 16
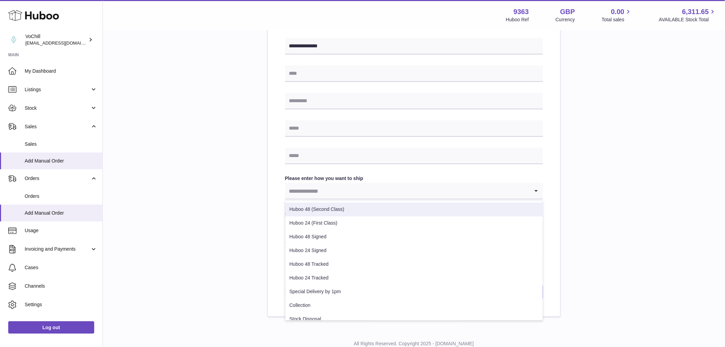
drag, startPoint x: 230, startPoint y: 202, endPoint x: 241, endPoint y: 206, distance: 12.4
click at [232, 204] on div "**********" at bounding box center [414, 77] width 600 height 477
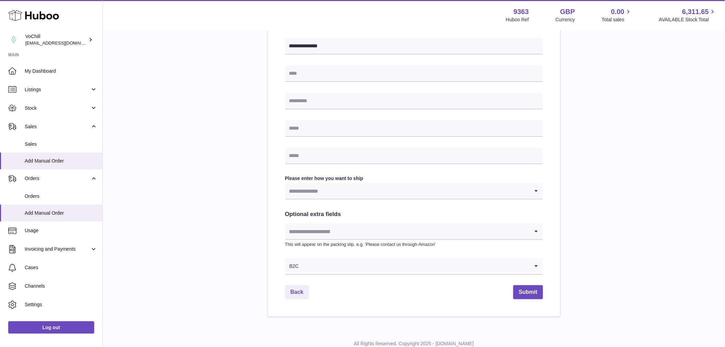
click at [312, 265] on input "Search for option" at bounding box center [414, 266] width 230 height 16
click at [310, 297] on li "B2B" at bounding box center [413, 298] width 257 height 14
click at [316, 184] on input "Search for option" at bounding box center [407, 191] width 244 height 16
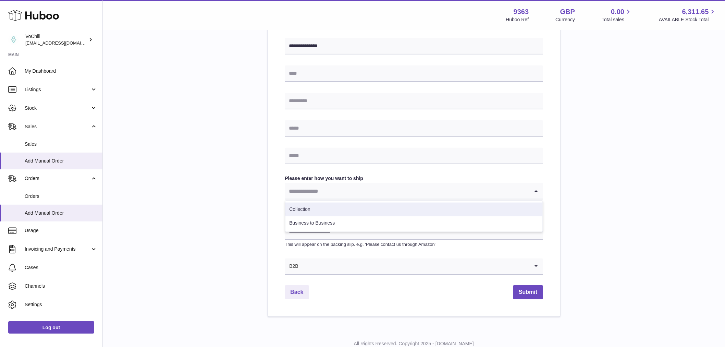
click at [320, 210] on li "Collection" at bounding box center [413, 209] width 257 height 14
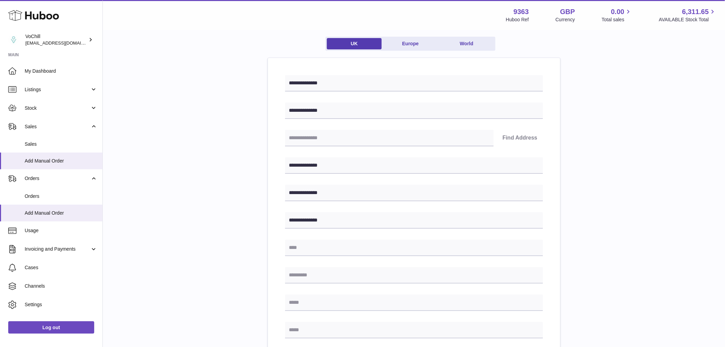
scroll to position [38, 0]
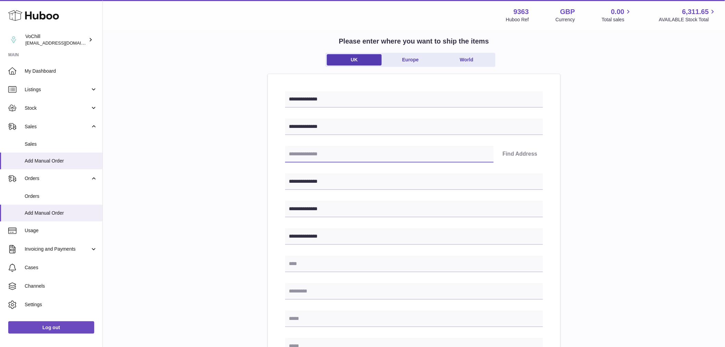
click at [326, 150] on input "text" at bounding box center [389, 154] width 209 height 16
click at [332, 151] on input "text" at bounding box center [389, 154] width 209 height 16
paste input "********"
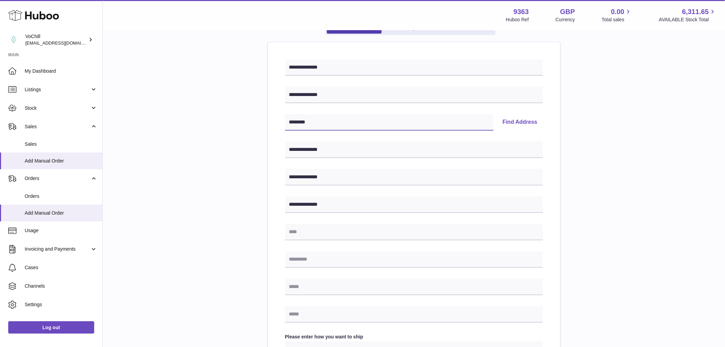
scroll to position [114, 0]
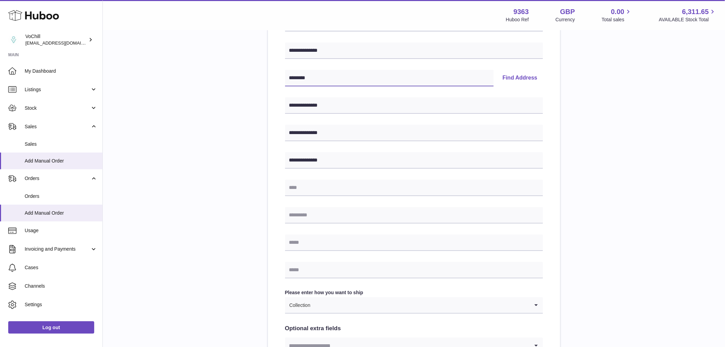
type input "********"
paste input "********"
type input "********"
click at [314, 193] on input "text" at bounding box center [414, 187] width 258 height 16
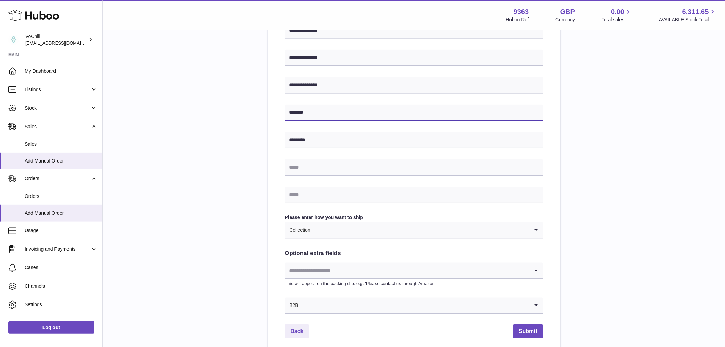
scroll to position [252, 0]
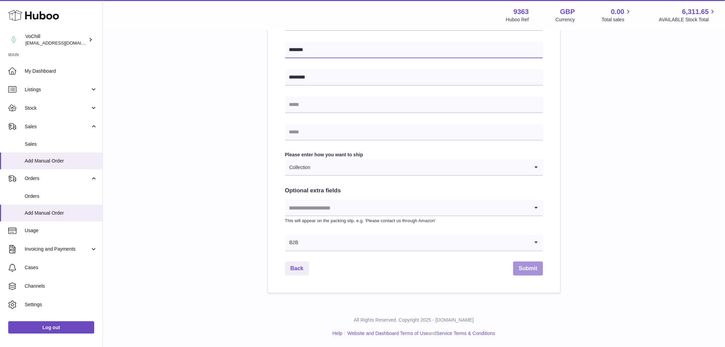
type input "*******"
click at [527, 265] on button "Submit" at bounding box center [527, 268] width 29 height 14
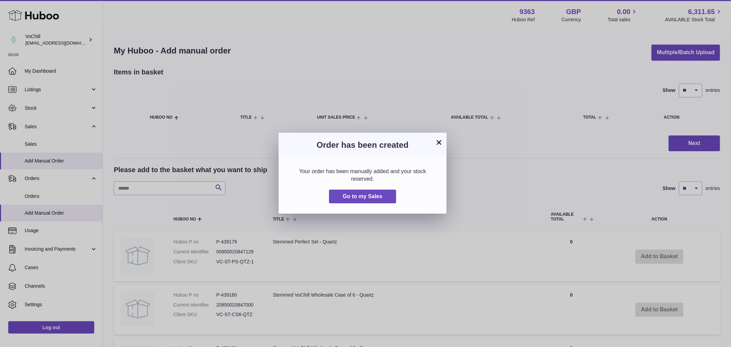
click at [435, 141] on button "×" at bounding box center [439, 142] width 8 height 8
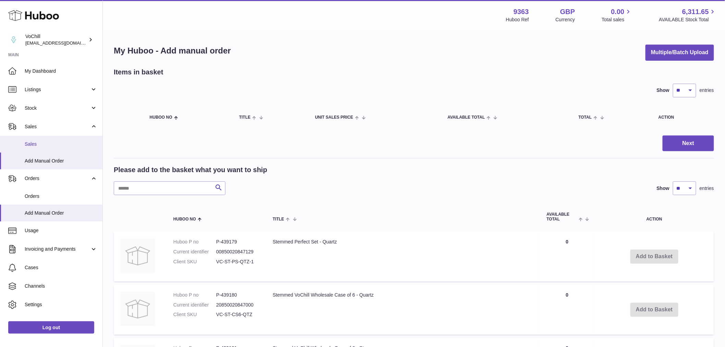
click at [34, 144] on span "Sales" at bounding box center [61, 144] width 73 height 7
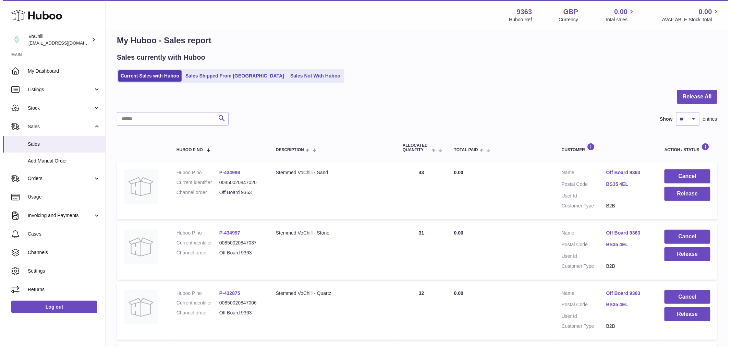
scroll to position [38, 0]
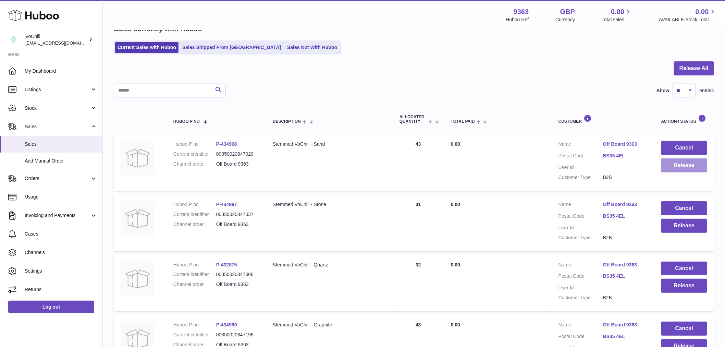
click at [665, 161] on button "Release" at bounding box center [684, 165] width 46 height 14
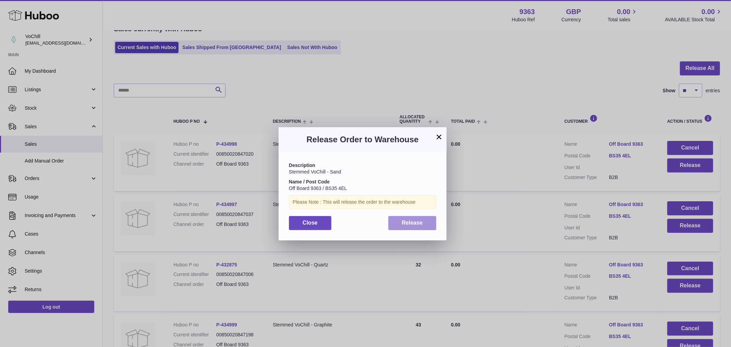
drag, startPoint x: 401, startPoint y: 221, endPoint x: 477, endPoint y: 217, distance: 75.5
click at [402, 221] on span "Release" at bounding box center [412, 223] width 21 height 6
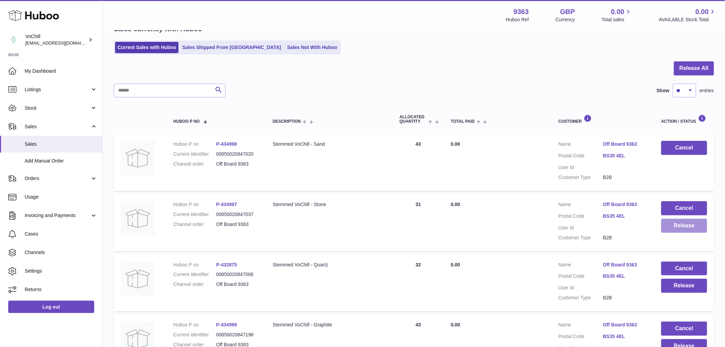
click at [679, 221] on button "Release" at bounding box center [684, 226] width 46 height 14
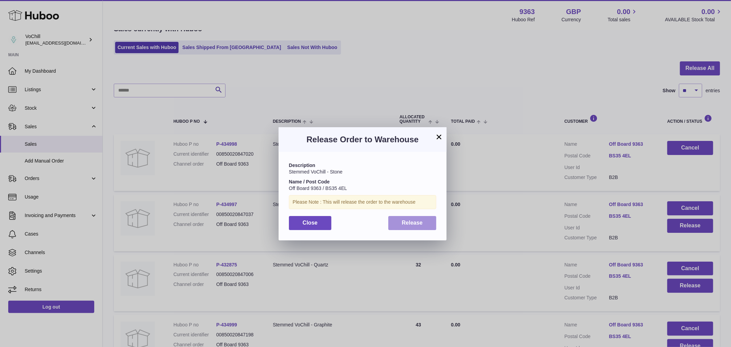
click at [419, 227] on button "Release" at bounding box center [412, 223] width 48 height 14
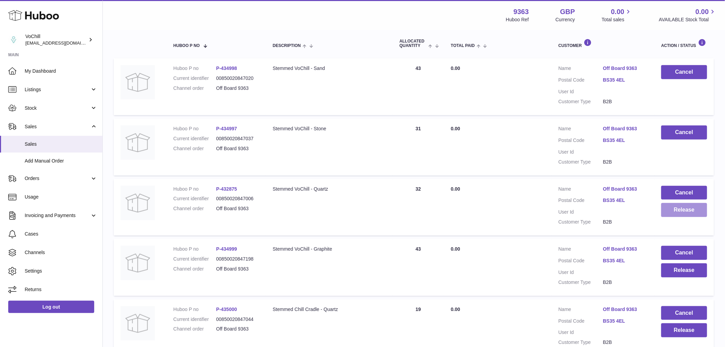
scroll to position [114, 0]
click at [667, 214] on button "Release" at bounding box center [684, 209] width 46 height 14
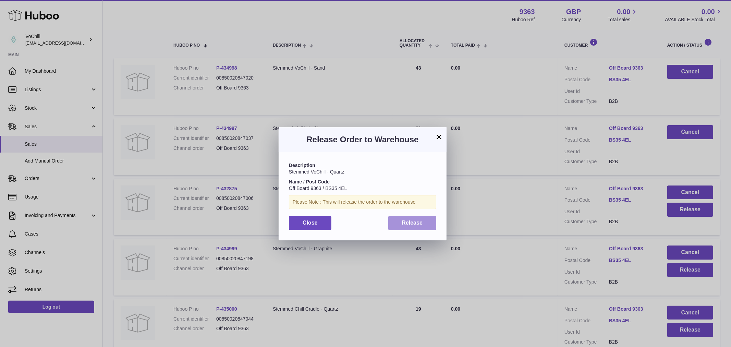
click at [409, 221] on span "Release" at bounding box center [412, 223] width 21 height 6
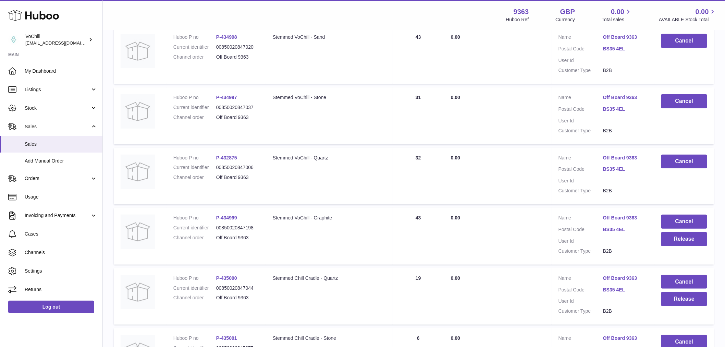
scroll to position [190, 0]
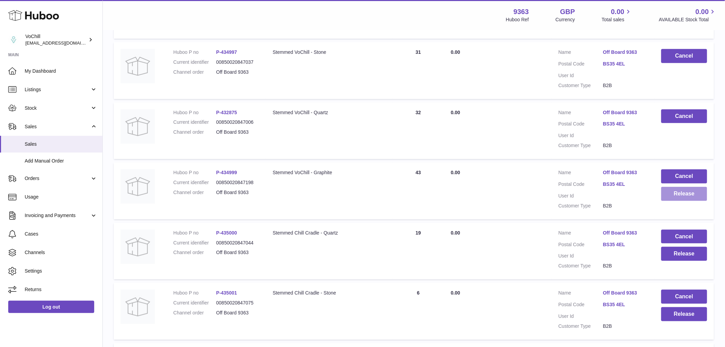
click at [682, 193] on button "Release" at bounding box center [684, 194] width 46 height 14
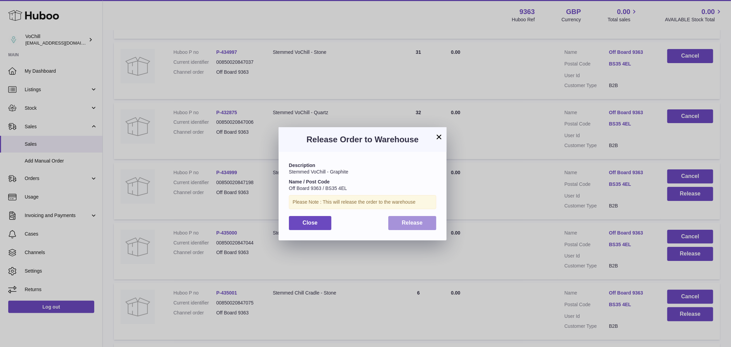
click at [420, 220] on span "Release" at bounding box center [412, 223] width 21 height 6
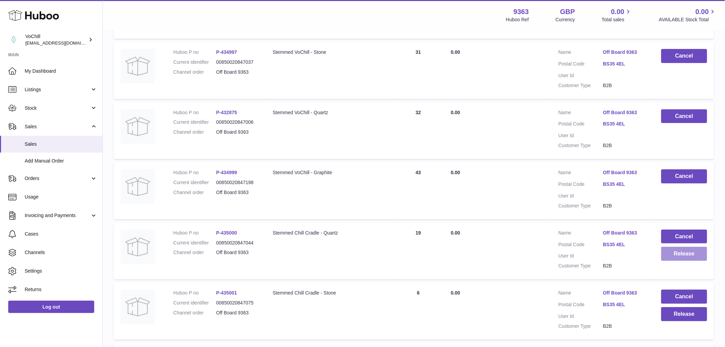
click at [685, 252] on button "Release" at bounding box center [684, 254] width 46 height 14
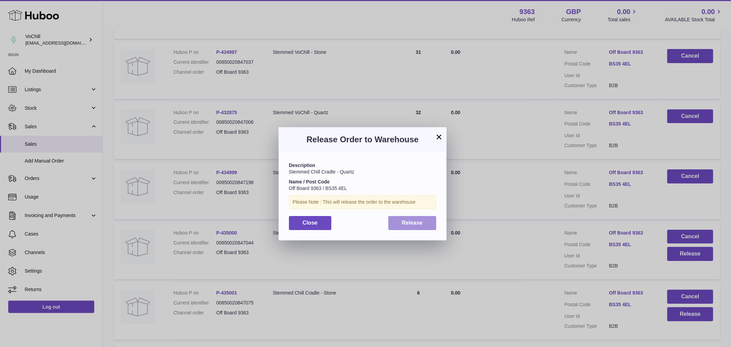
click at [409, 217] on button "Release" at bounding box center [412, 223] width 48 height 14
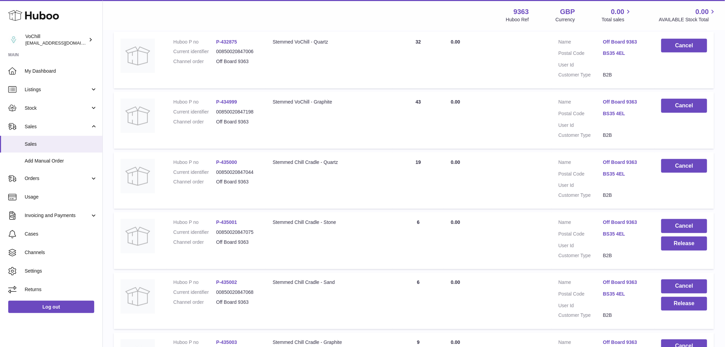
scroll to position [266, 0]
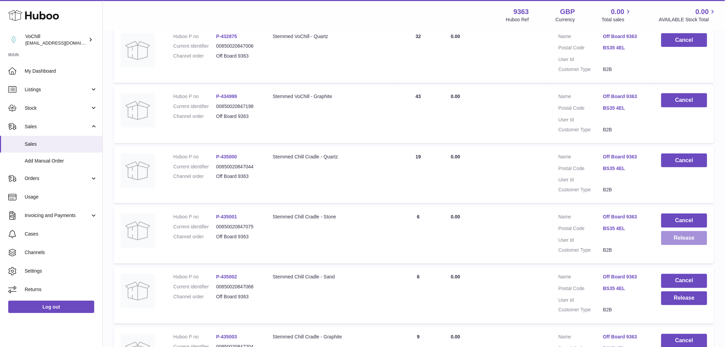
click at [676, 237] on button "Release" at bounding box center [684, 238] width 46 height 14
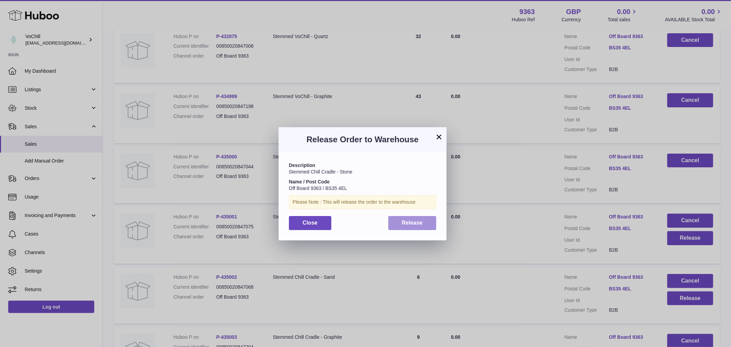
click at [395, 224] on button "Release" at bounding box center [412, 223] width 48 height 14
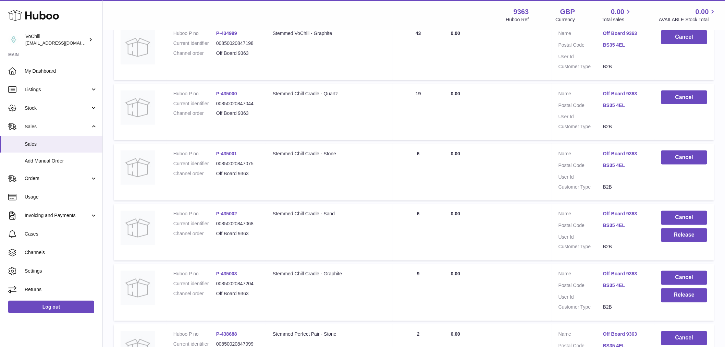
scroll to position [343, 0]
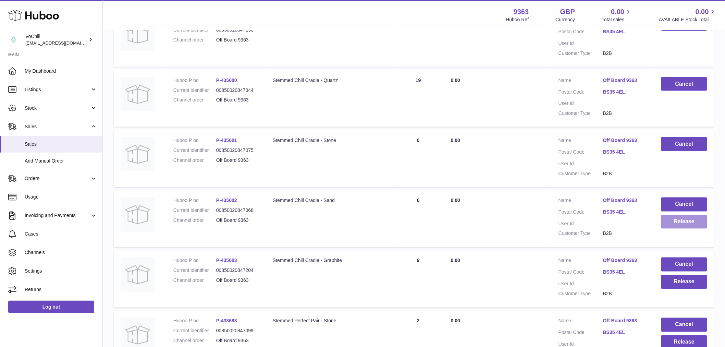
click at [683, 223] on button "Release" at bounding box center [684, 222] width 46 height 14
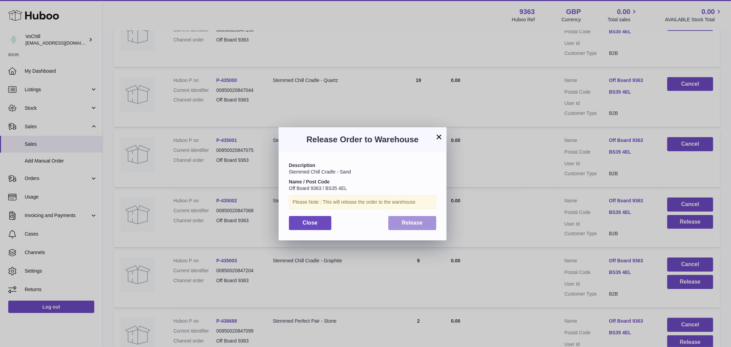
click at [405, 220] on span "Release" at bounding box center [412, 223] width 21 height 6
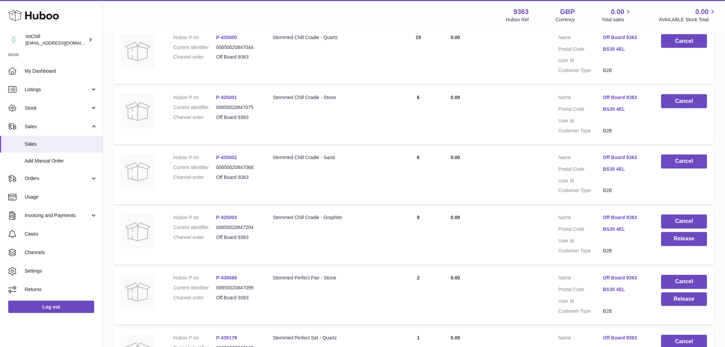
scroll to position [419, 0]
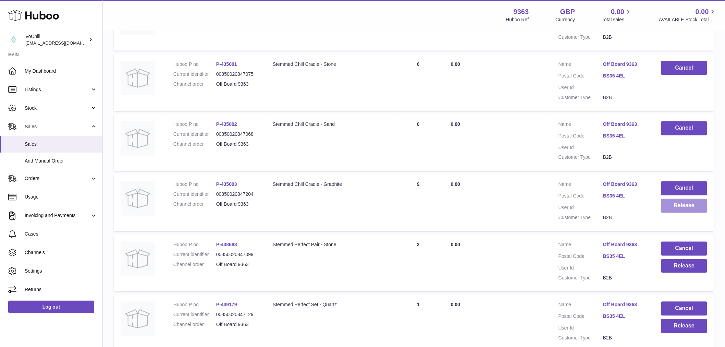
click at [679, 208] on button "Release" at bounding box center [684, 206] width 46 height 14
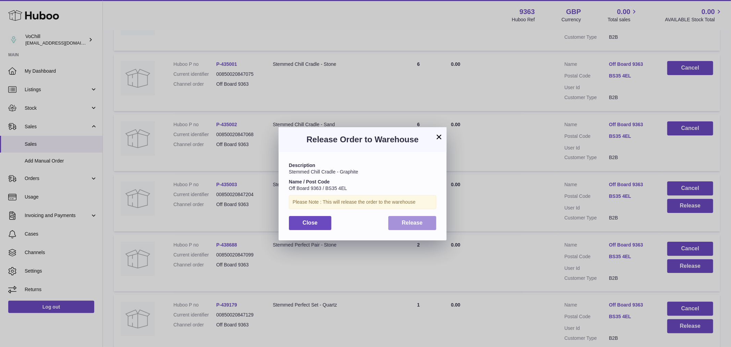
click at [427, 221] on button "Release" at bounding box center [412, 223] width 48 height 14
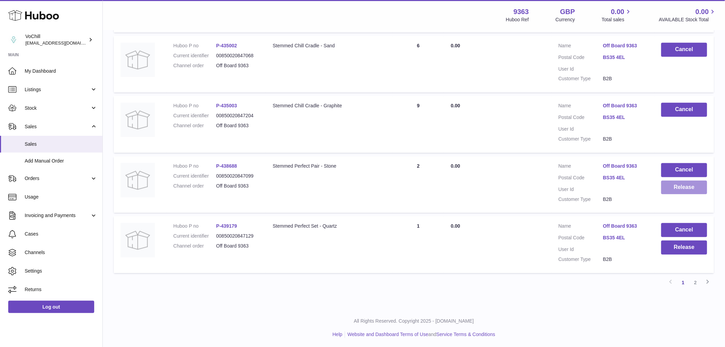
scroll to position [498, 0]
click at [679, 190] on button "Release" at bounding box center [684, 186] width 46 height 14
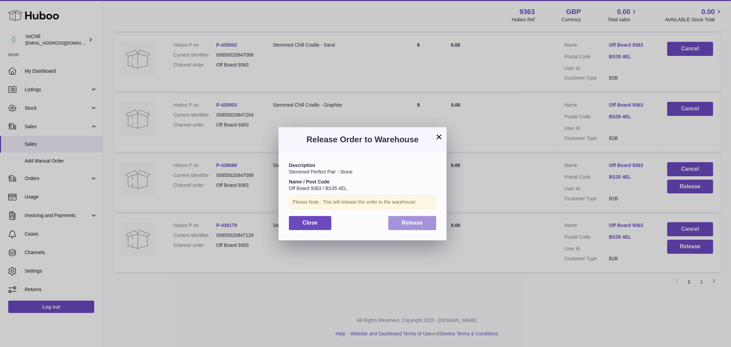
click at [416, 218] on button "Release" at bounding box center [412, 223] width 48 height 14
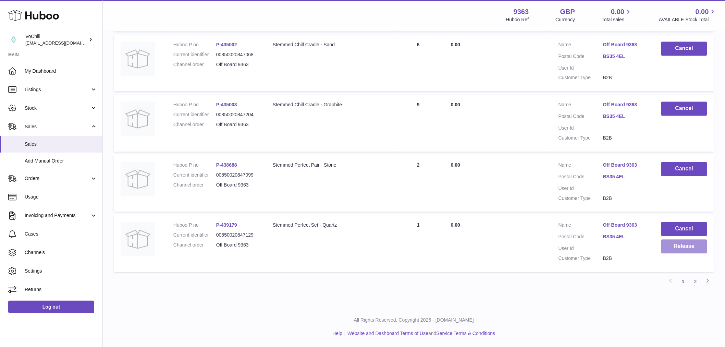
drag, startPoint x: 689, startPoint y: 246, endPoint x: 684, endPoint y: 244, distance: 5.4
click at [684, 244] on button "Release" at bounding box center [684, 246] width 46 height 14
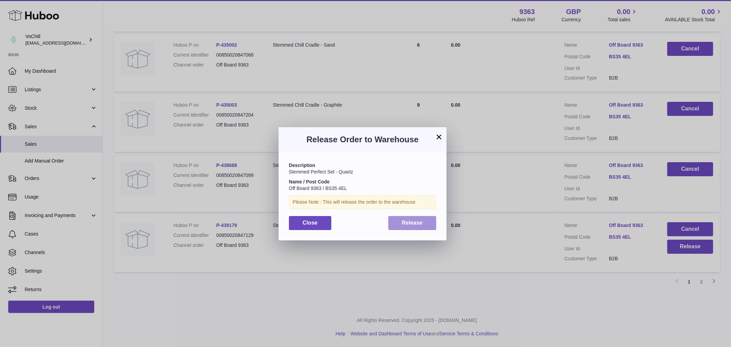
click at [413, 224] on span "Release" at bounding box center [412, 223] width 21 height 6
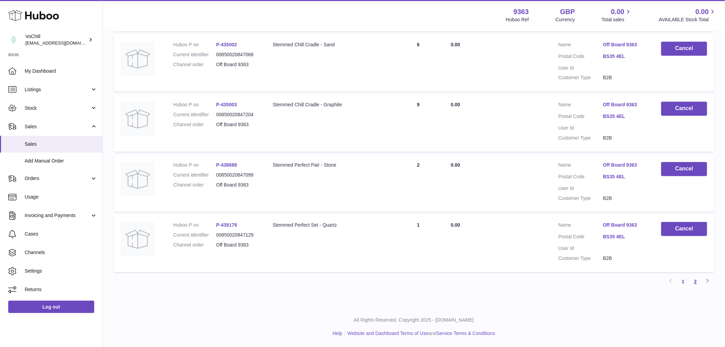
click at [696, 282] on link "2" at bounding box center [695, 281] width 12 height 12
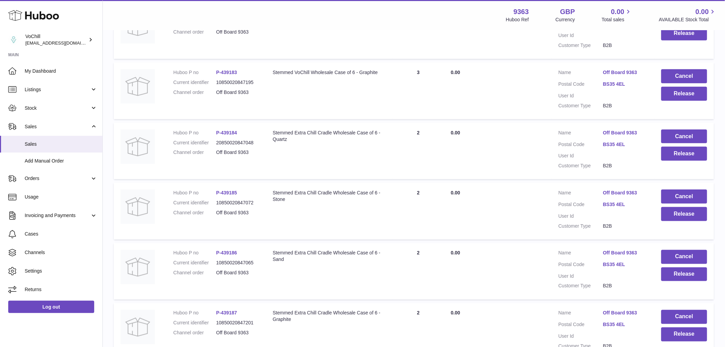
scroll to position [31, 0]
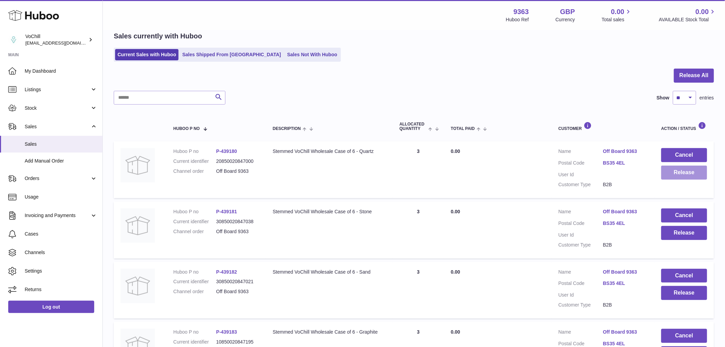
click at [677, 173] on button "Release" at bounding box center [684, 172] width 46 height 14
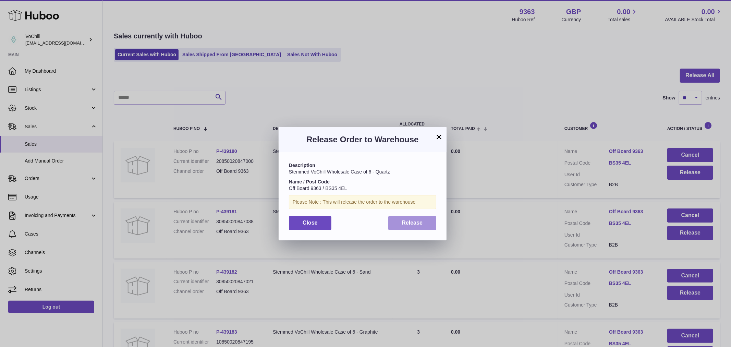
click at [413, 224] on span "Release" at bounding box center [412, 223] width 21 height 6
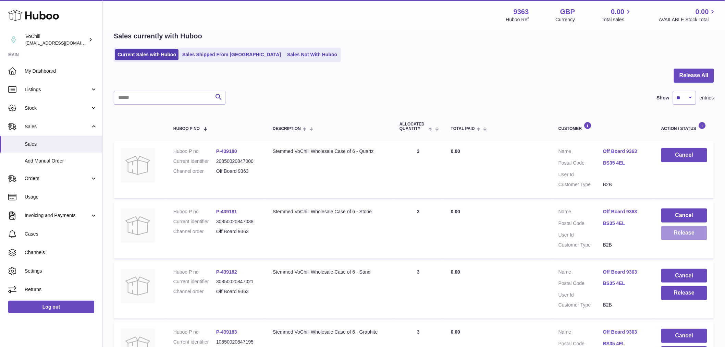
click at [684, 230] on button "Release" at bounding box center [684, 233] width 46 height 14
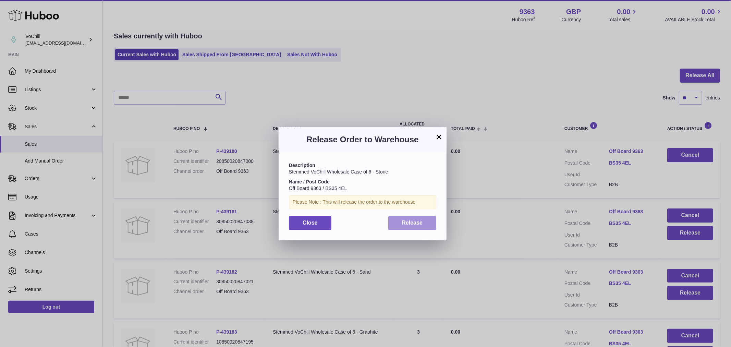
click at [417, 223] on span "Release" at bounding box center [412, 223] width 21 height 6
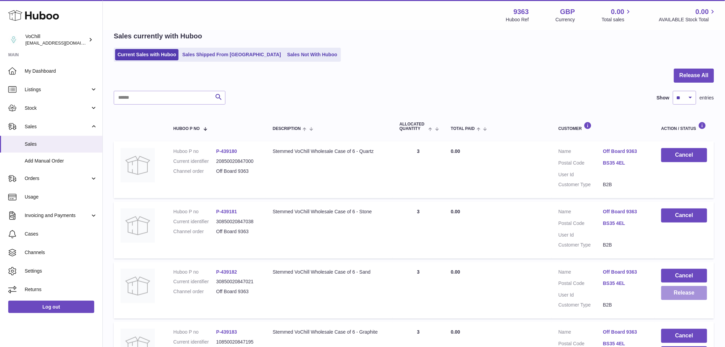
click at [690, 296] on button "Release" at bounding box center [684, 293] width 46 height 14
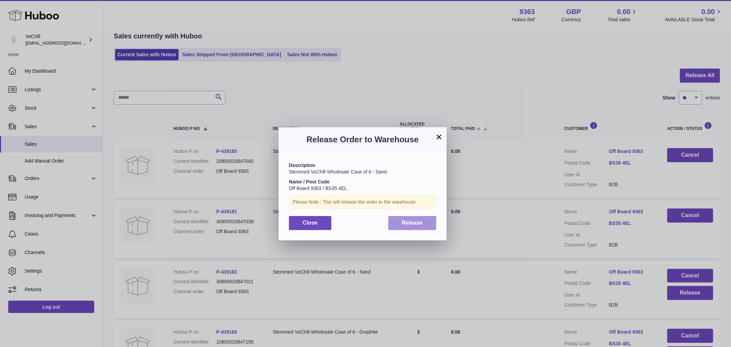
click at [403, 223] on span "Release" at bounding box center [412, 223] width 21 height 6
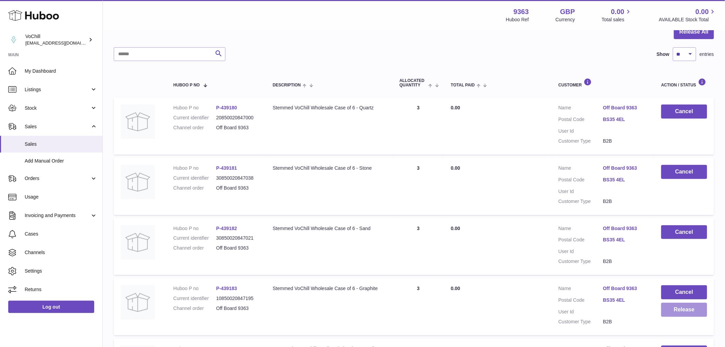
scroll to position [107, 0]
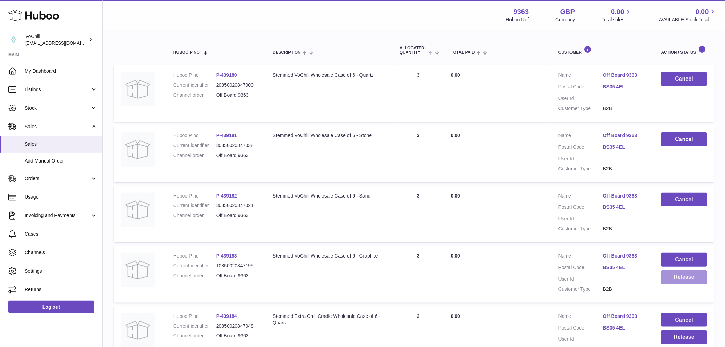
click at [675, 280] on button "Release" at bounding box center [684, 277] width 46 height 14
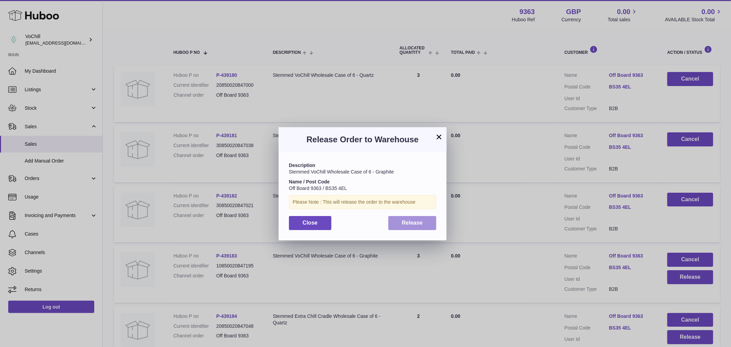
click at [412, 221] on span "Release" at bounding box center [412, 223] width 21 height 6
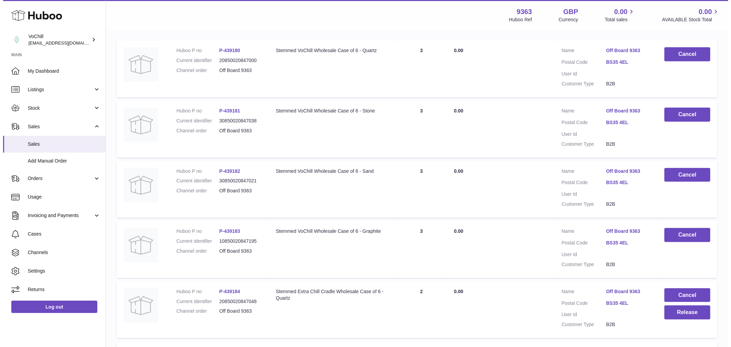
scroll to position [145, 0]
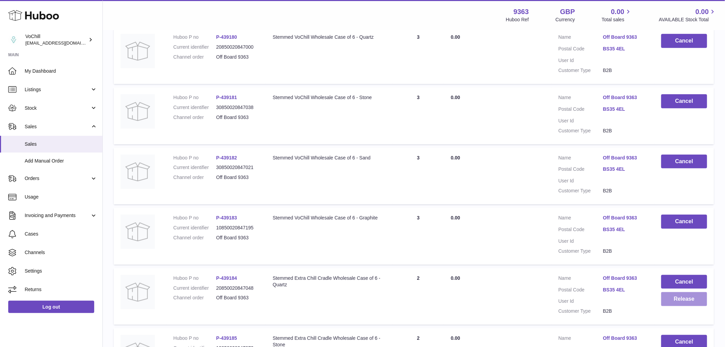
click at [681, 299] on button "Release" at bounding box center [684, 299] width 46 height 14
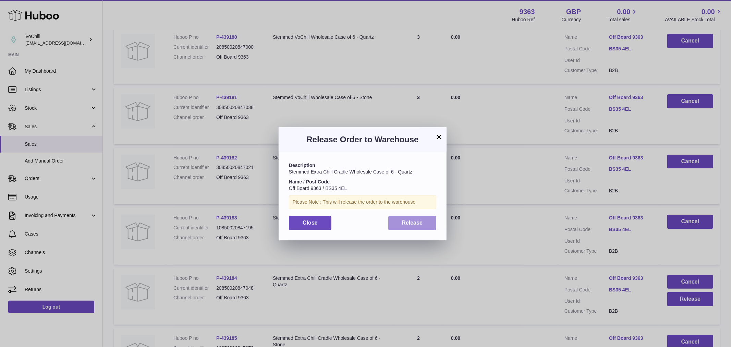
click at [422, 221] on span "Release" at bounding box center [412, 223] width 21 height 6
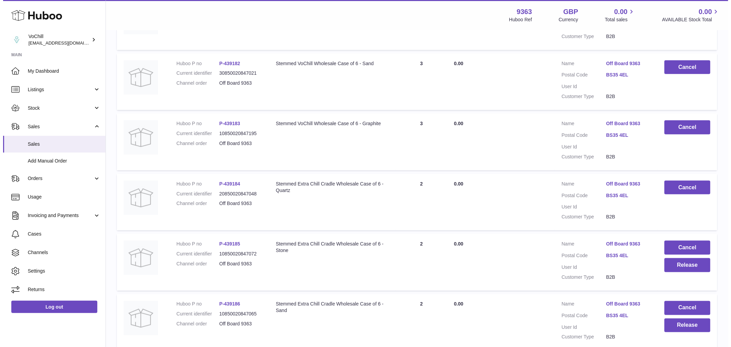
scroll to position [259, 0]
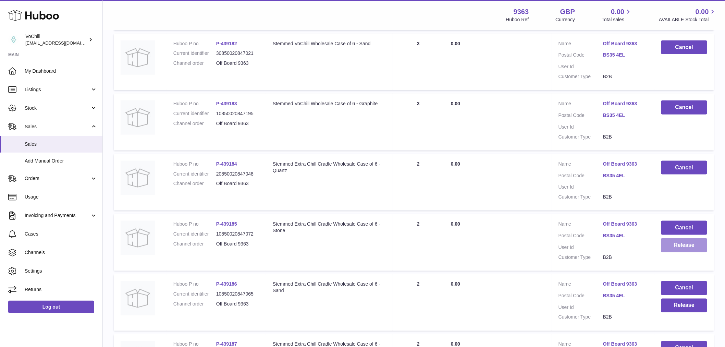
click at [684, 246] on button "Release" at bounding box center [684, 245] width 46 height 14
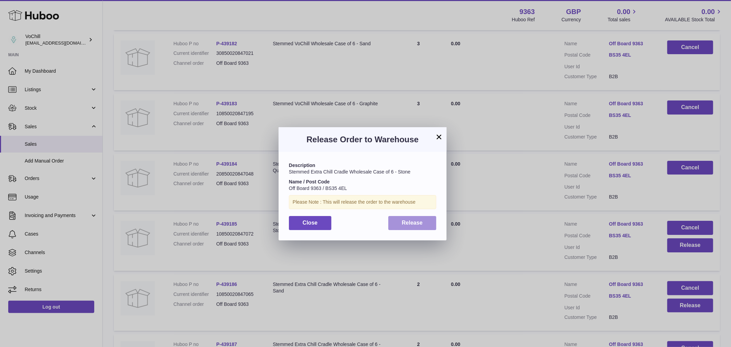
click at [412, 225] on span "Release" at bounding box center [412, 223] width 21 height 6
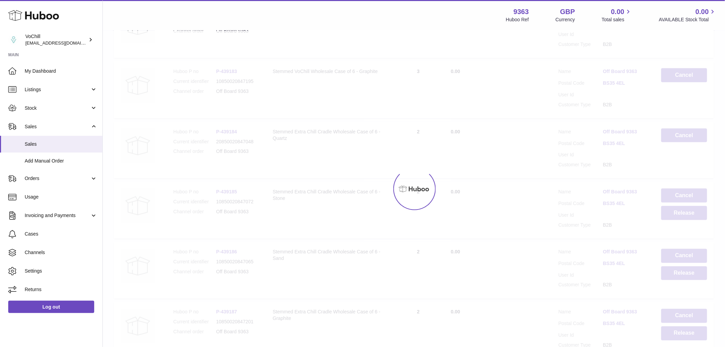
scroll to position [335, 0]
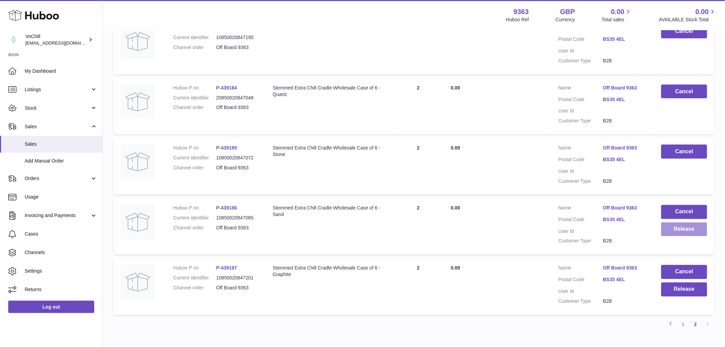
click at [666, 230] on button "Release" at bounding box center [684, 229] width 46 height 14
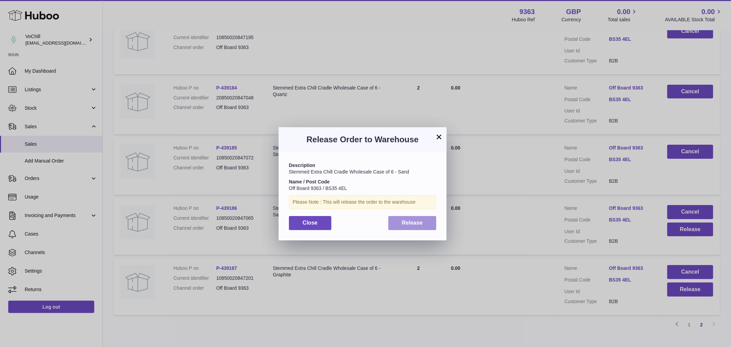
click at [417, 224] on span "Release" at bounding box center [412, 223] width 21 height 6
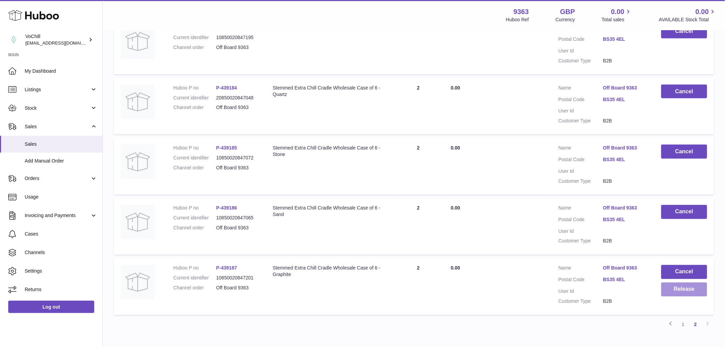
click at [687, 286] on button "Release" at bounding box center [684, 289] width 46 height 14
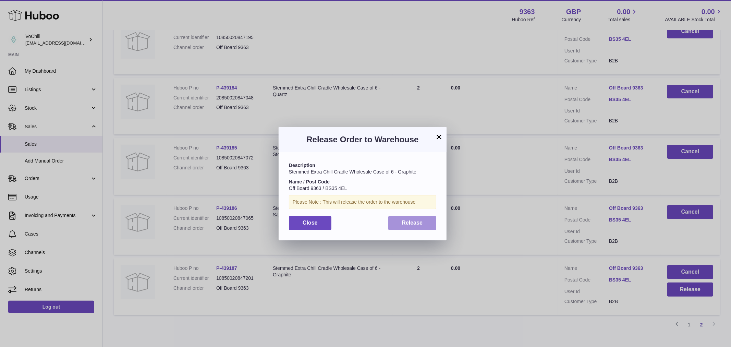
click at [402, 216] on div "Description Stemmed Extra Chill Cradle Wholesale Case of 6 - Graphite Name / Po…" at bounding box center [362, 196] width 168 height 88
click at [403, 223] on span "Release" at bounding box center [412, 223] width 21 height 6
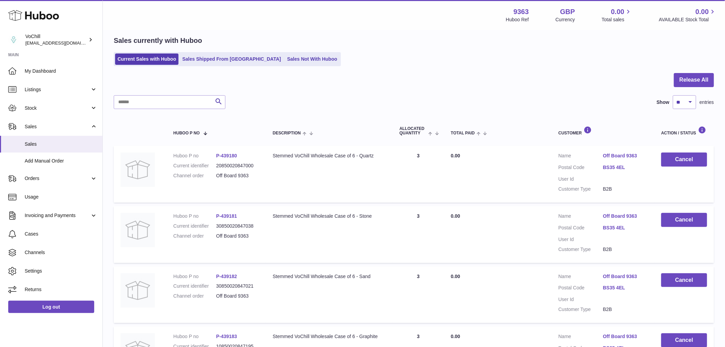
scroll to position [0, 0]
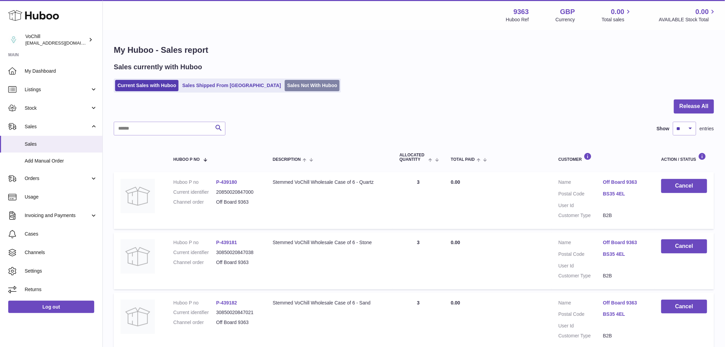
click at [285, 82] on link "Sales Not With Huboo" at bounding box center [312, 85] width 55 height 11
